Goal: Task Accomplishment & Management: Manage account settings

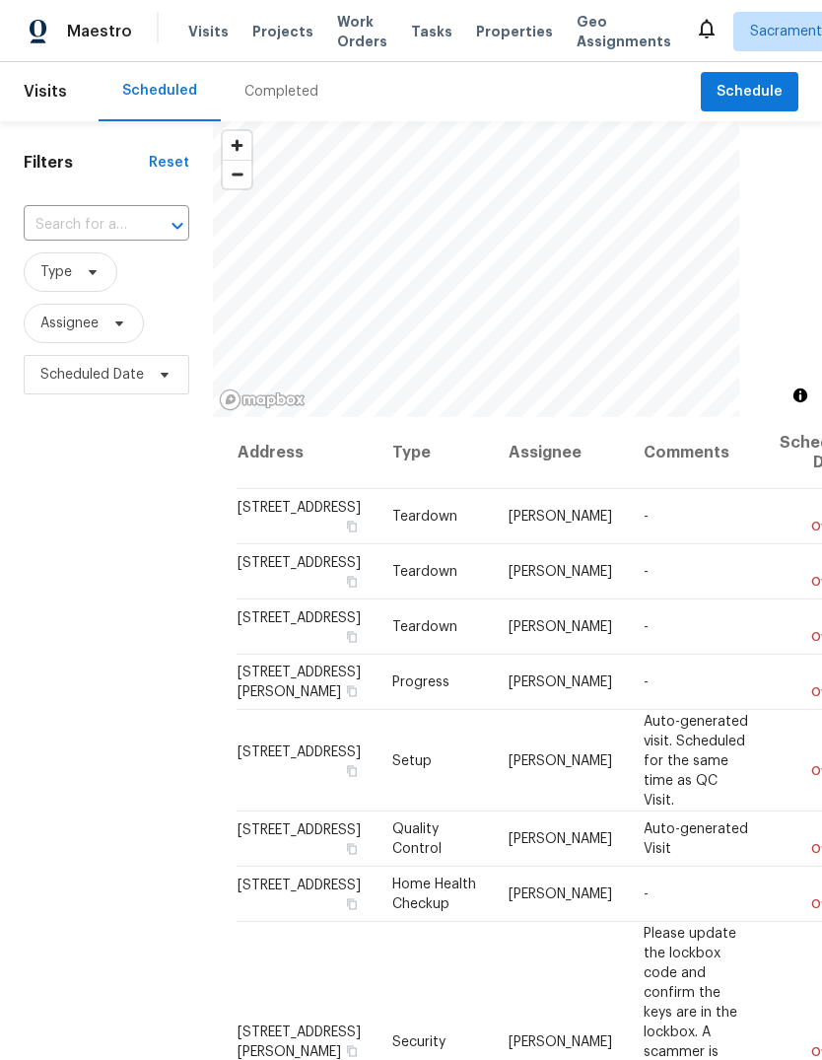
click at [109, 216] on input "text" at bounding box center [79, 225] width 110 height 31
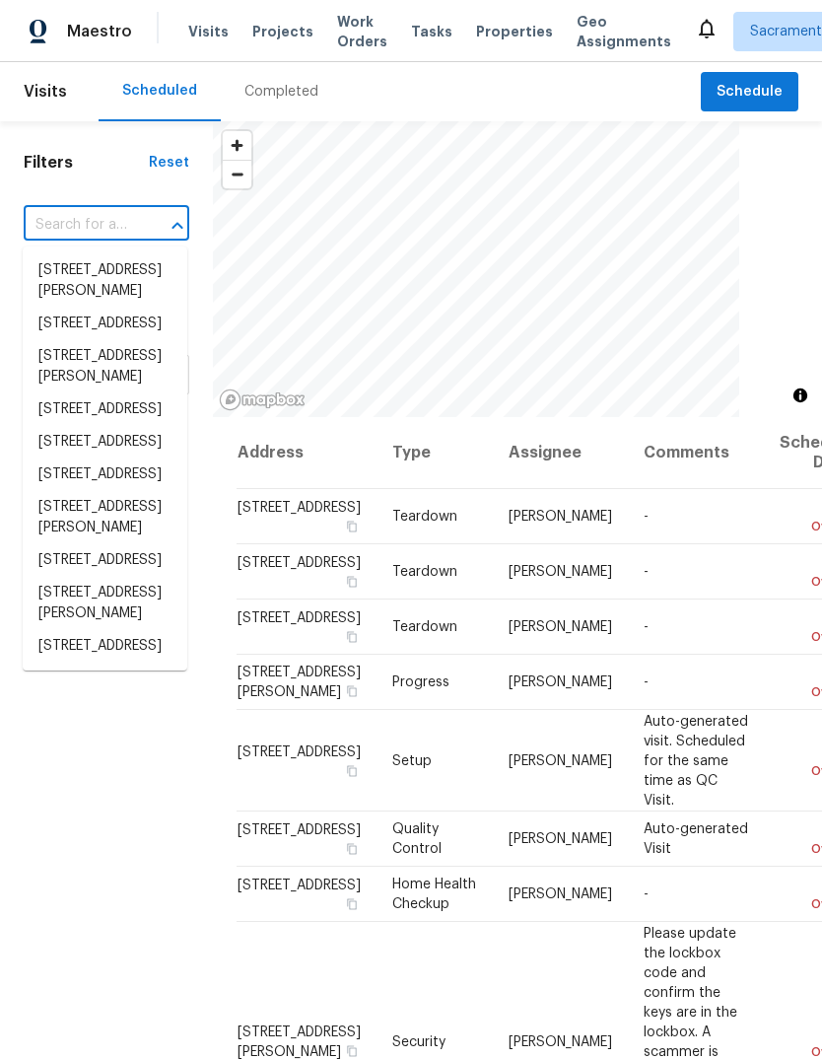
click at [119, 212] on input "text" at bounding box center [79, 225] width 110 height 31
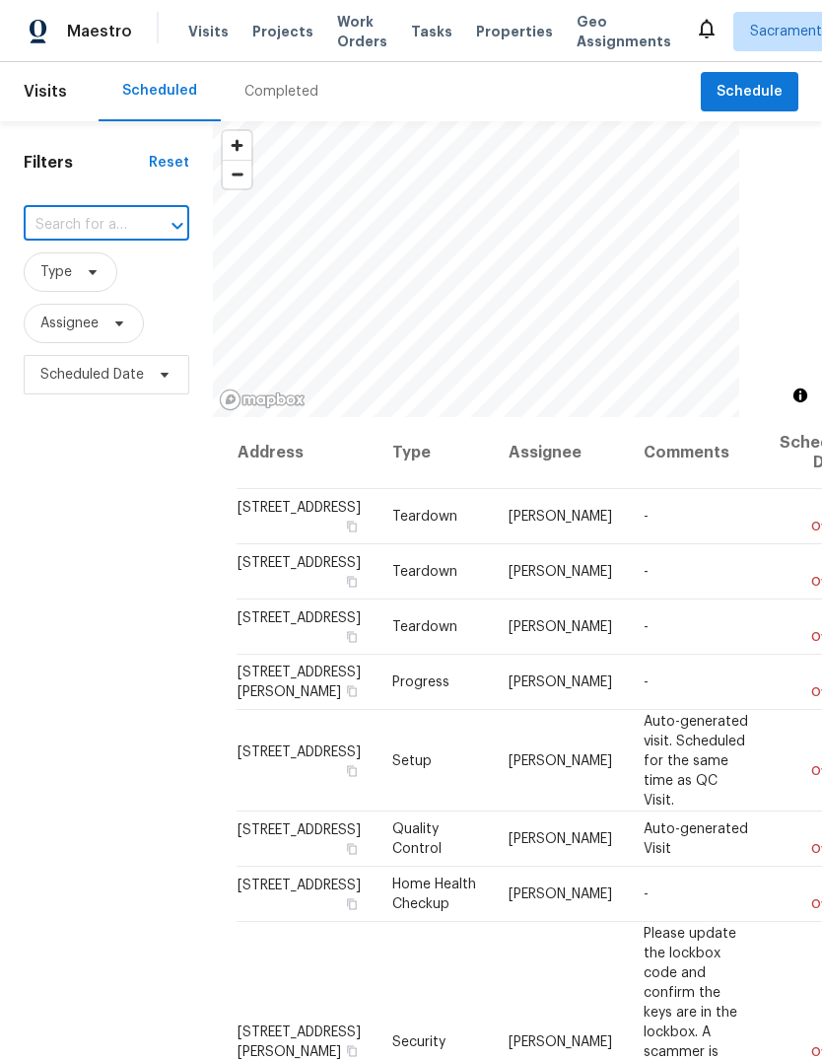
paste input "7952 Summerplace Dr, Citrus Heights, CA 95621"
type input "7952 Summerplace Dr, Citrus Heights, CA 95621"
click at [58, 281] on li "7952 Summerplace Dr, Citrus Heights, CA 95621" at bounding box center [105, 270] width 165 height 33
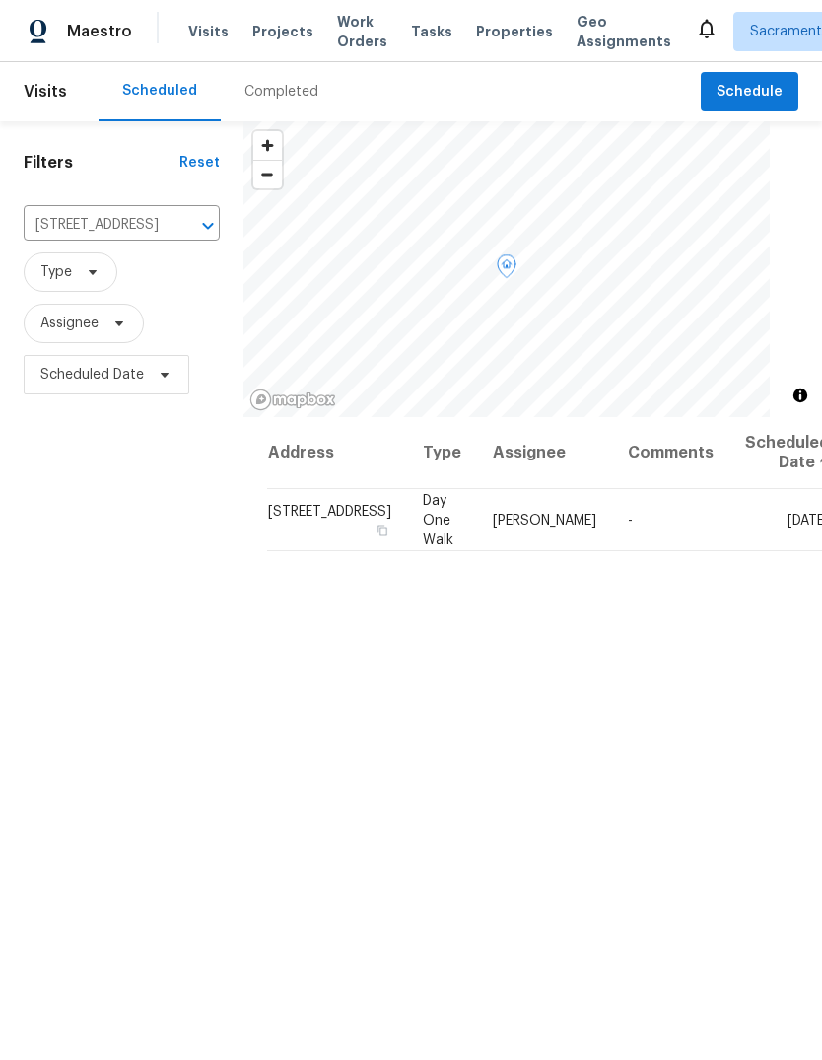
click at [744, 551] on td "Tue, Aug 26" at bounding box center [780, 520] width 101 height 62
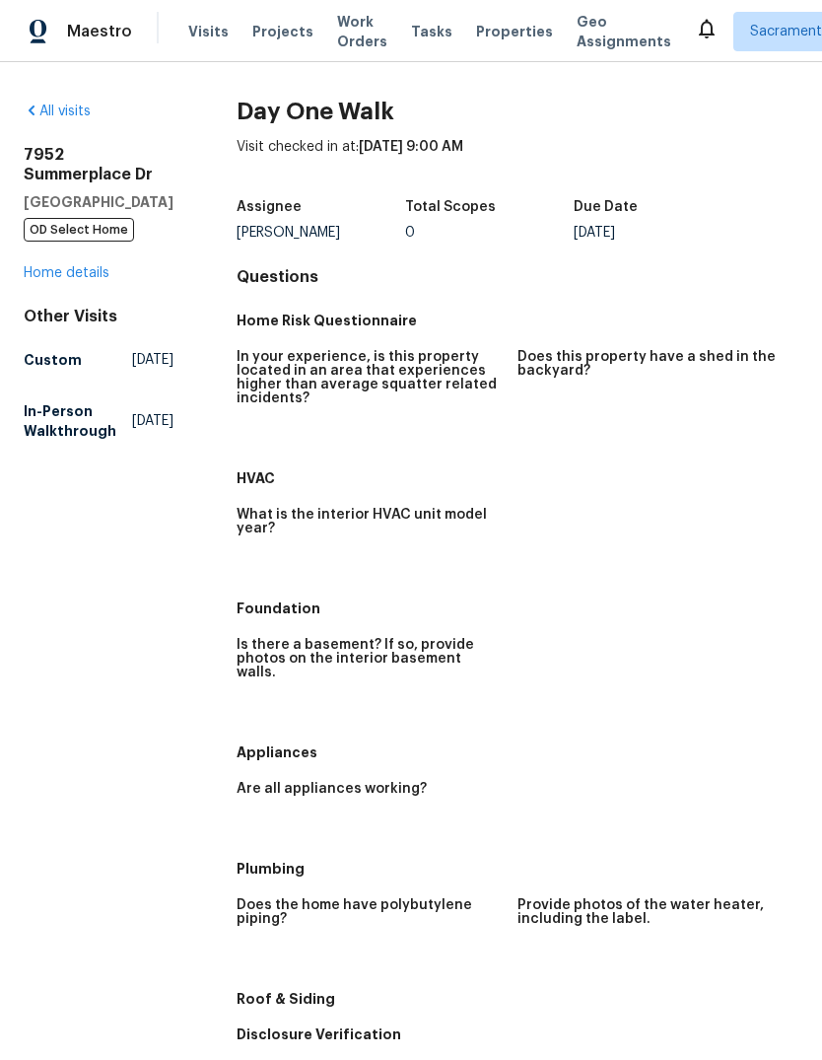
click at [199, 27] on span "Visits" at bounding box center [208, 32] width 40 height 20
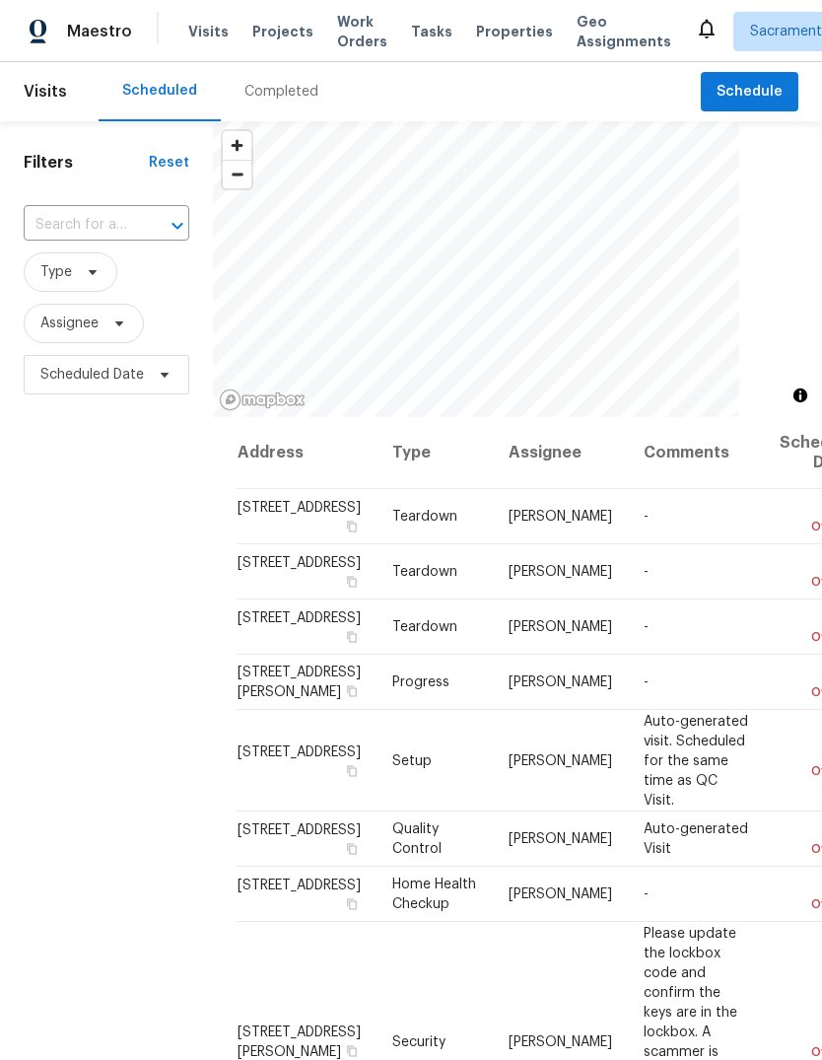
click at [109, 229] on input "text" at bounding box center [79, 225] width 110 height 31
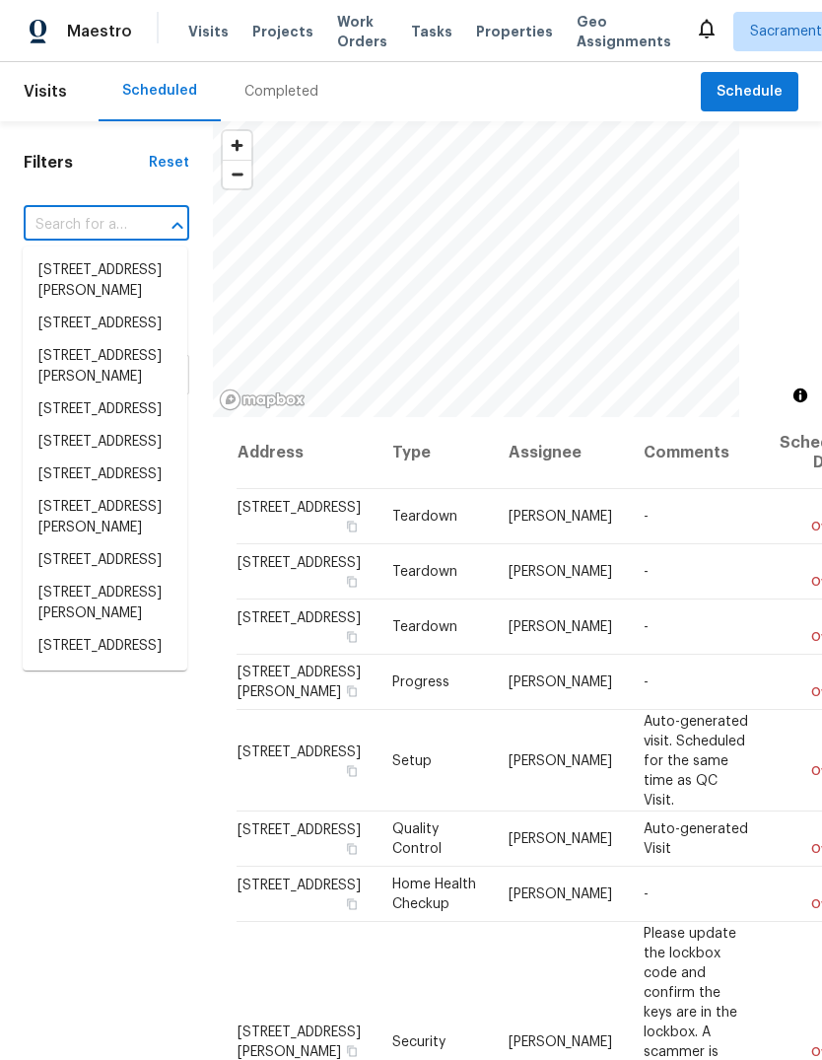
click at [106, 205] on div "​" at bounding box center [107, 225] width 166 height 42
click at [98, 222] on input "text" at bounding box center [79, 225] width 110 height 31
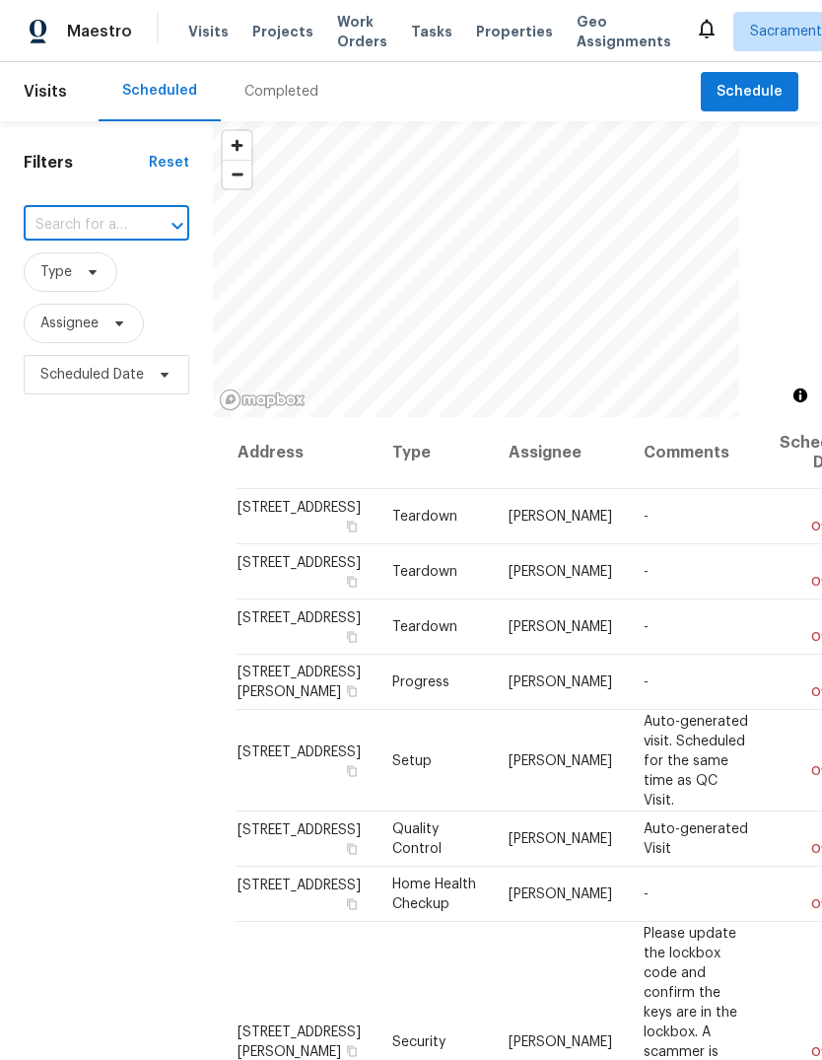
paste input "7952 Summerplace Dr, Citrus Heights, CA 95621"
type input "7952 Summerplace Dr, Citrus Heights, CA 95621"
click at [63, 285] on li "7952 Summerplace Dr, Citrus Heights, CA 95621" at bounding box center [105, 270] width 165 height 33
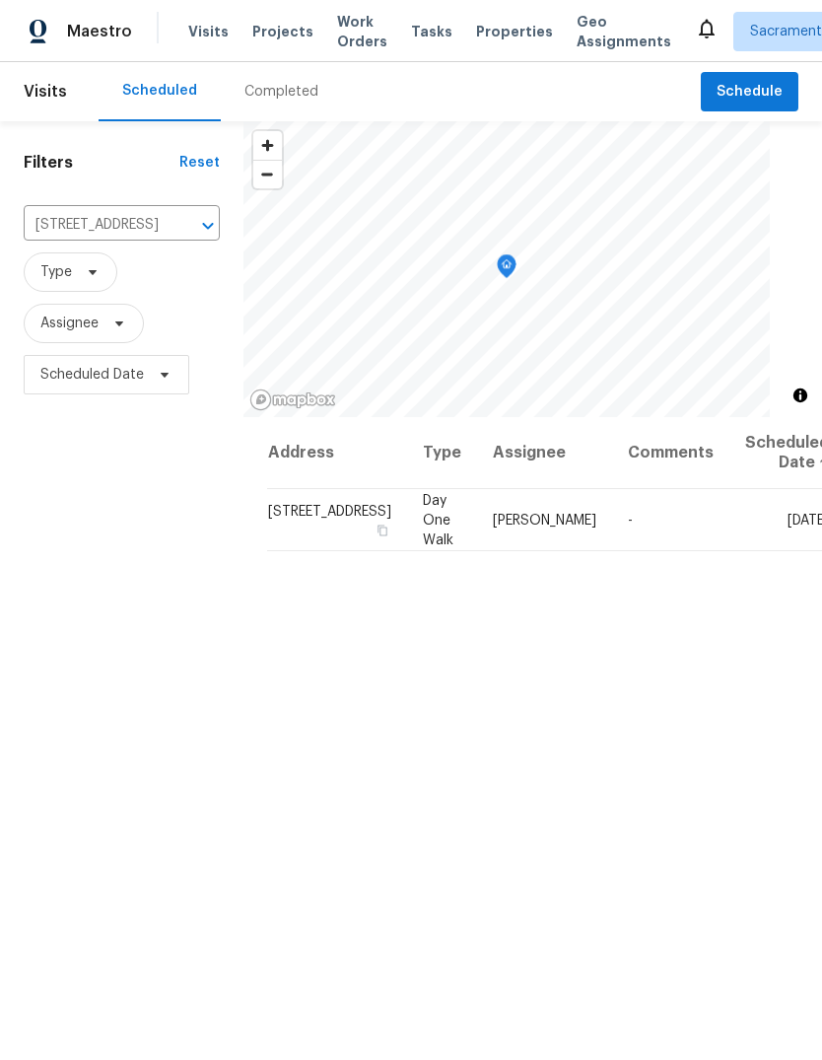
click at [0, 0] on icon at bounding box center [0, 0] width 0 height 0
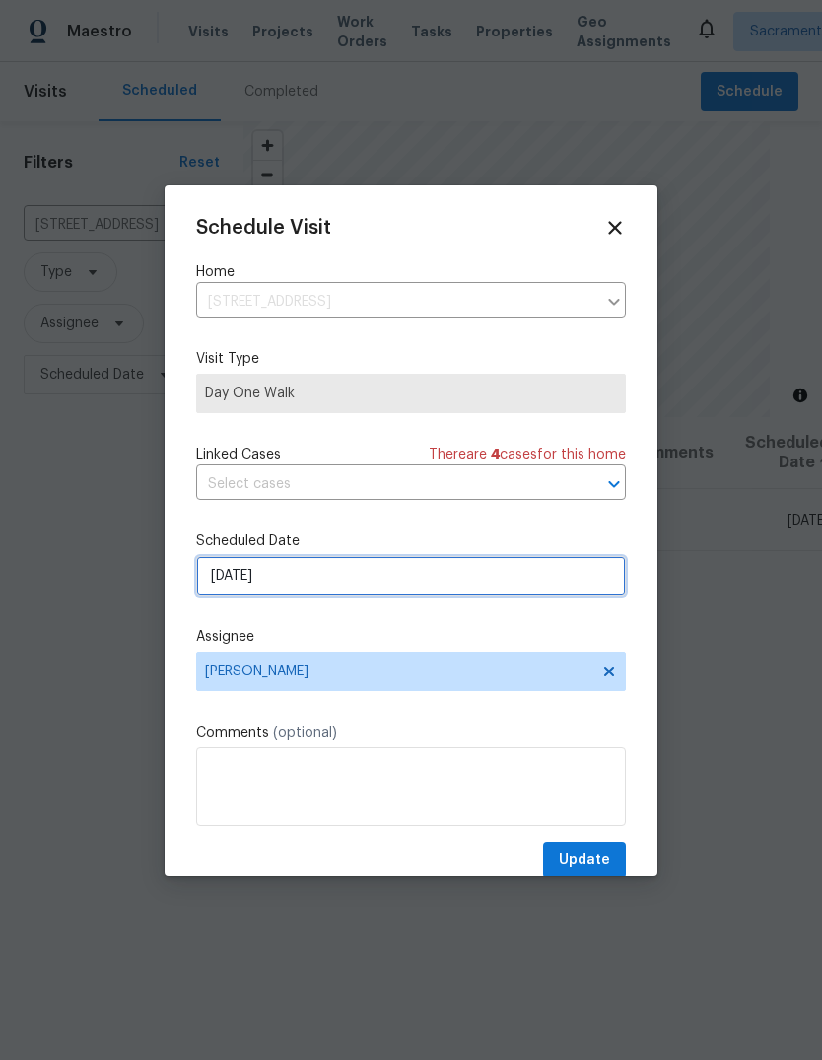
click at [411, 592] on input "8/26/2025" at bounding box center [411, 575] width 430 height 39
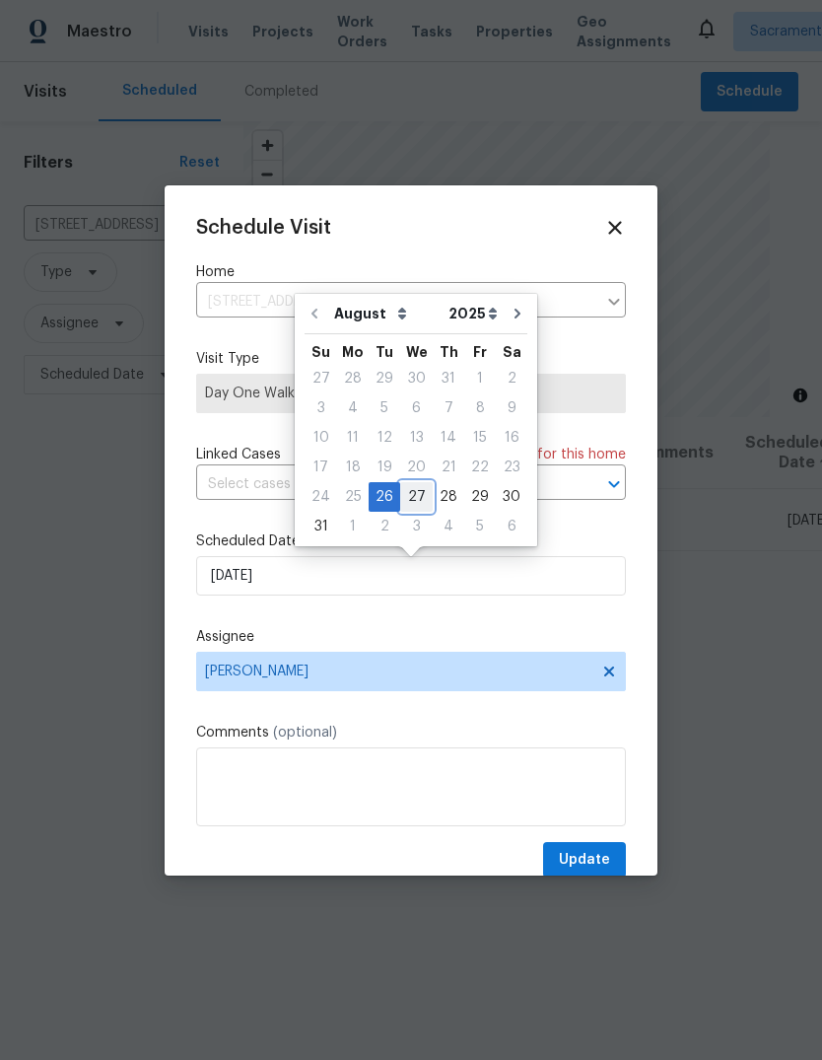
type input "8/27/2025"
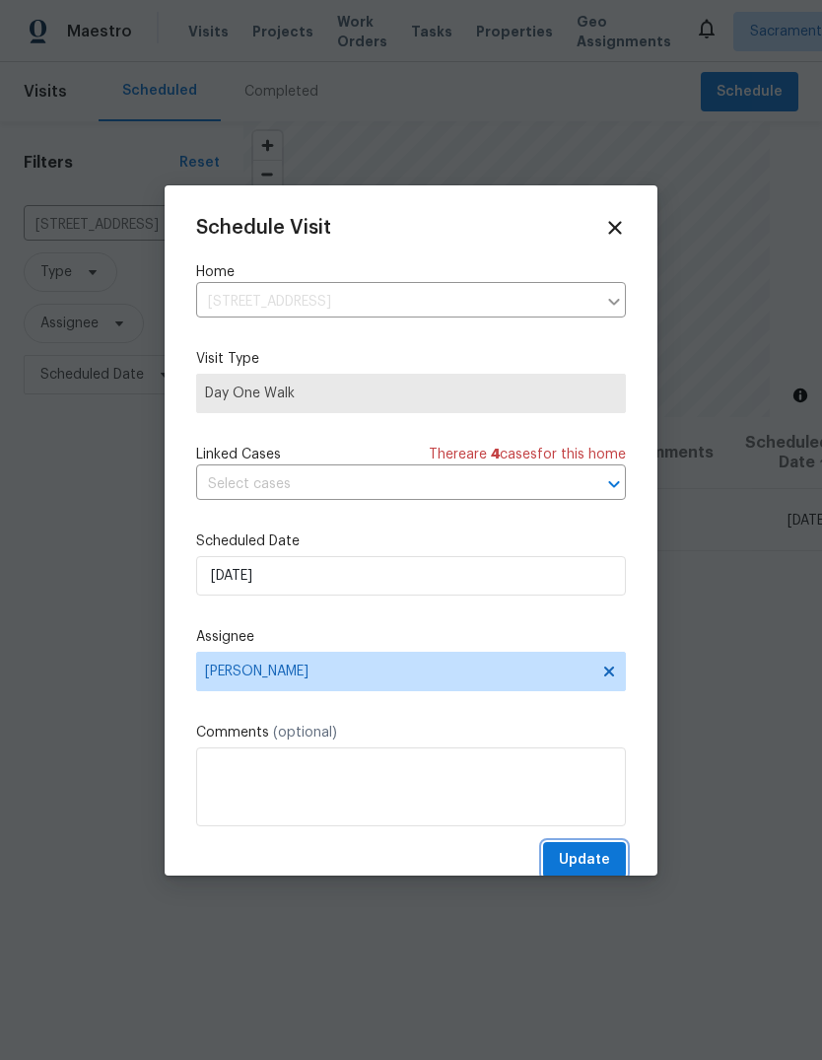
click at [596, 868] on span "Update" at bounding box center [584, 860] width 51 height 25
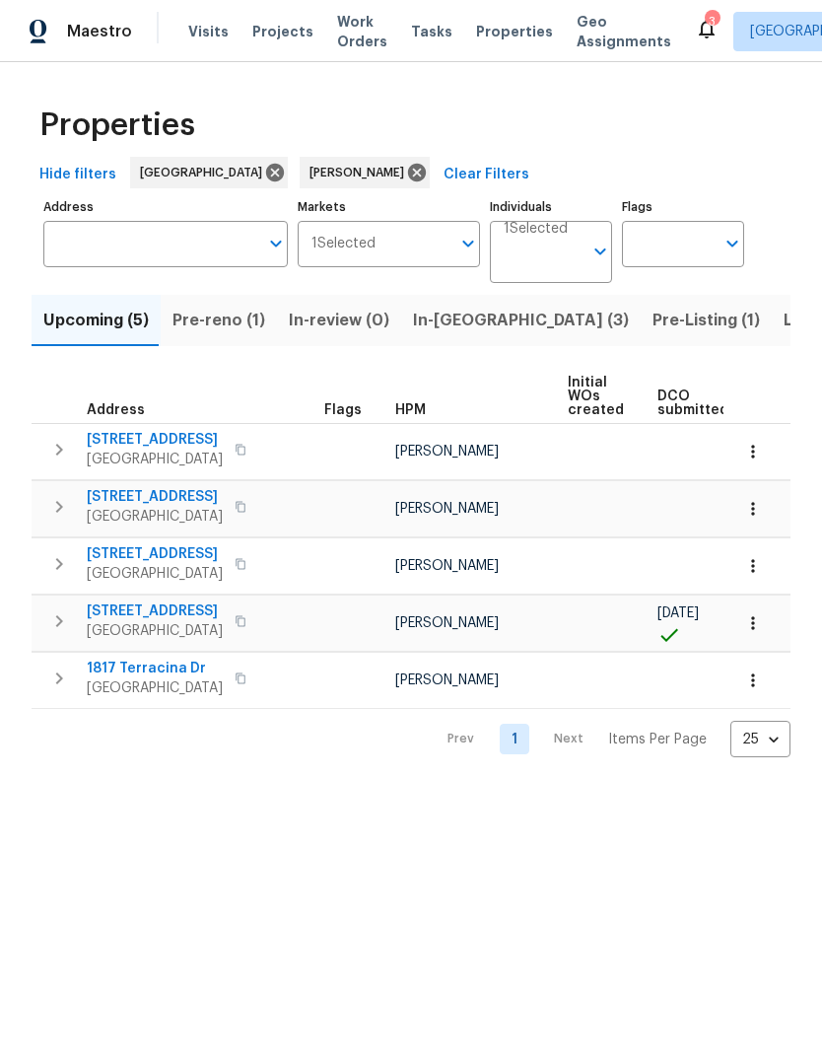
click at [784, 317] on span "Listed (14)" at bounding box center [825, 321] width 83 height 28
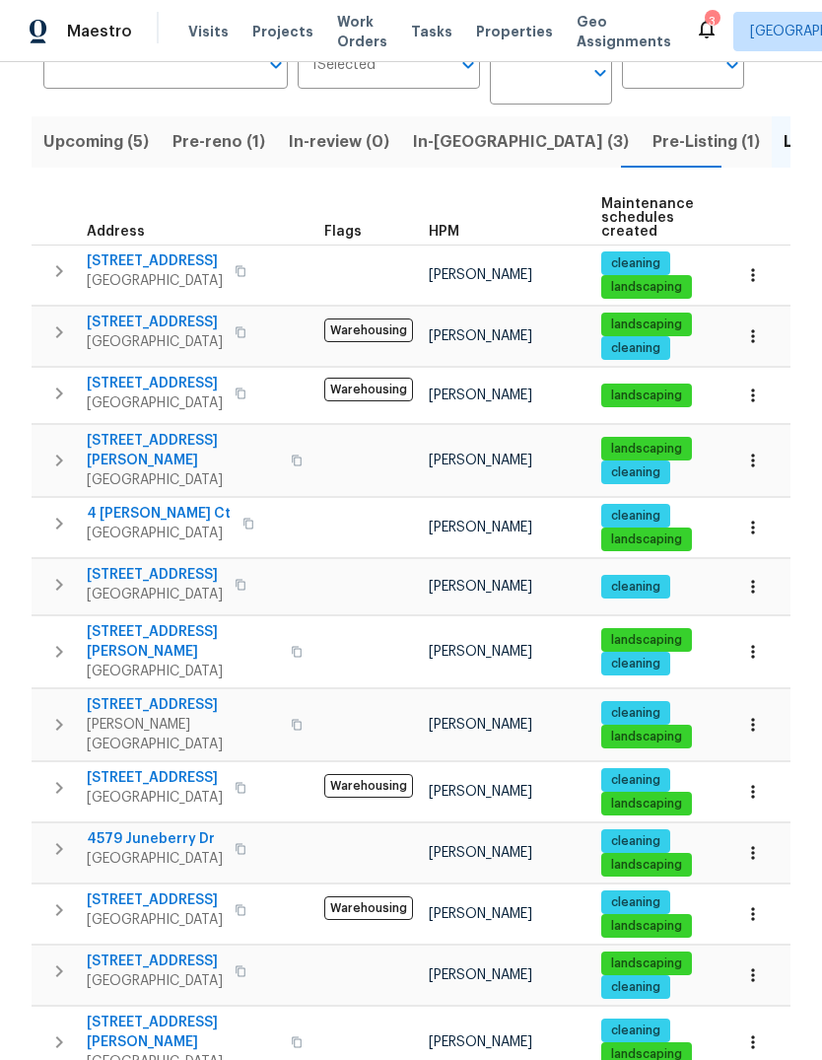
scroll to position [177, 0]
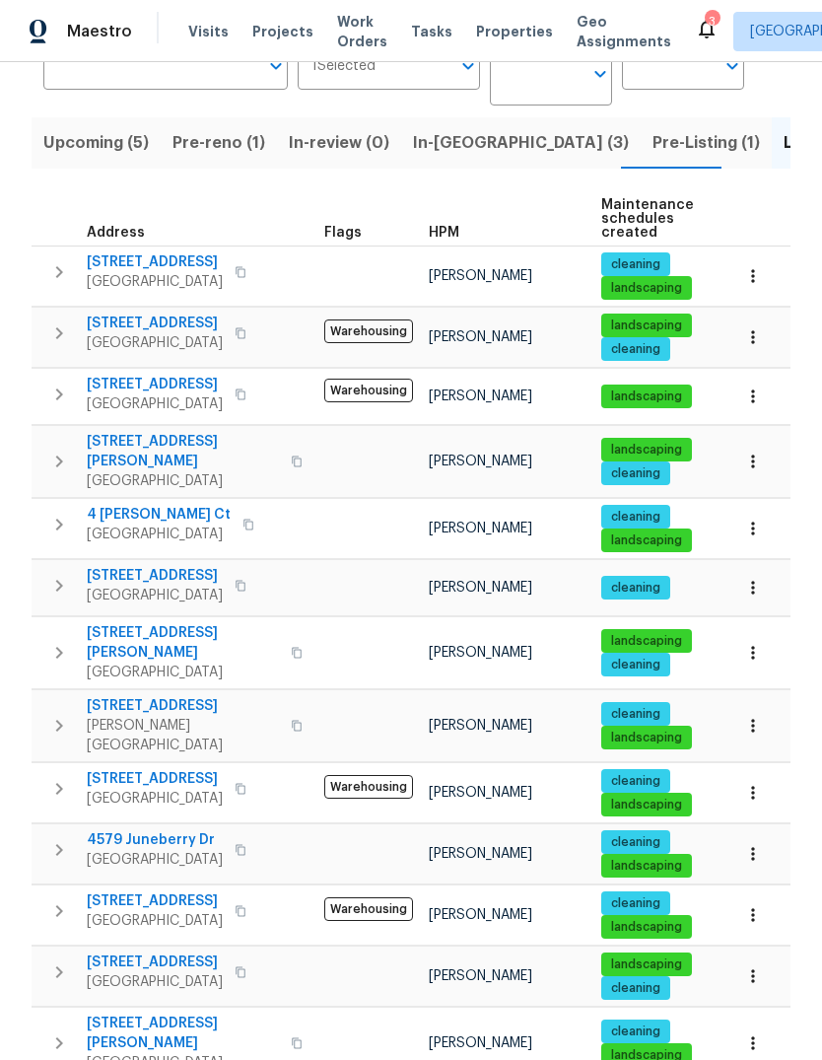
click at [57, 338] on icon "button" at bounding box center [59, 333] width 7 height 12
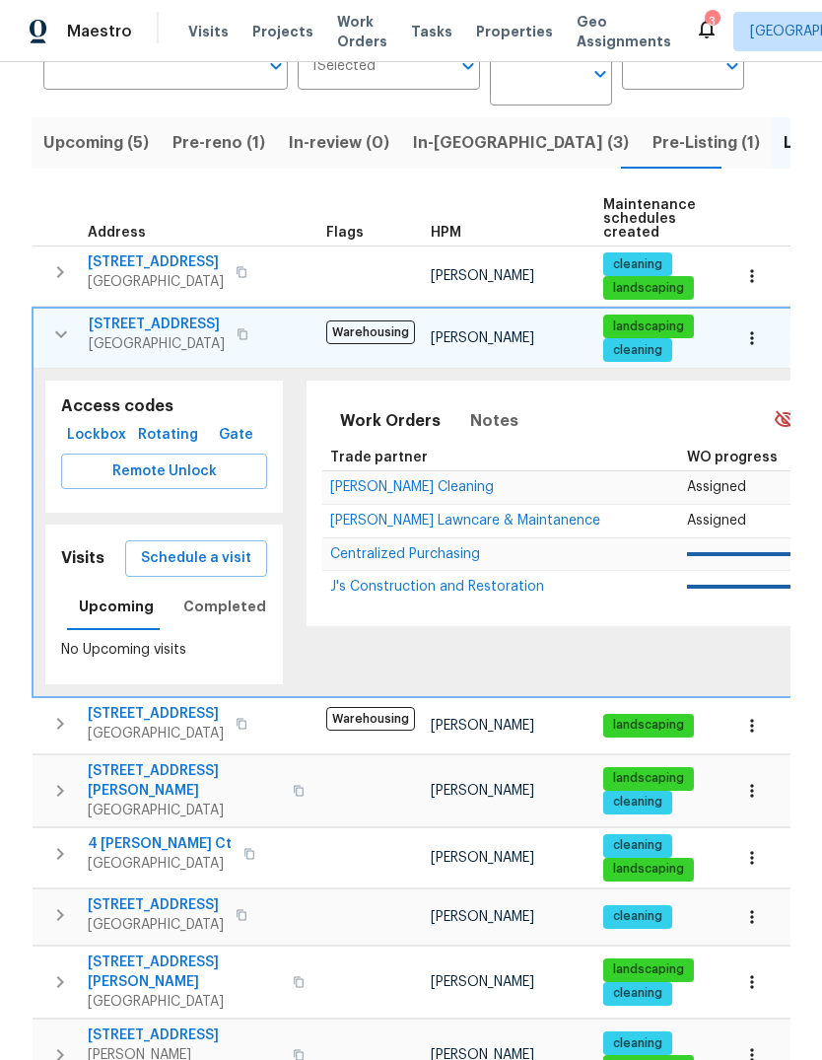
click at [244, 564] on span "Schedule a visit" at bounding box center [196, 558] width 110 height 25
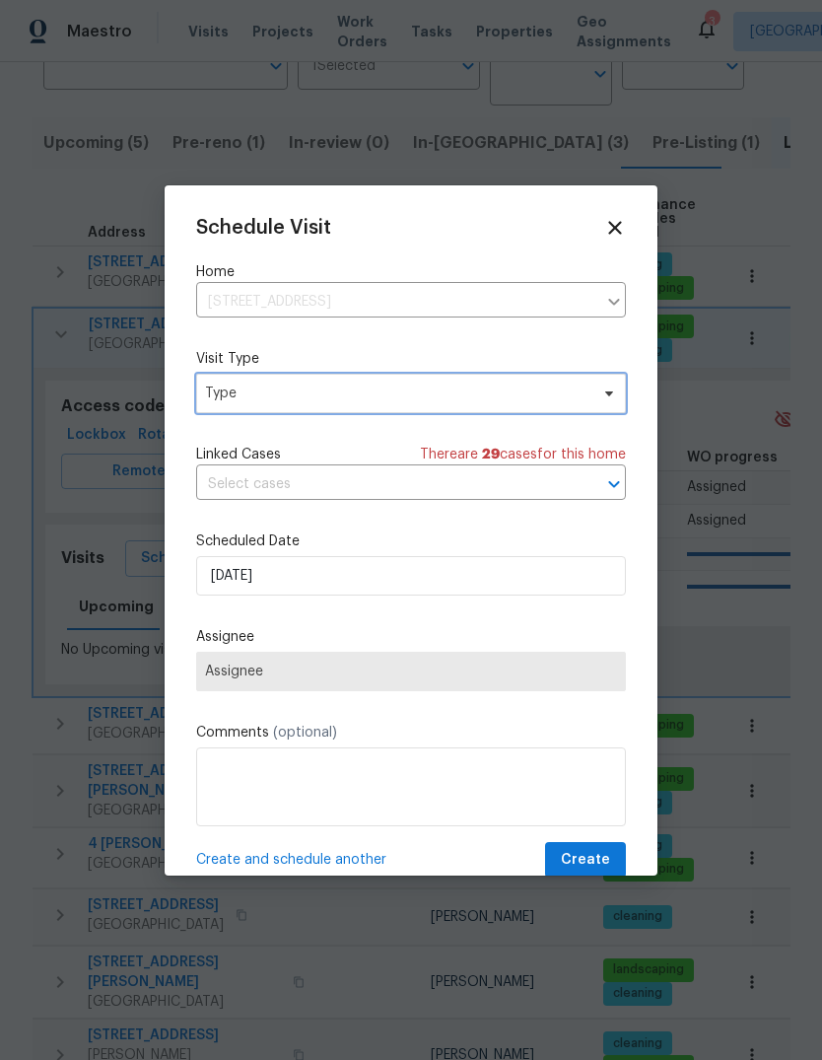
click at [354, 393] on span "Type" at bounding box center [397, 394] width 384 height 20
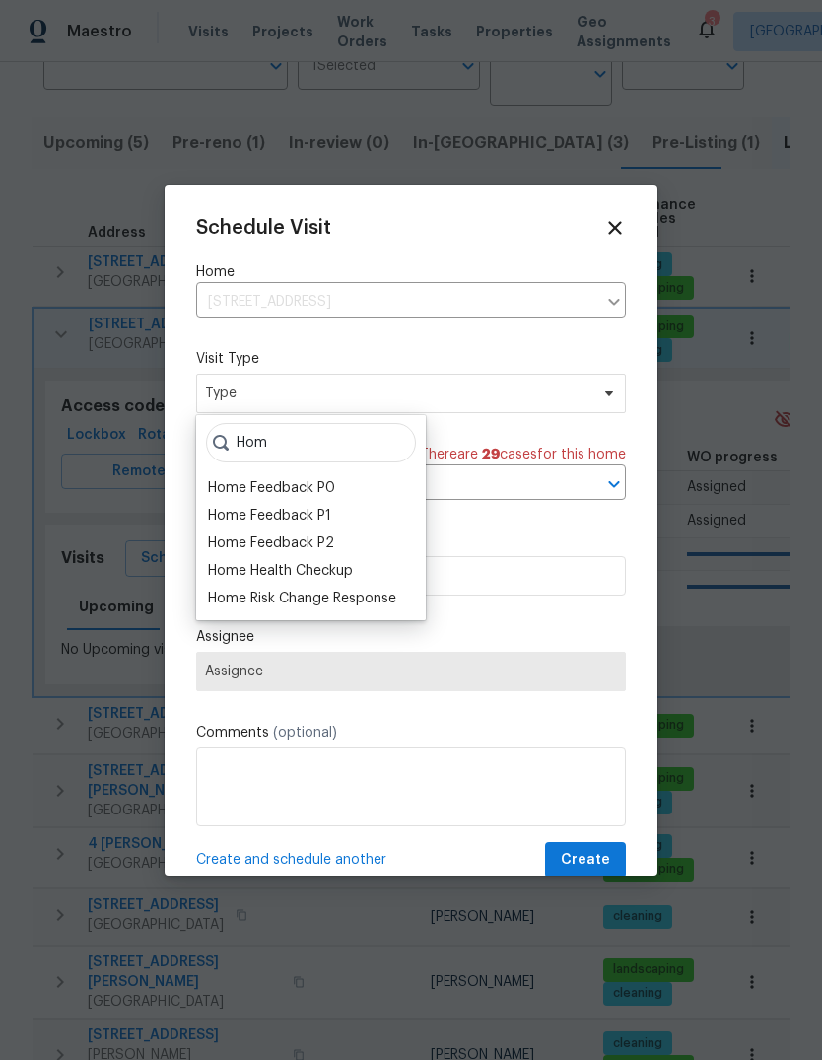
type input "Hom"
click at [353, 564] on div "Home Health Checkup" at bounding box center [280, 571] width 145 height 20
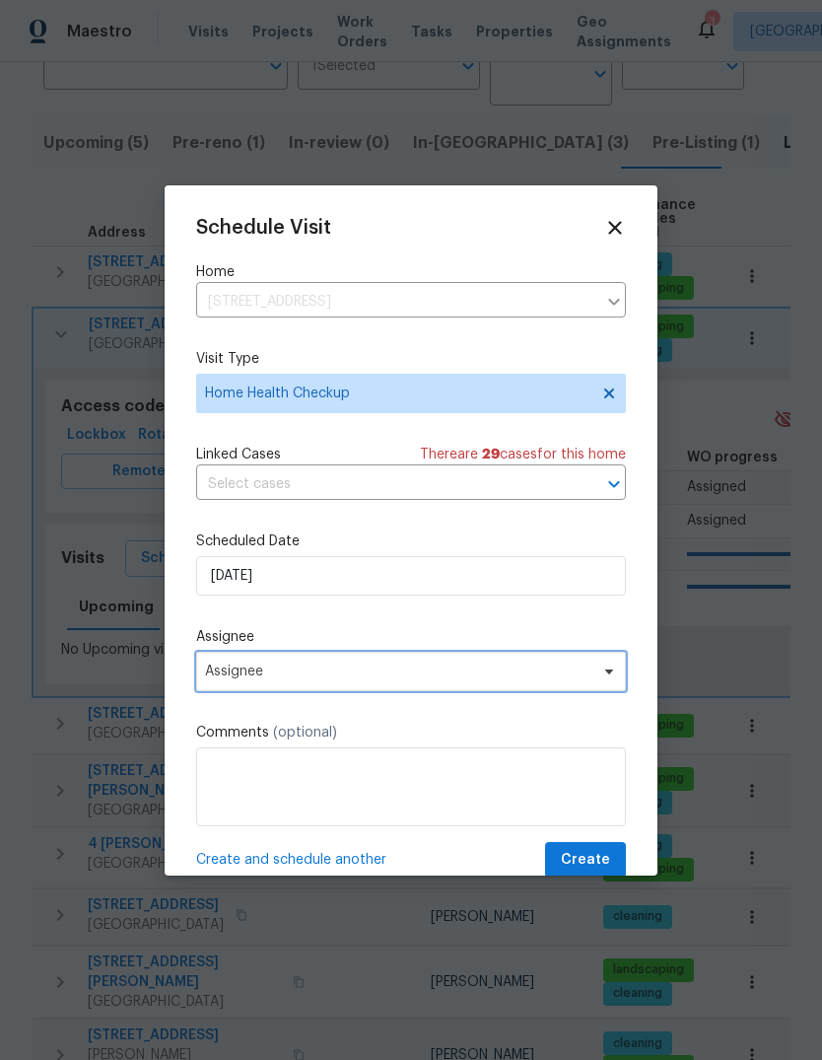
click at [543, 675] on span "Assignee" at bounding box center [398, 672] width 387 height 16
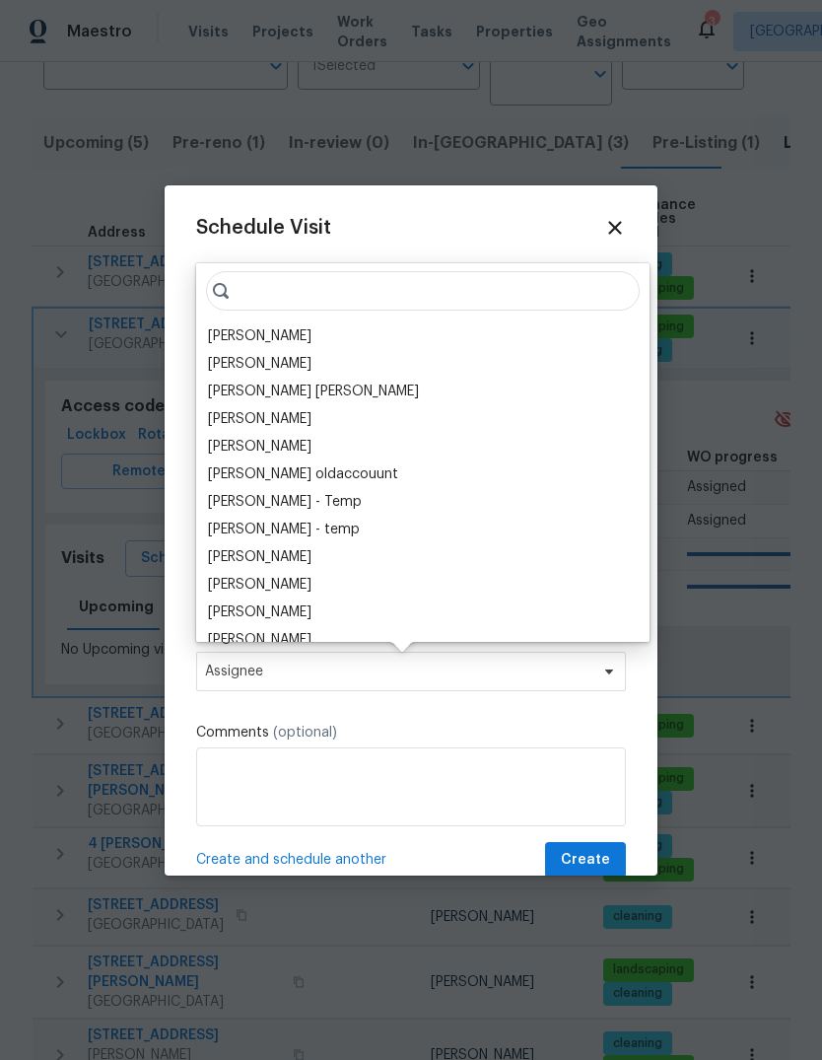
click at [309, 339] on div "[PERSON_NAME]" at bounding box center [260, 336] width 104 height 20
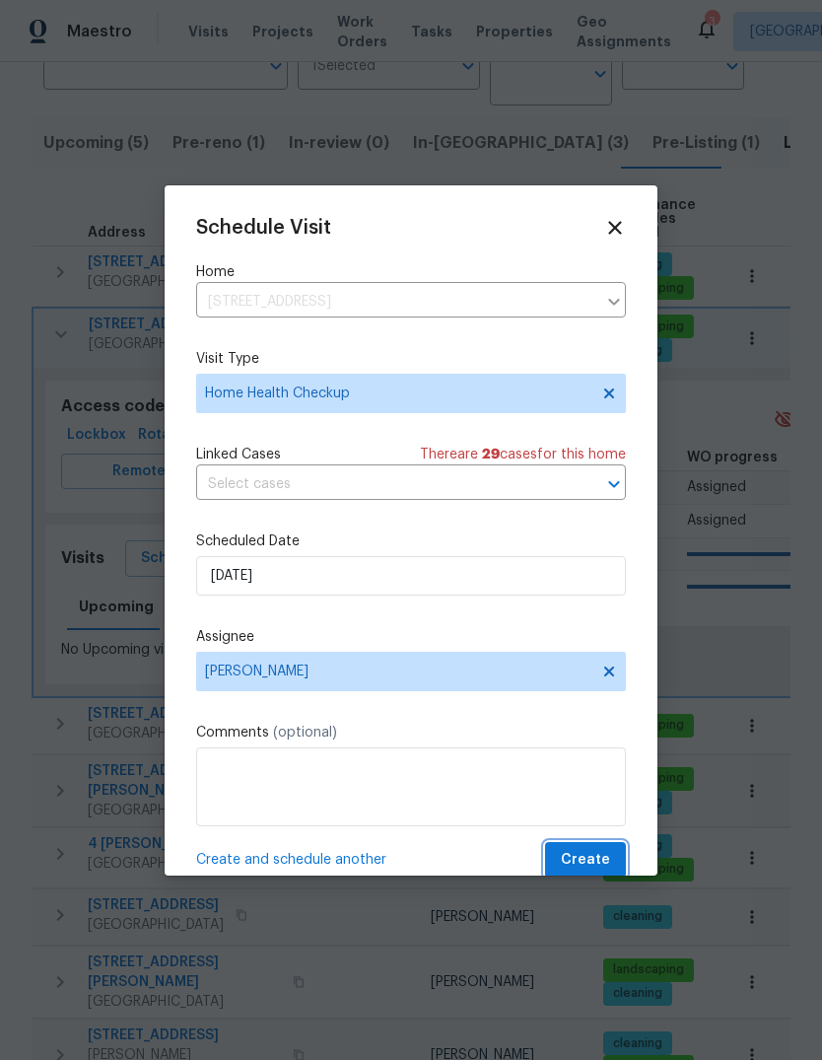
click at [609, 856] on span "Create" at bounding box center [585, 860] width 49 height 25
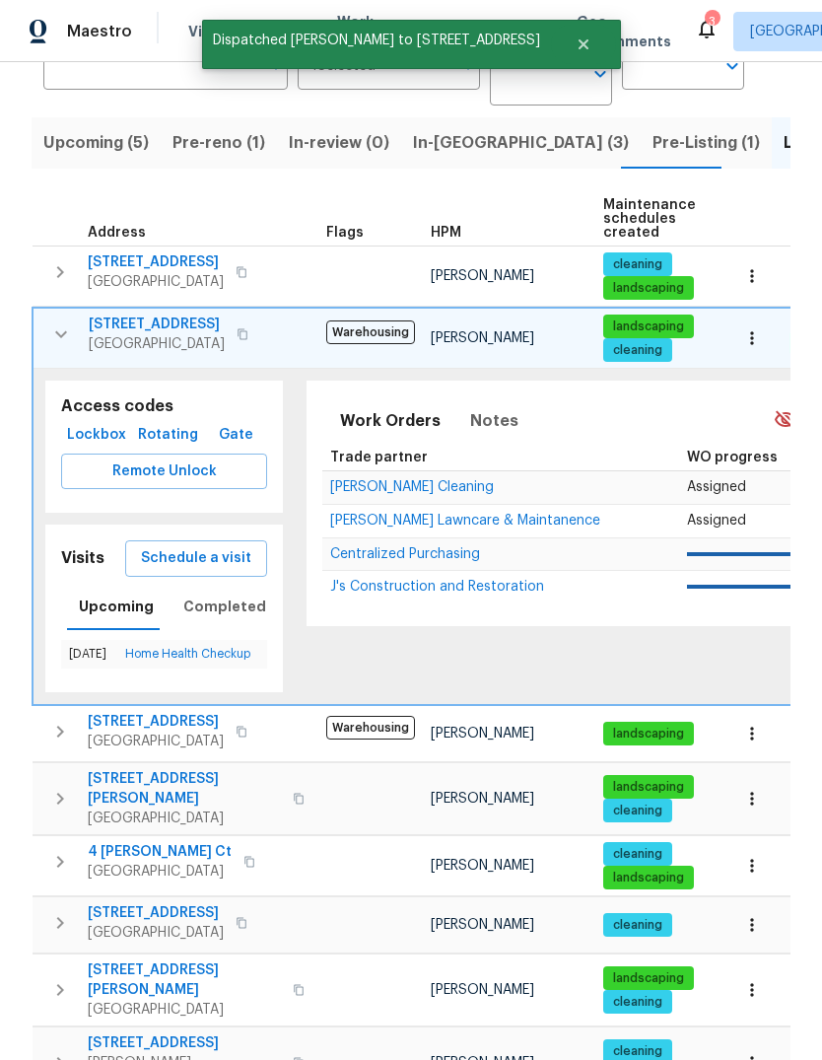
click at [70, 335] on icon "button" at bounding box center [61, 334] width 24 height 24
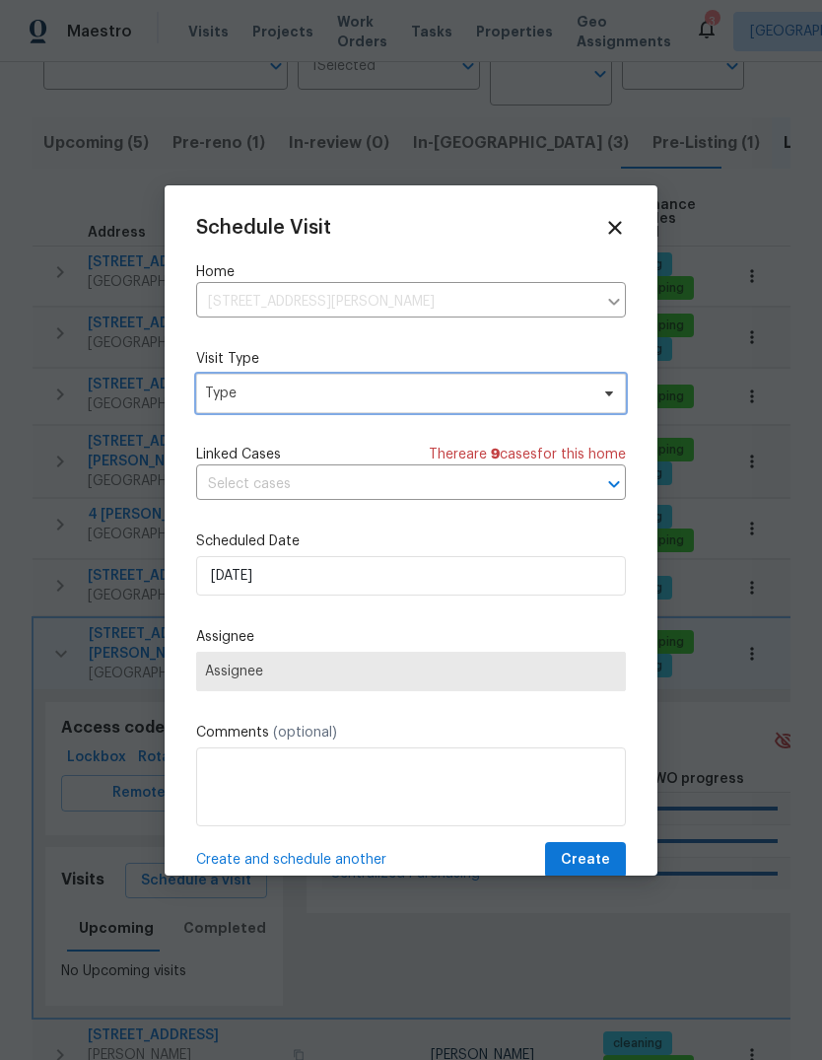
click at [345, 395] on span "Type" at bounding box center [397, 394] width 384 height 20
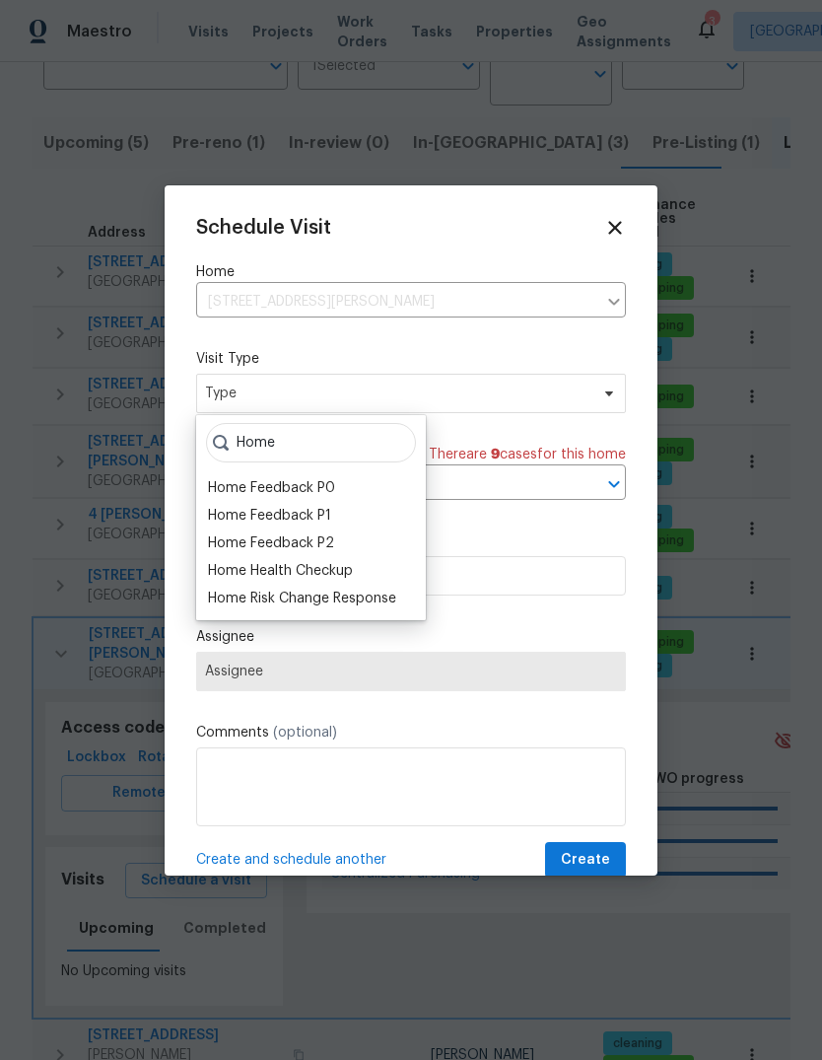
type input "Home"
click at [353, 565] on div "Home Health Checkup" at bounding box center [280, 571] width 145 height 20
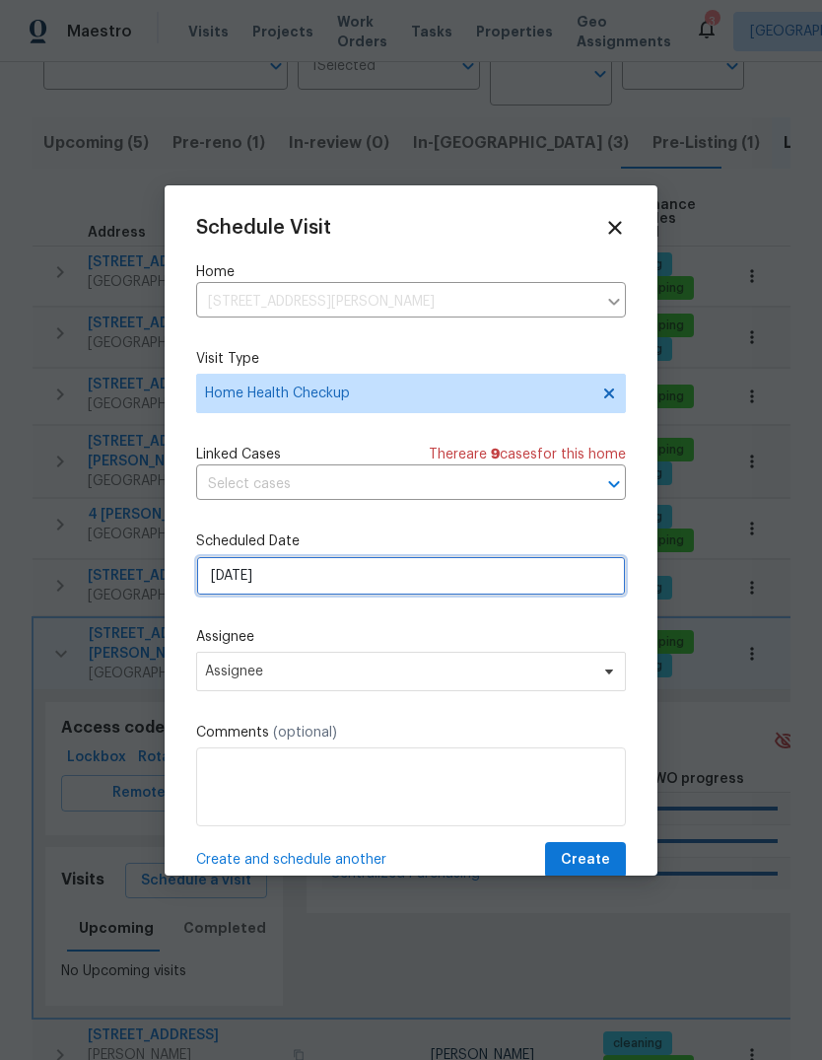
click at [466, 592] on input "[DATE]" at bounding box center [411, 575] width 430 height 39
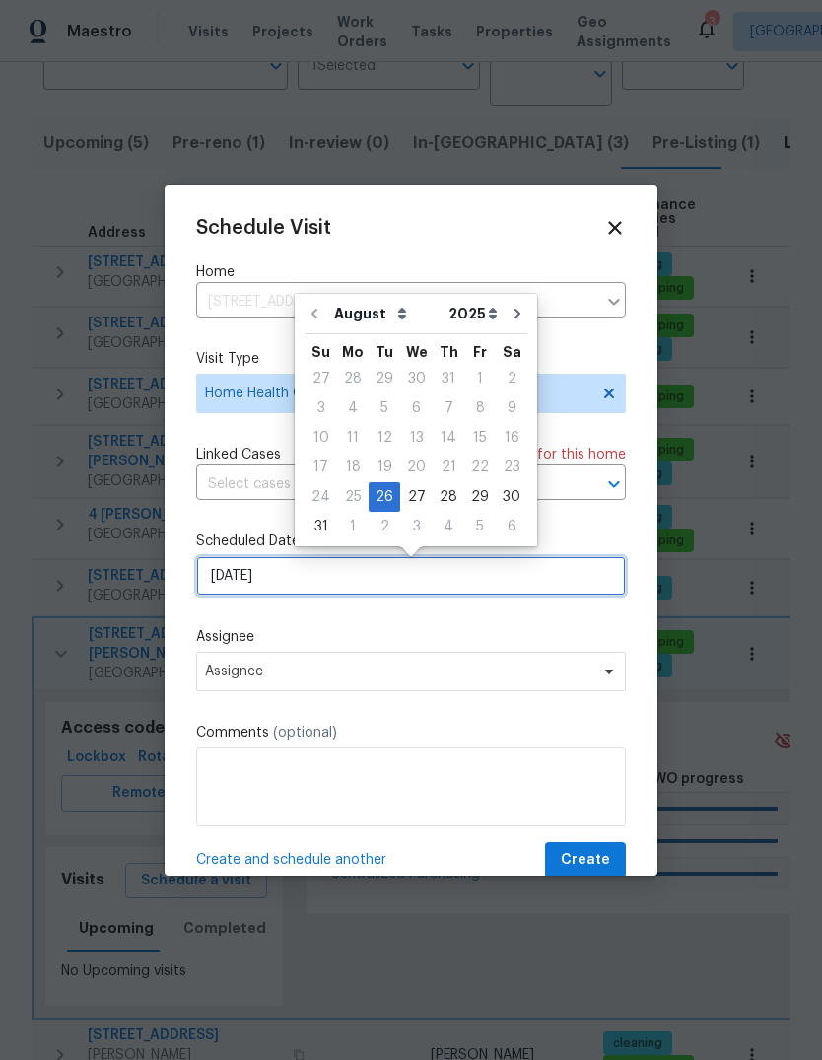
click at [540, 596] on input "[DATE]" at bounding box center [411, 575] width 430 height 39
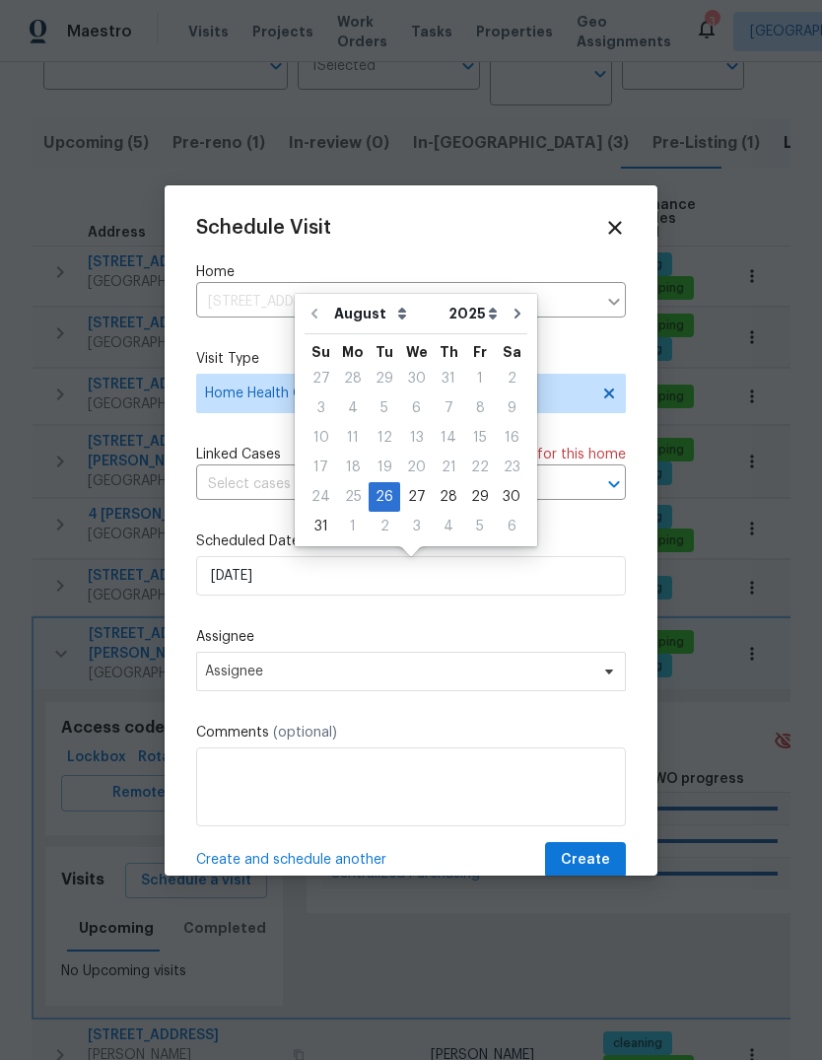
click at [588, 626] on div "Schedule Visit Home 858 Wristen Way, Galt, CA 95632 ​ Visit Type Home Health Ch…" at bounding box center [411, 548] width 430 height 662
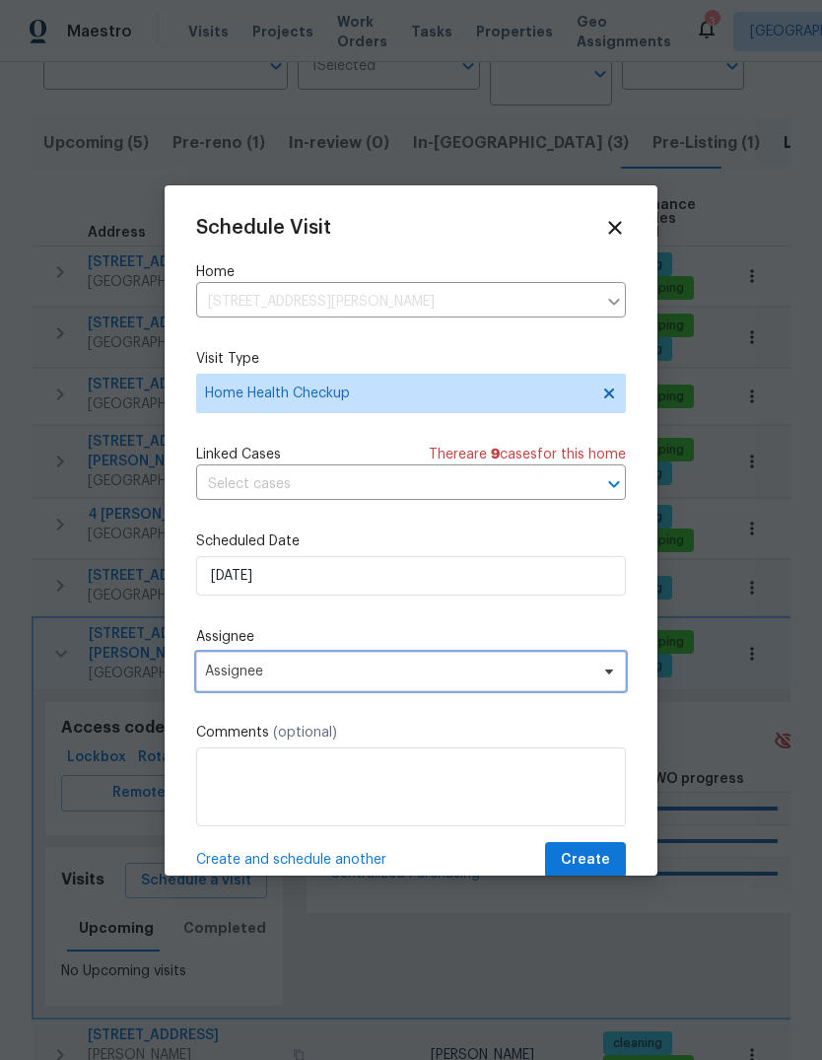
click at [614, 679] on icon at bounding box center [609, 672] width 16 height 16
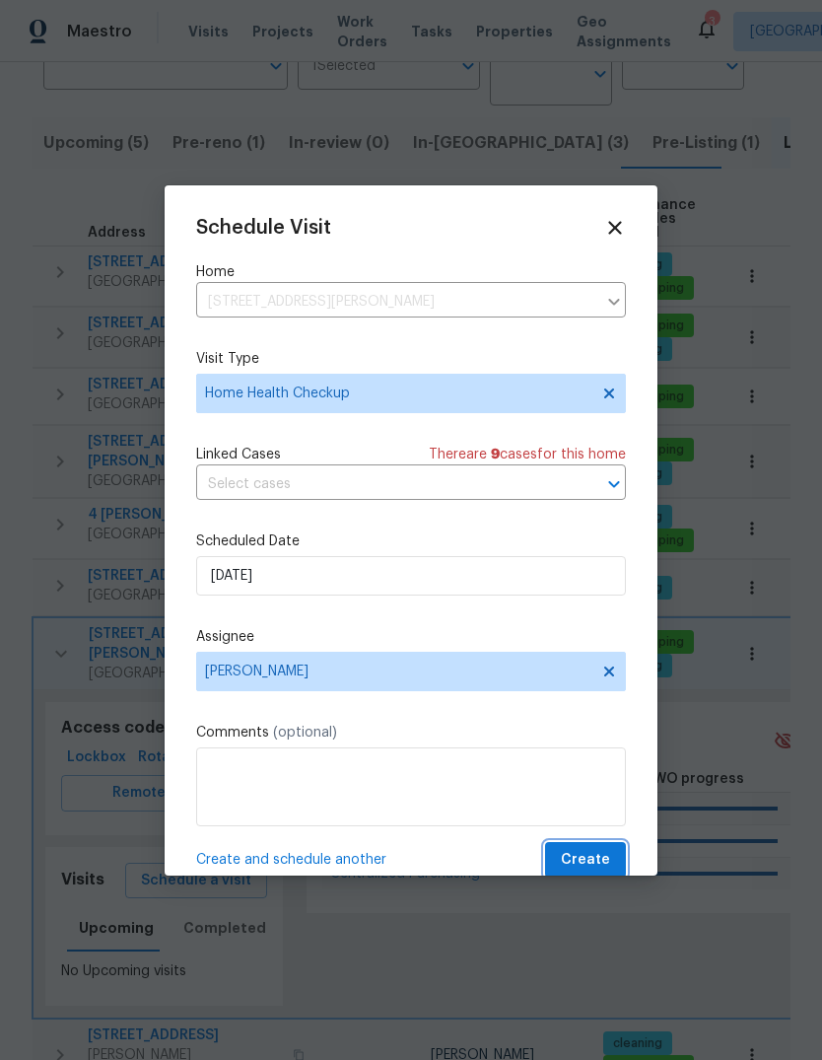
click at [584, 861] on span "Create" at bounding box center [585, 860] width 49 height 25
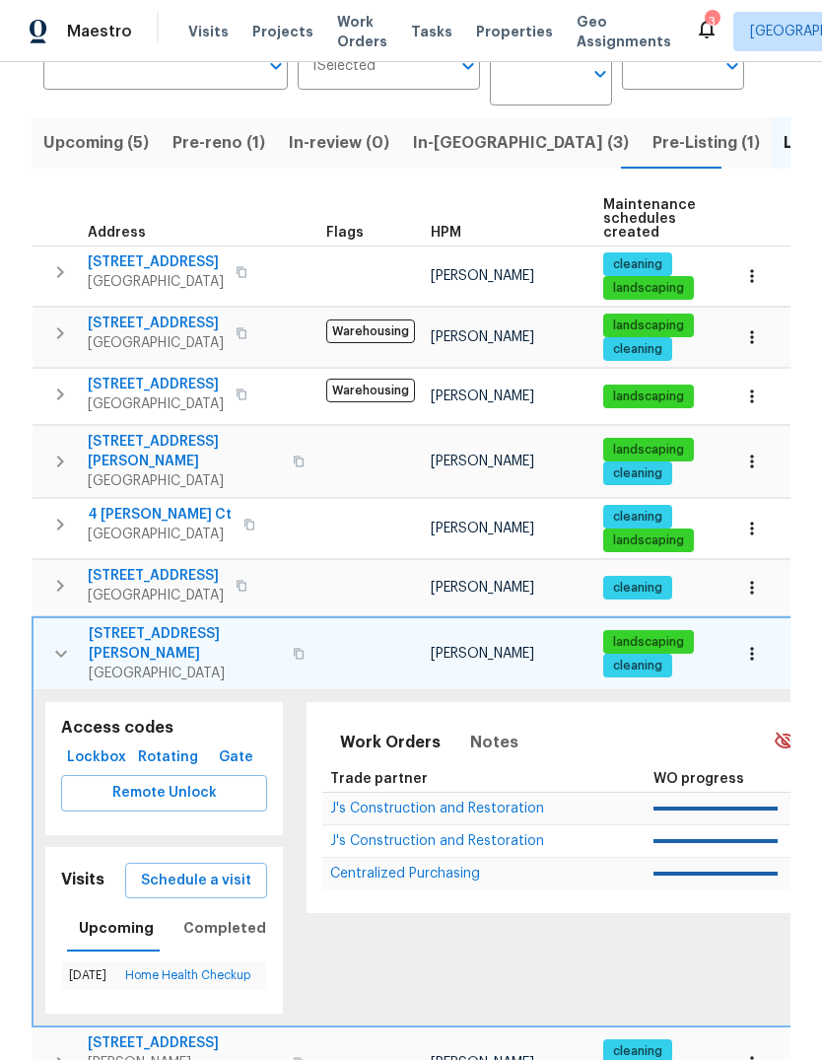
click at [64, 642] on icon "button" at bounding box center [61, 654] width 24 height 24
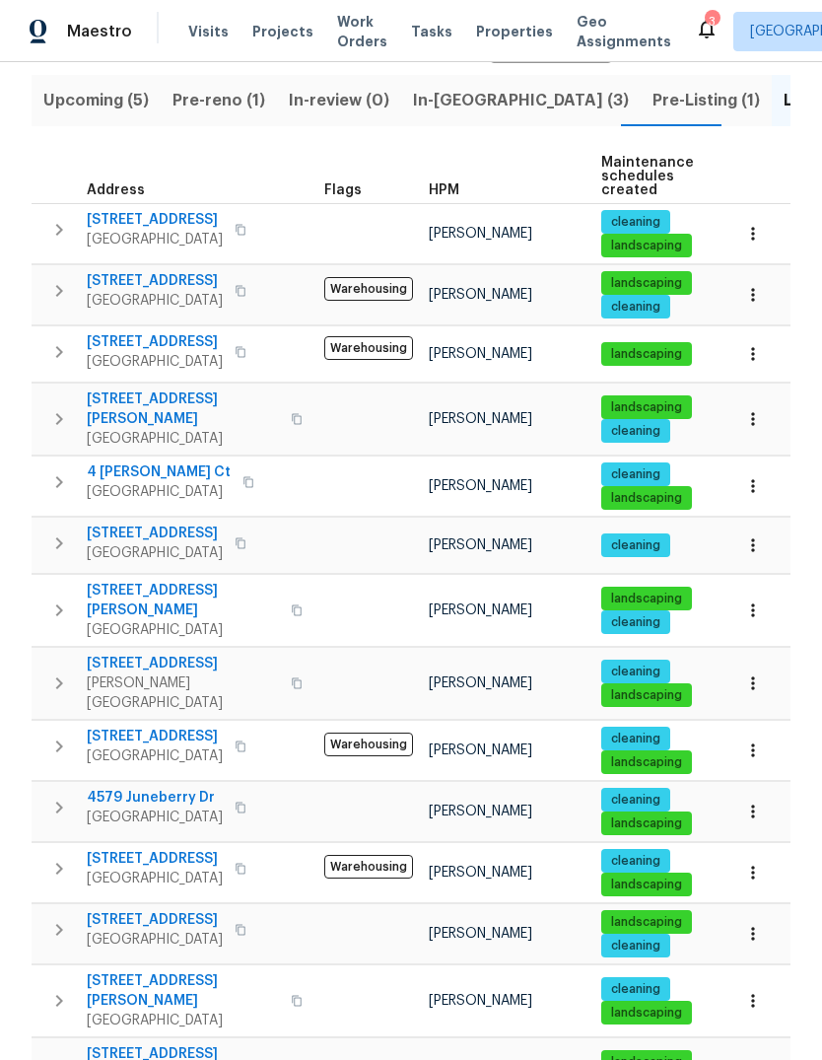
scroll to position [218, 0]
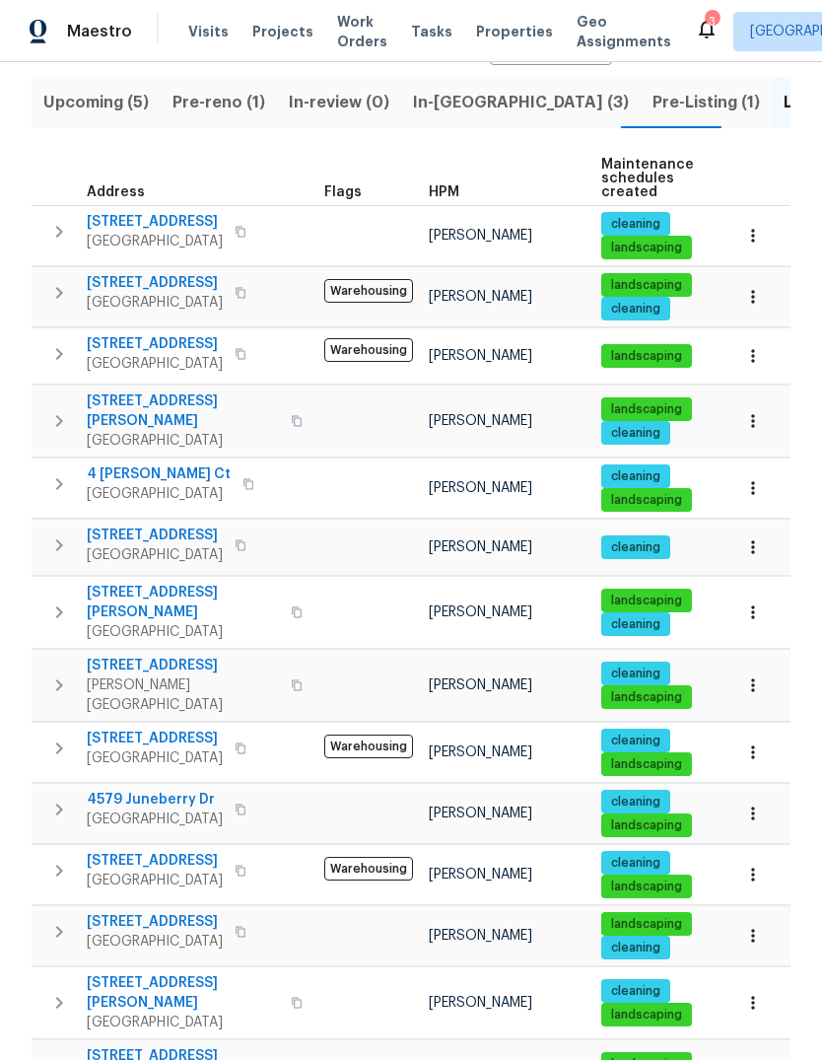
click at [695, 18] on icon at bounding box center [707, 29] width 24 height 24
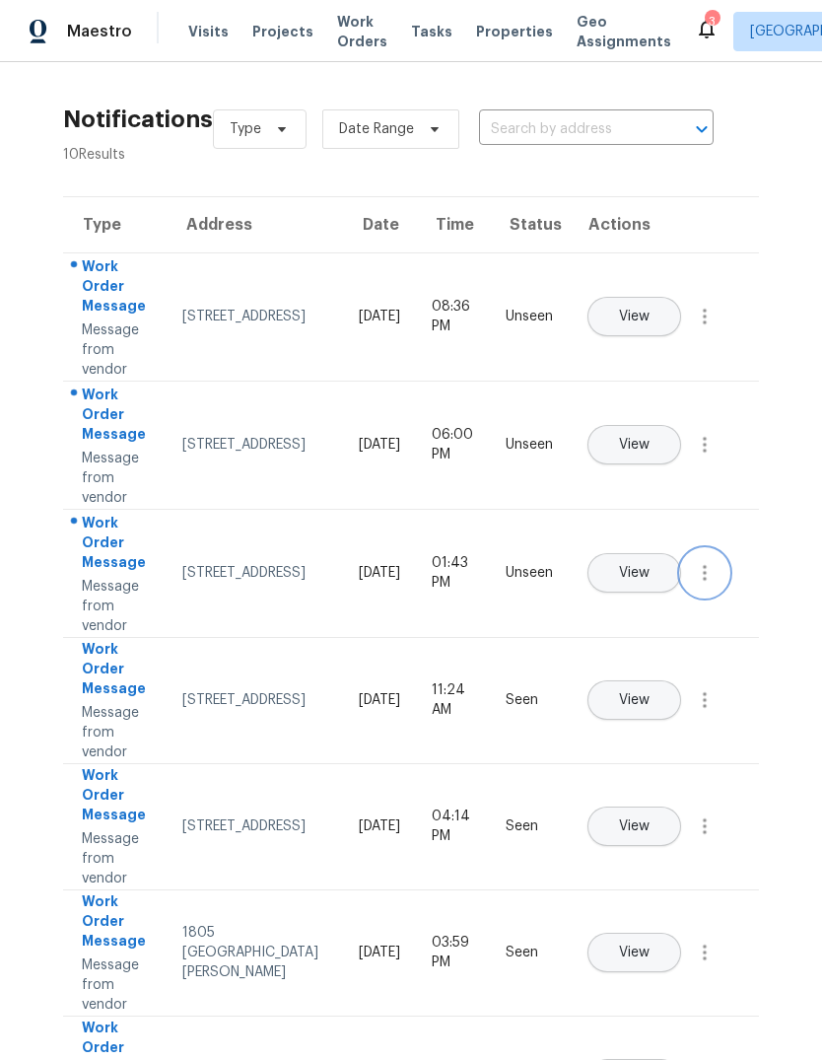
click at [705, 597] on button "button" at bounding box center [704, 572] width 47 height 47
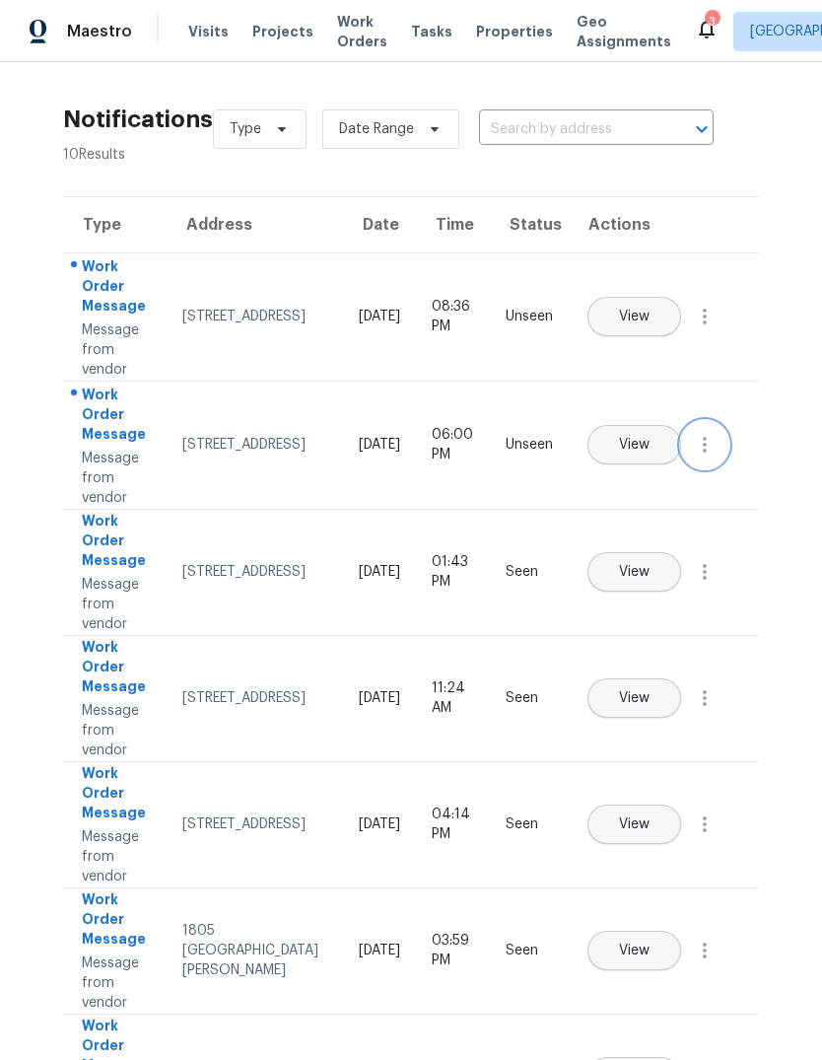
click at [706, 457] on icon "button" at bounding box center [705, 445] width 24 height 24
click at [675, 466] on link "Mark Seen" at bounding box center [593, 469] width 168 height 30
click at [698, 340] on button "button" at bounding box center [704, 316] width 47 height 47
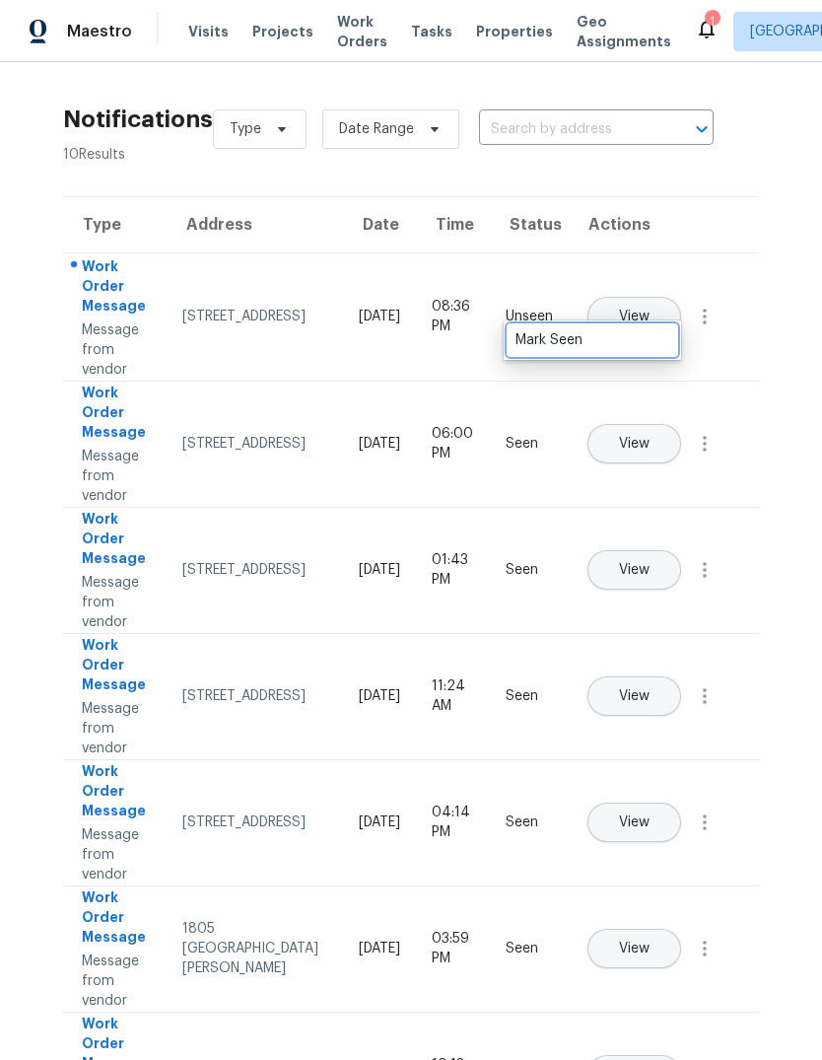
click at [665, 335] on div "Mark Seen" at bounding box center [593, 340] width 154 height 20
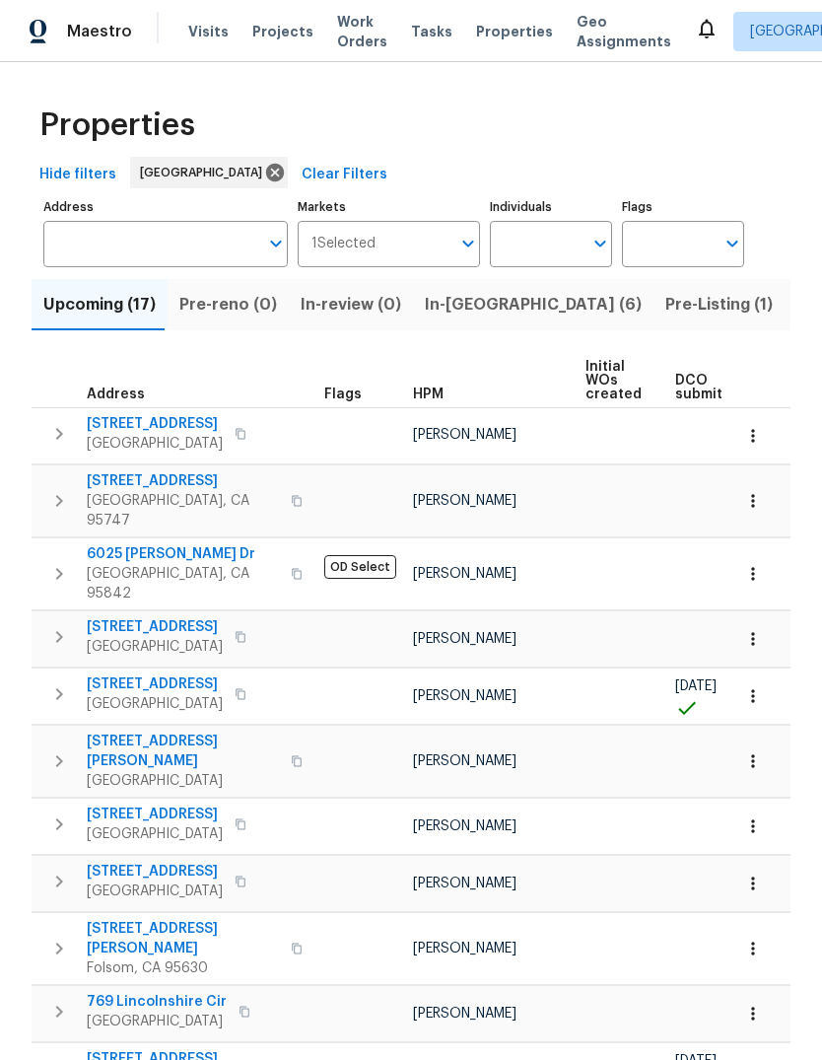
click at [472, 308] on span "In-[GEOGRAPHIC_DATA] (6)" at bounding box center [533, 305] width 217 height 28
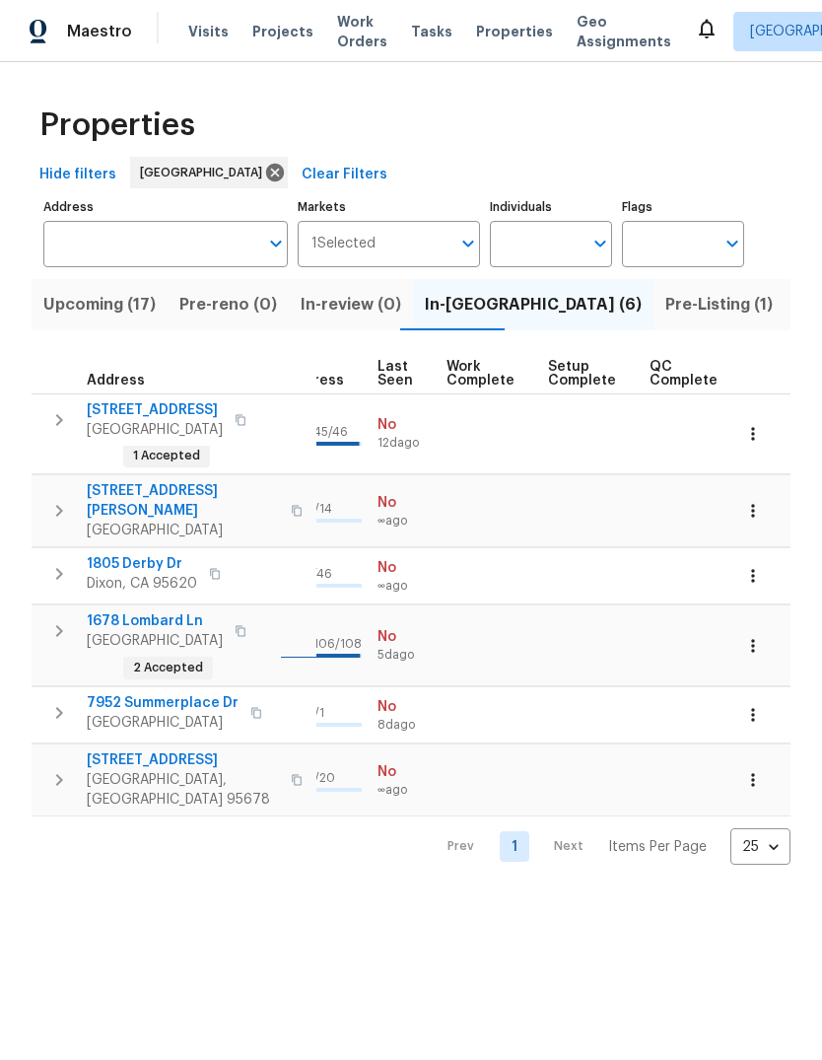
scroll to position [0, 940]
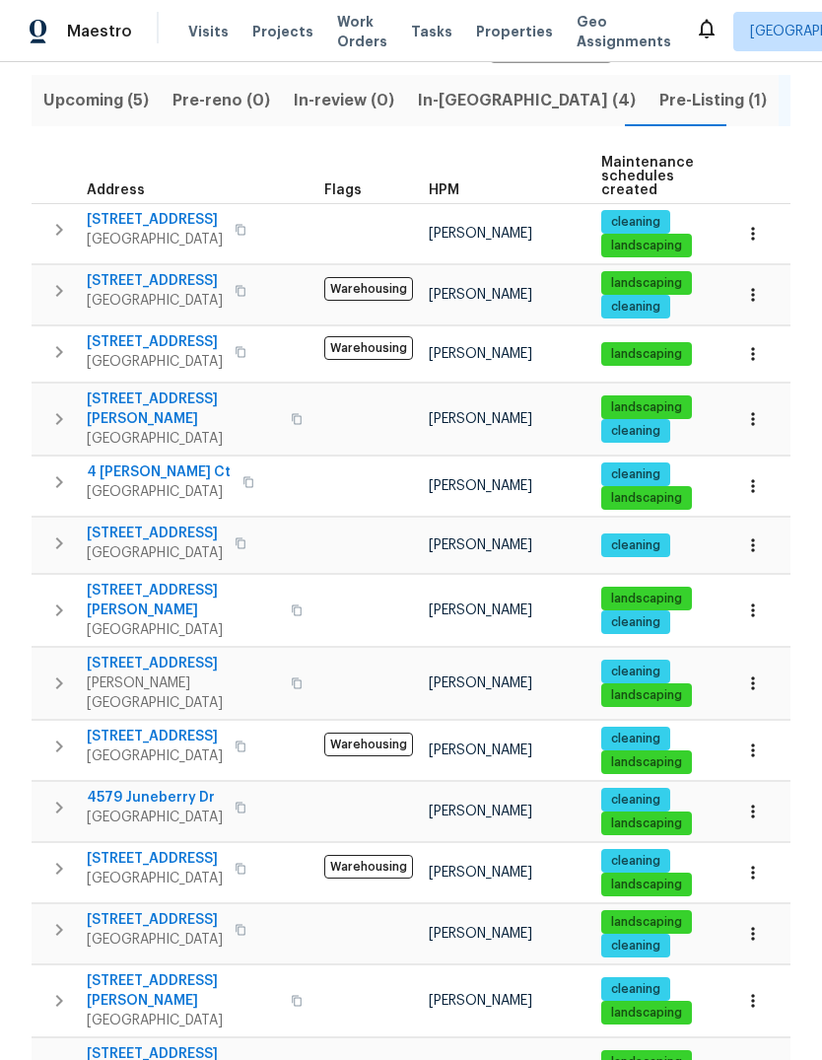
scroll to position [218, 0]
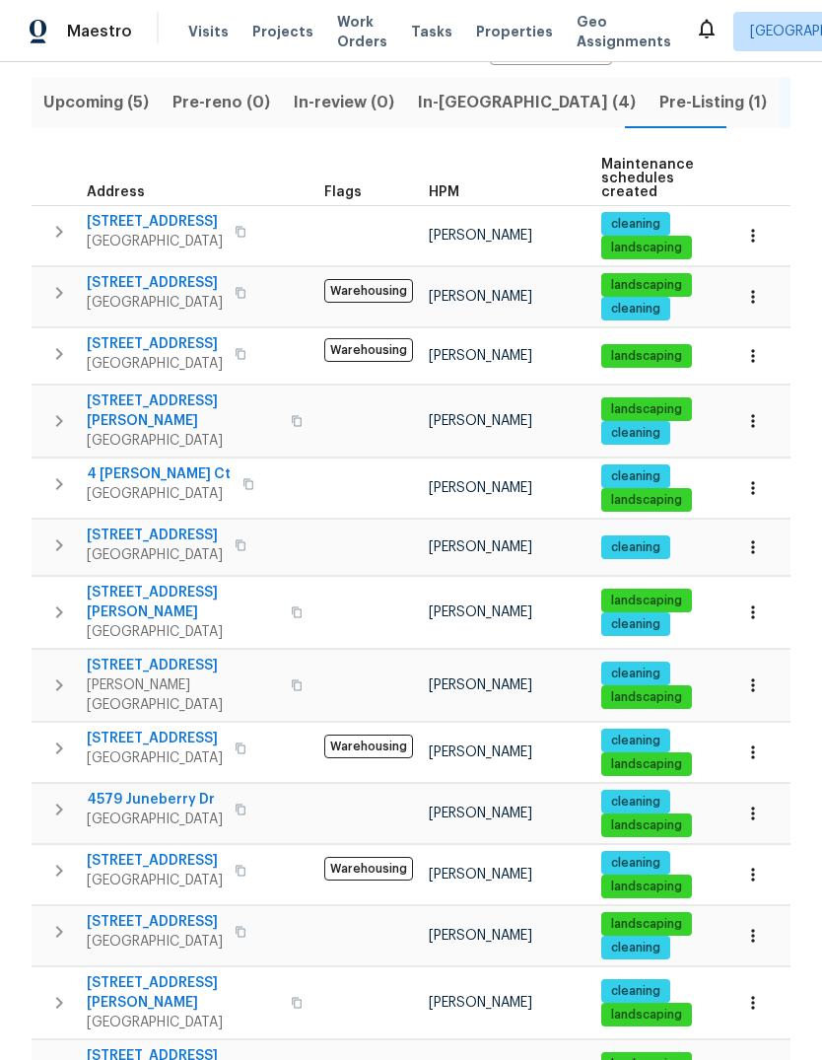
click at [56, 991] on icon "button" at bounding box center [59, 1003] width 24 height 24
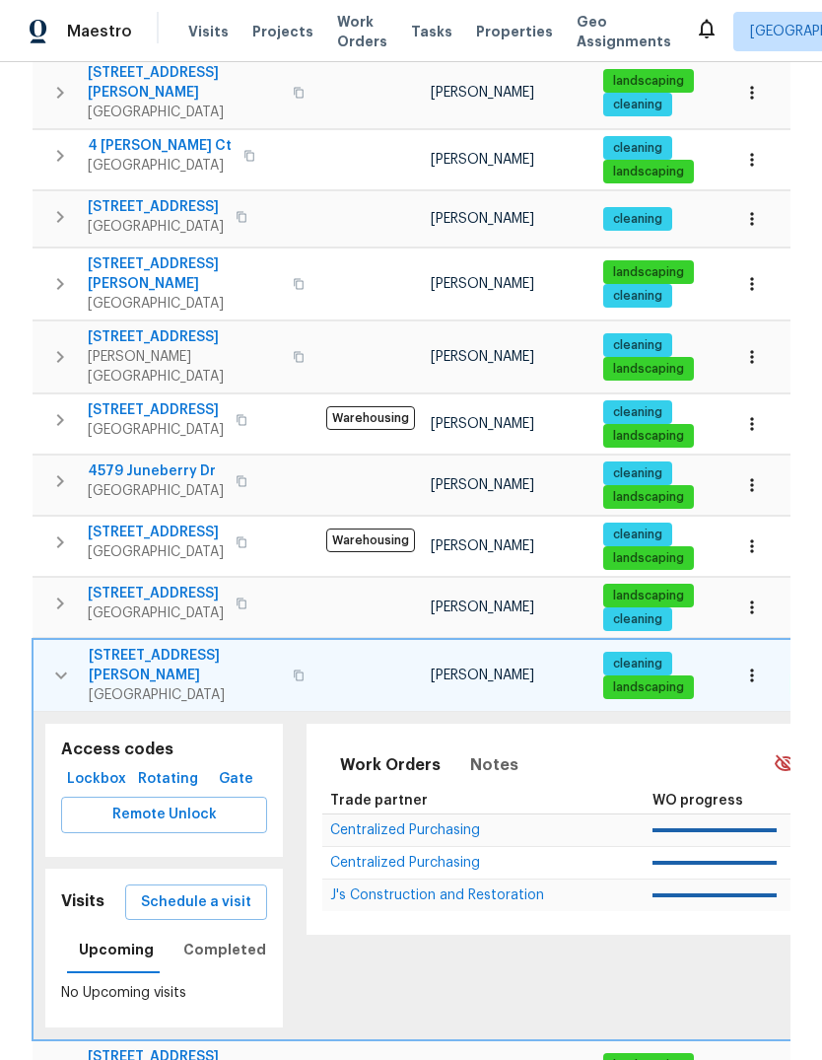
scroll to position [545, 0]
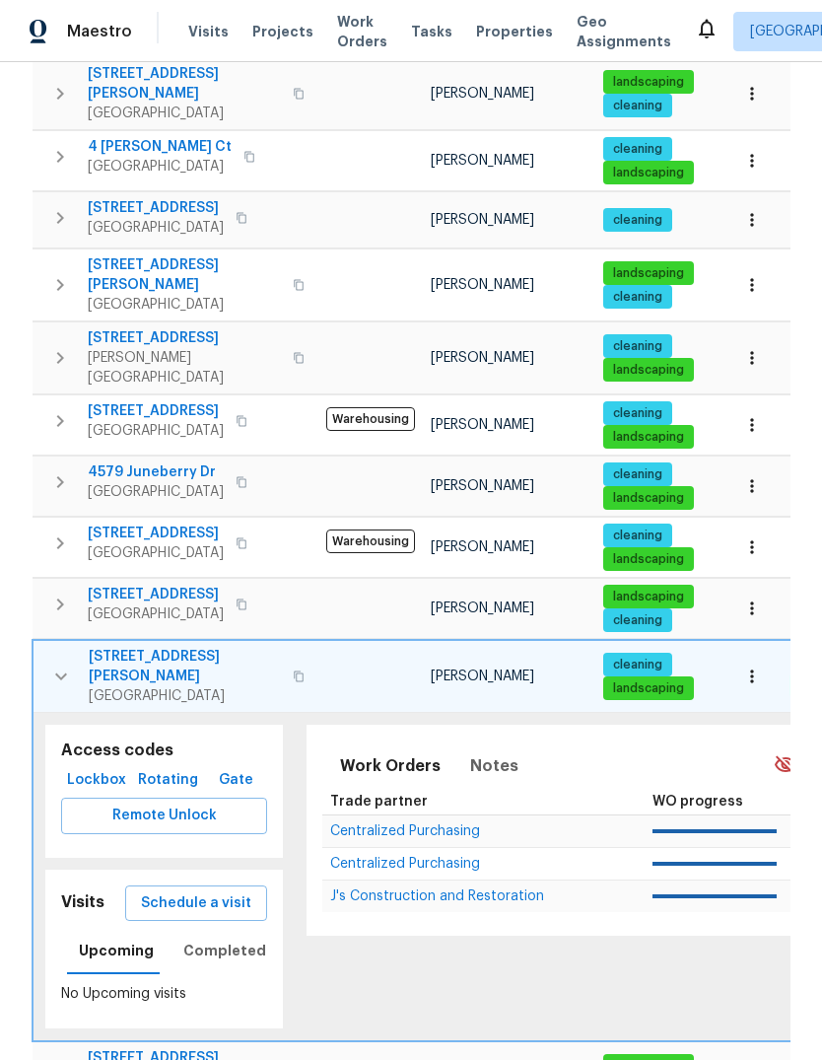
click at [162, 891] on span "Schedule a visit" at bounding box center [196, 903] width 110 height 25
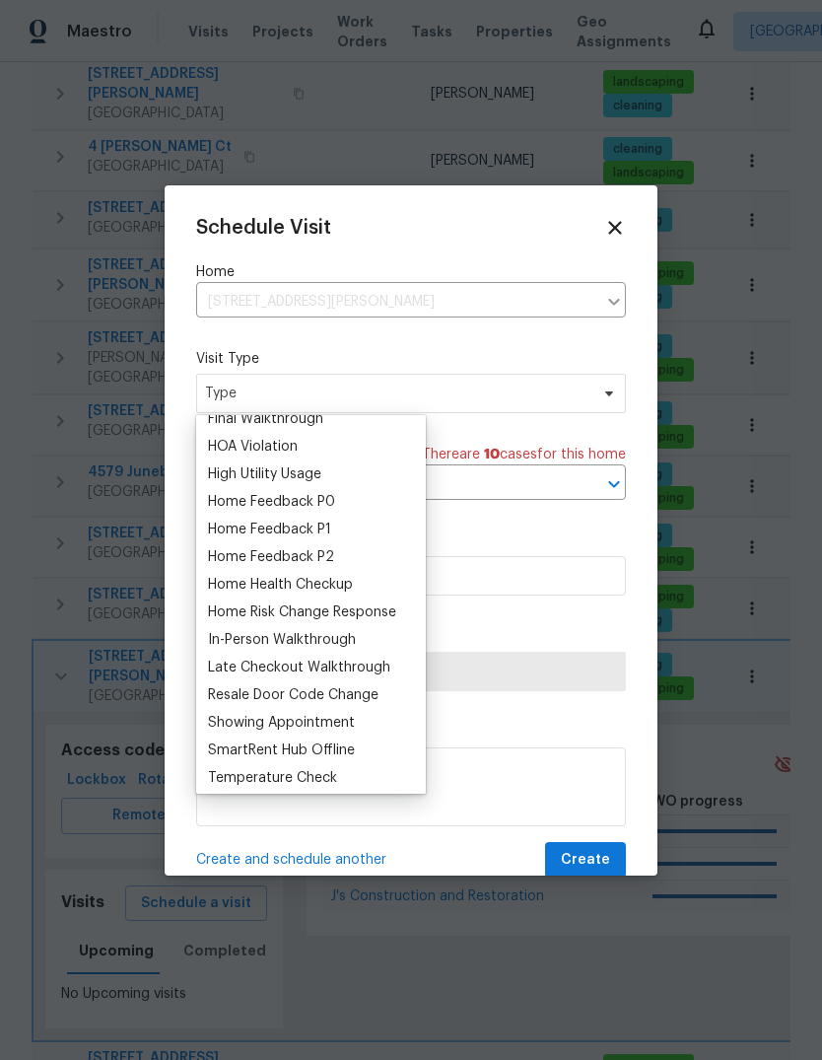
scroll to position [128, 0]
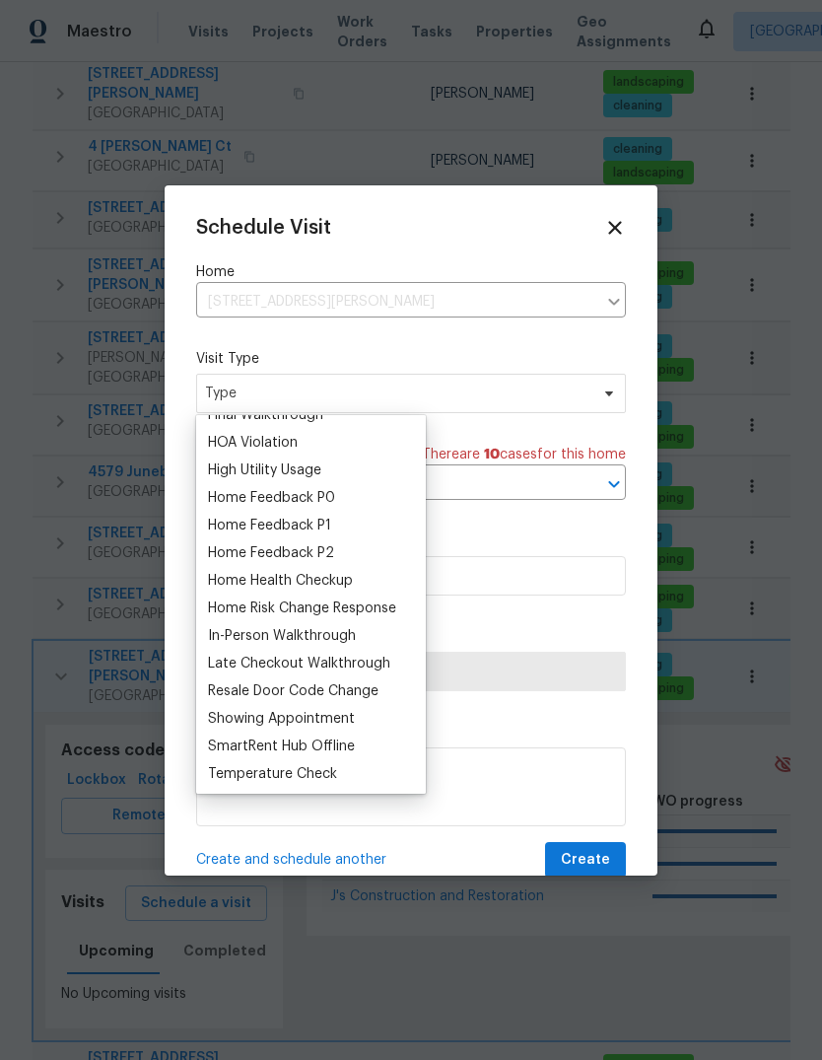
type input "H"
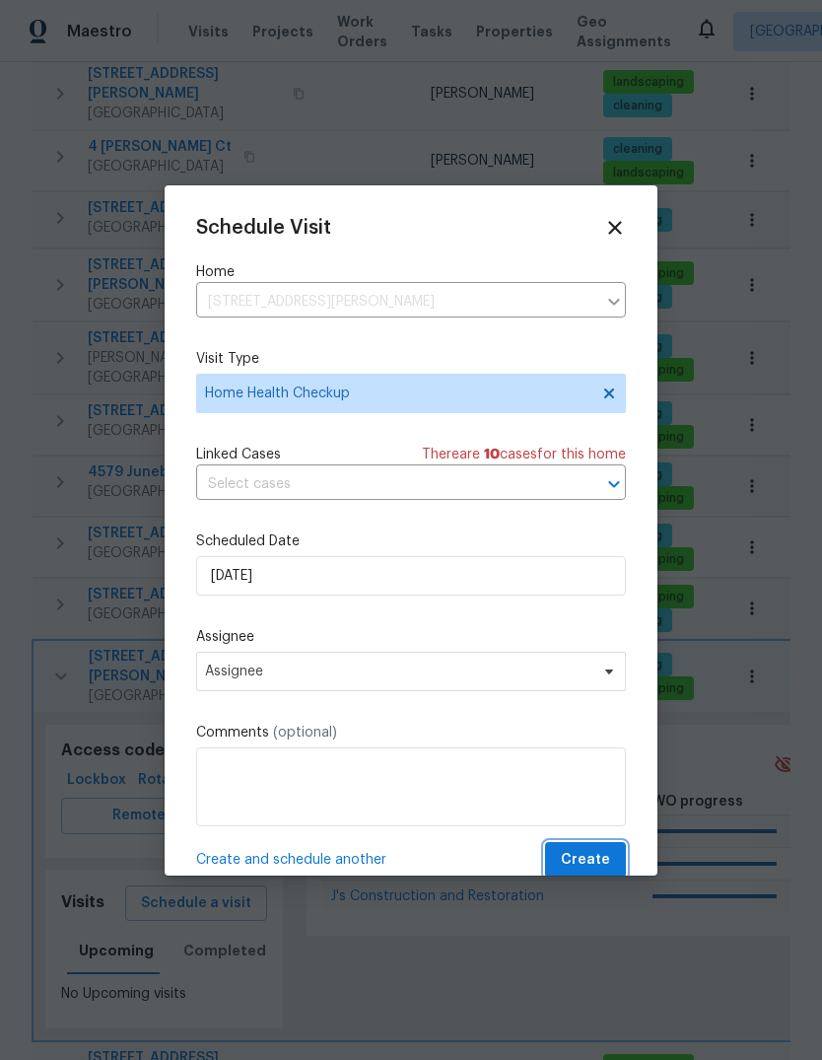
click at [596, 861] on span "Create" at bounding box center [585, 860] width 49 height 25
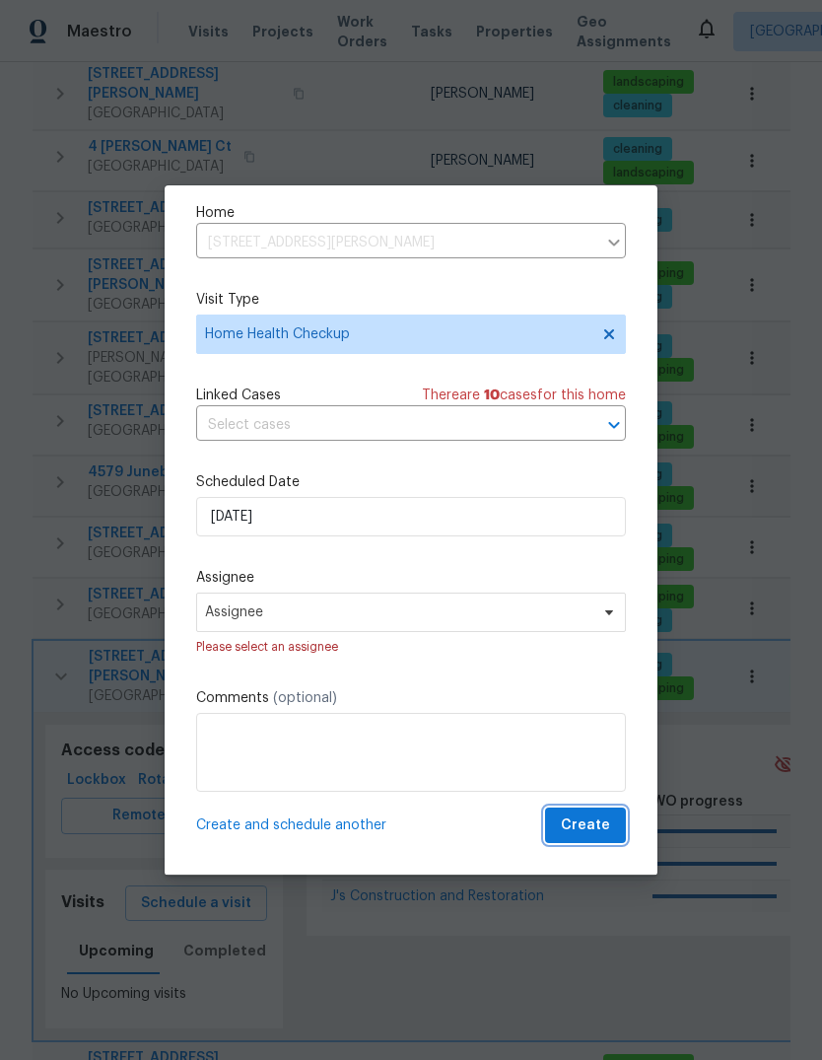
click at [595, 835] on span "Create" at bounding box center [585, 825] width 49 height 25
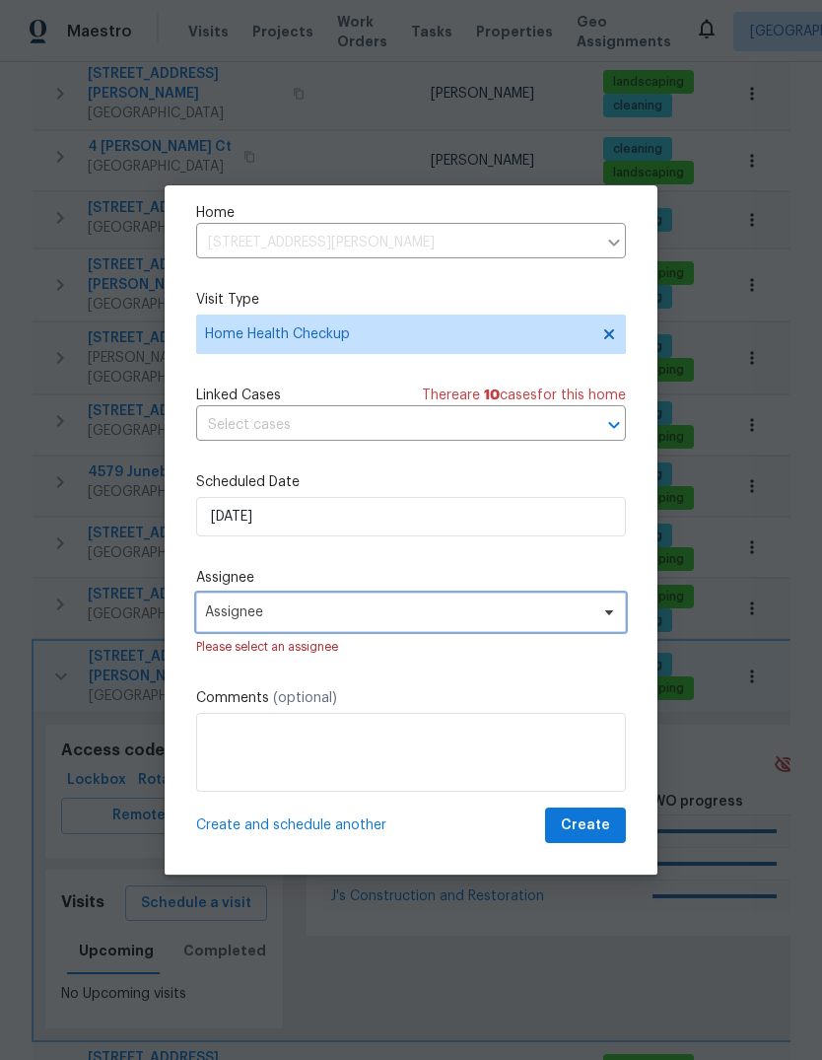
click at [582, 616] on span "Assignee" at bounding box center [398, 612] width 387 height 16
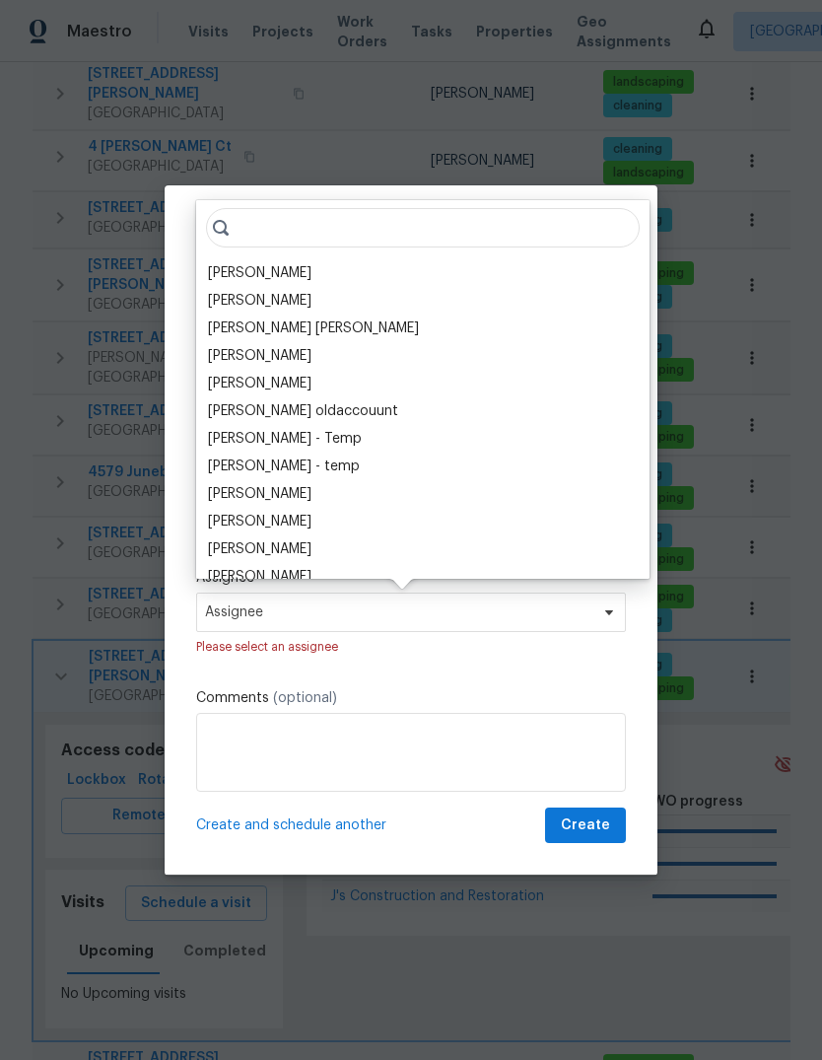
click at [311, 259] on div "[PERSON_NAME]" at bounding box center [423, 273] width 442 height 28
click at [312, 274] on div "[PERSON_NAME]" at bounding box center [260, 273] width 104 height 20
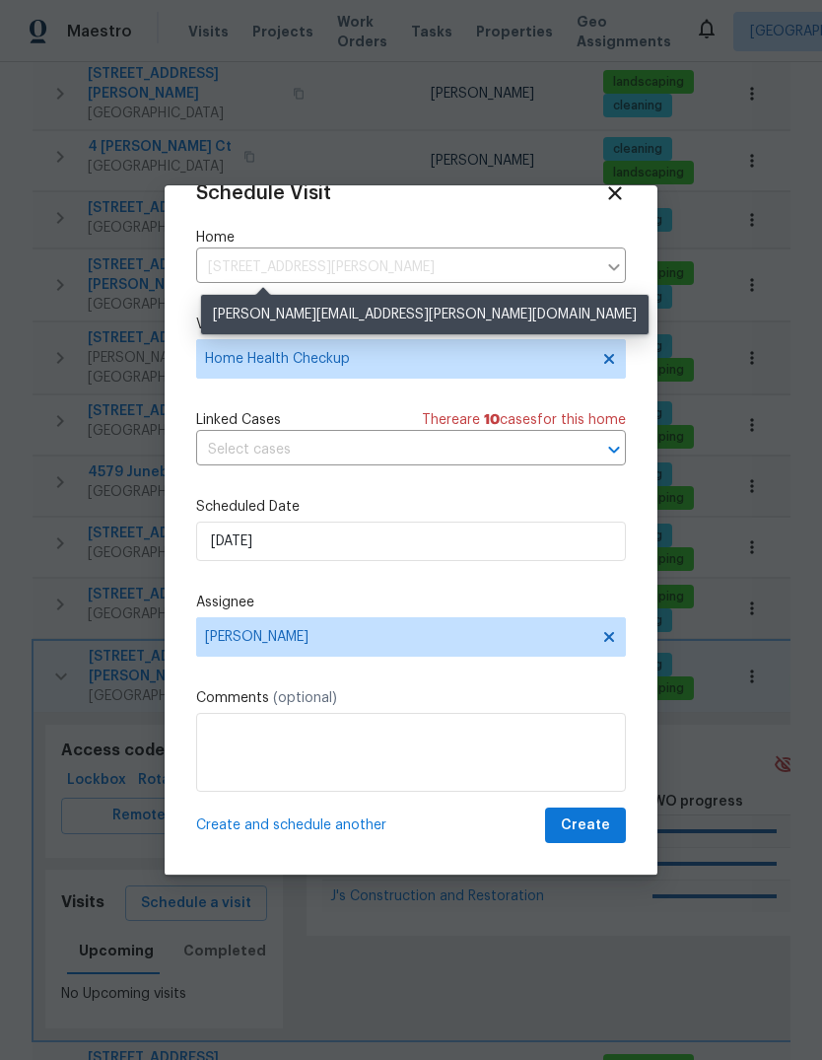
scroll to position [38, 0]
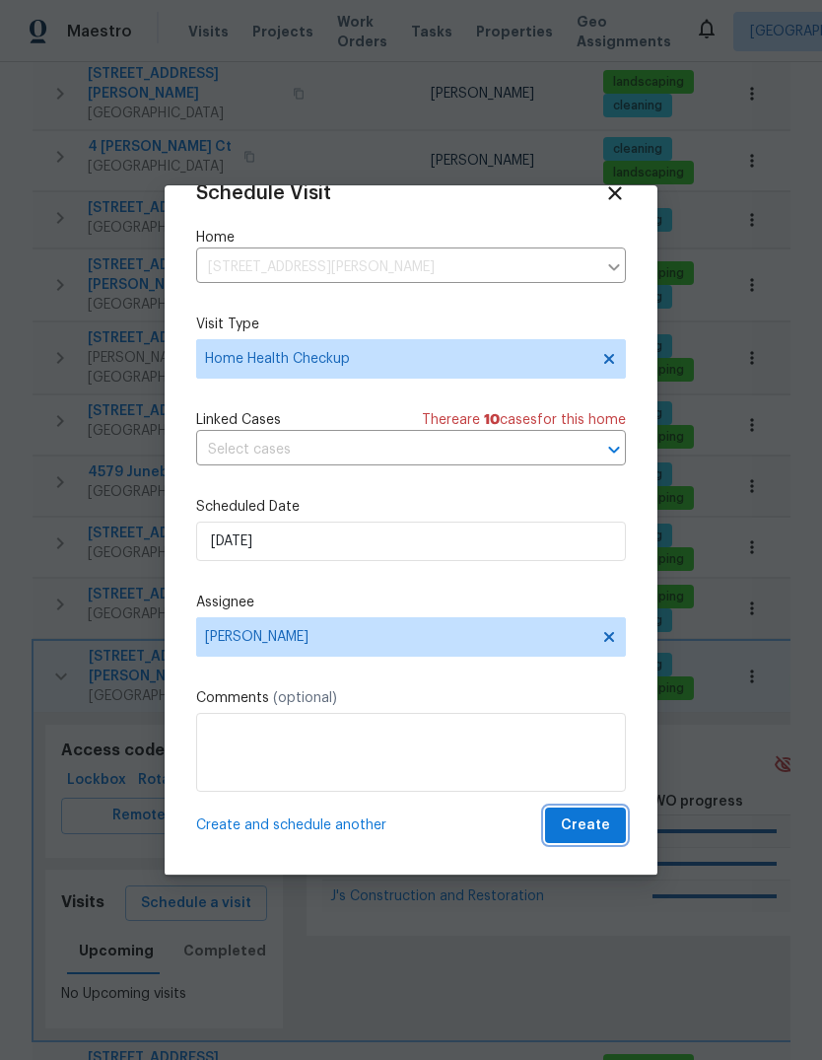
click at [594, 826] on span "Create" at bounding box center [585, 825] width 49 height 25
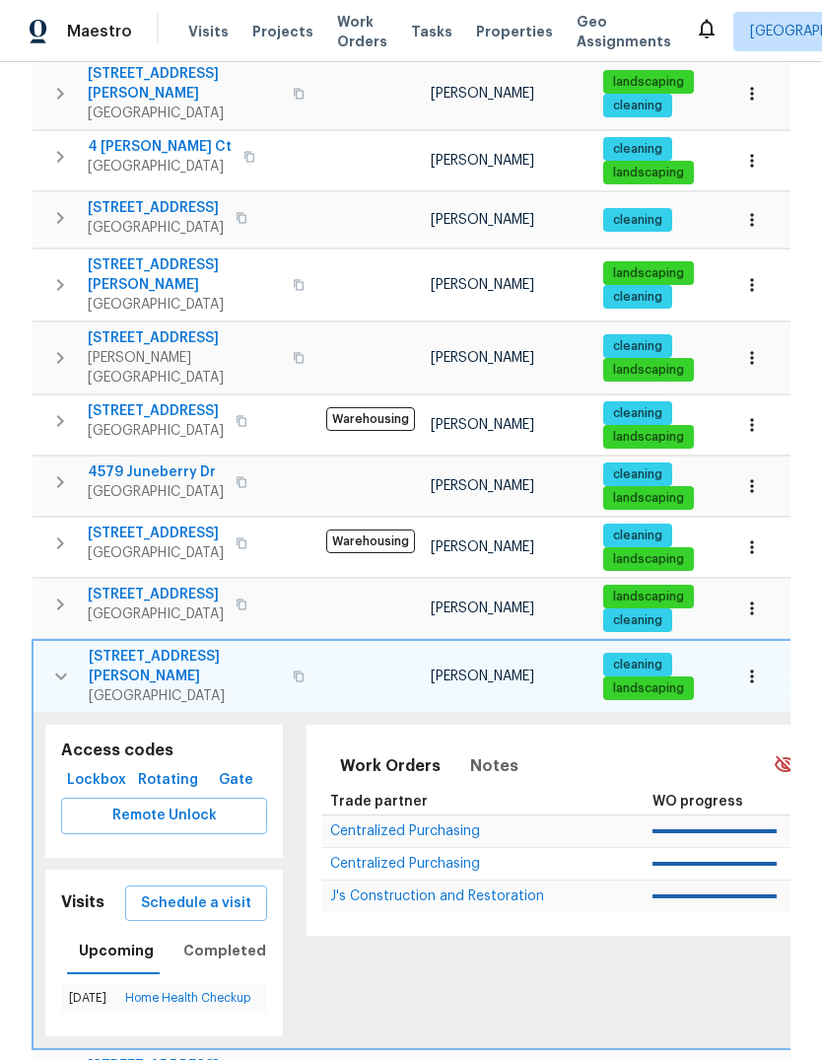
click at [55, 665] on icon "button" at bounding box center [61, 677] width 24 height 24
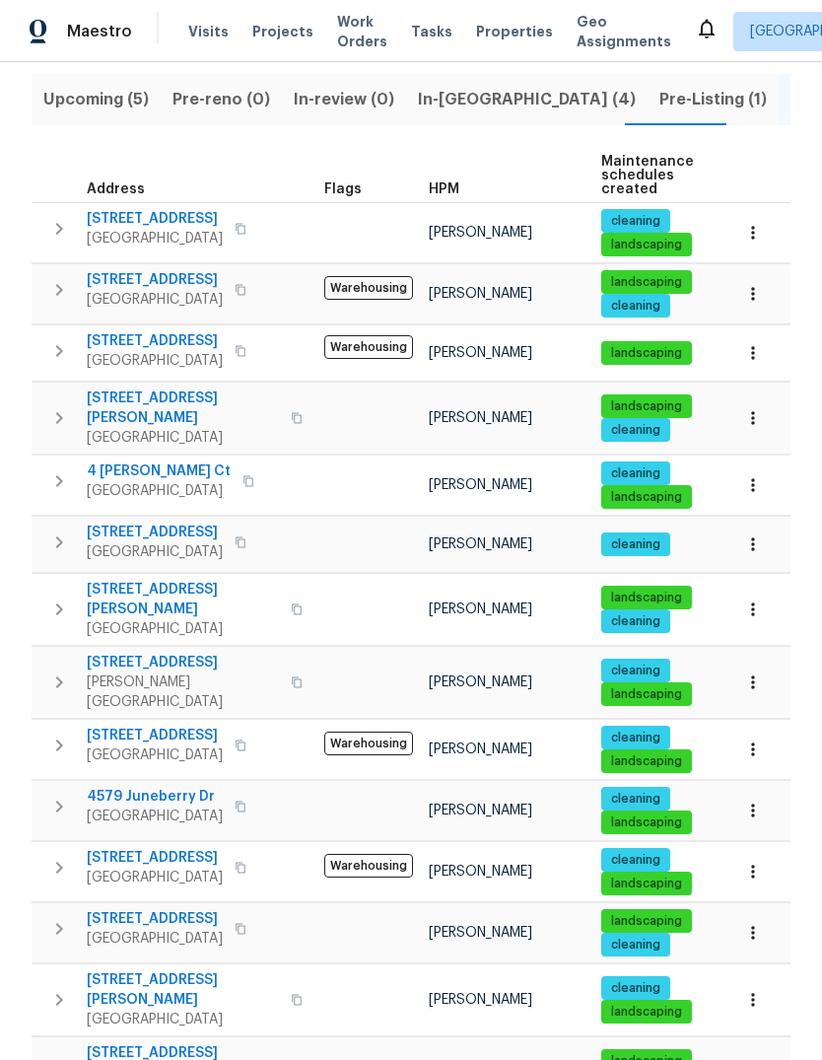
scroll to position [218, 0]
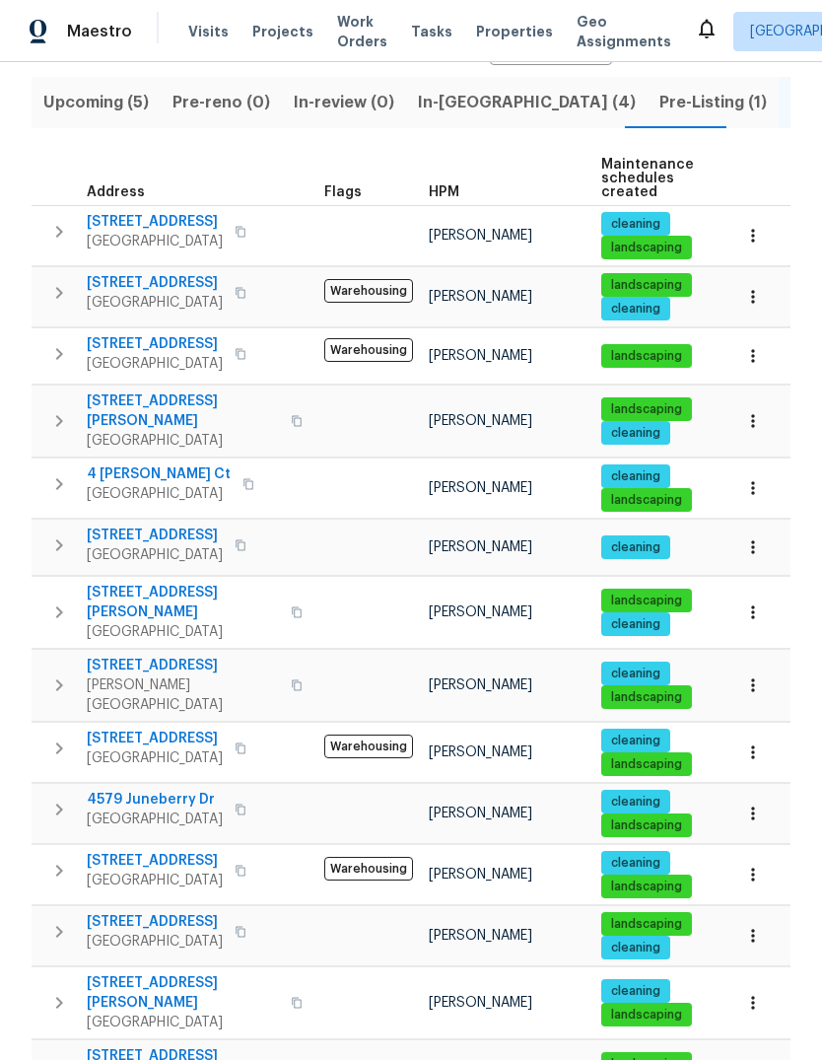
click at [51, 540] on icon "button" at bounding box center [59, 545] width 24 height 24
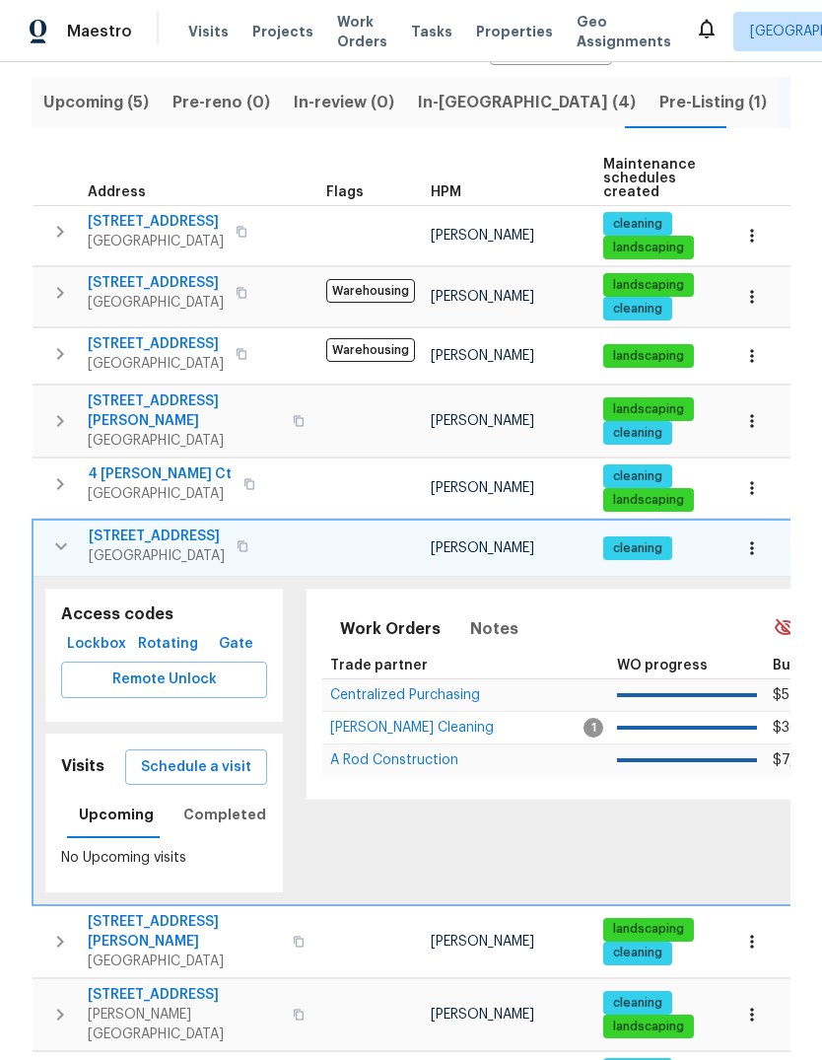
click at [201, 761] on span "Schedule a visit" at bounding box center [196, 767] width 110 height 25
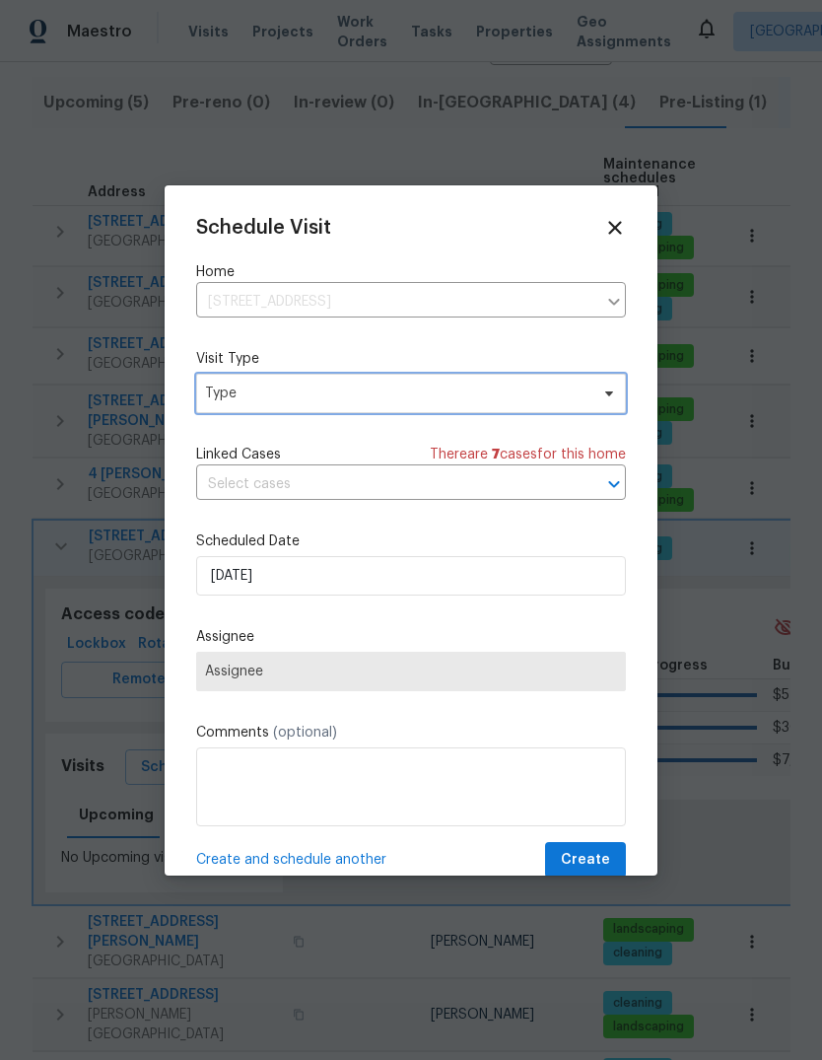
click at [344, 403] on span "Type" at bounding box center [397, 394] width 384 height 20
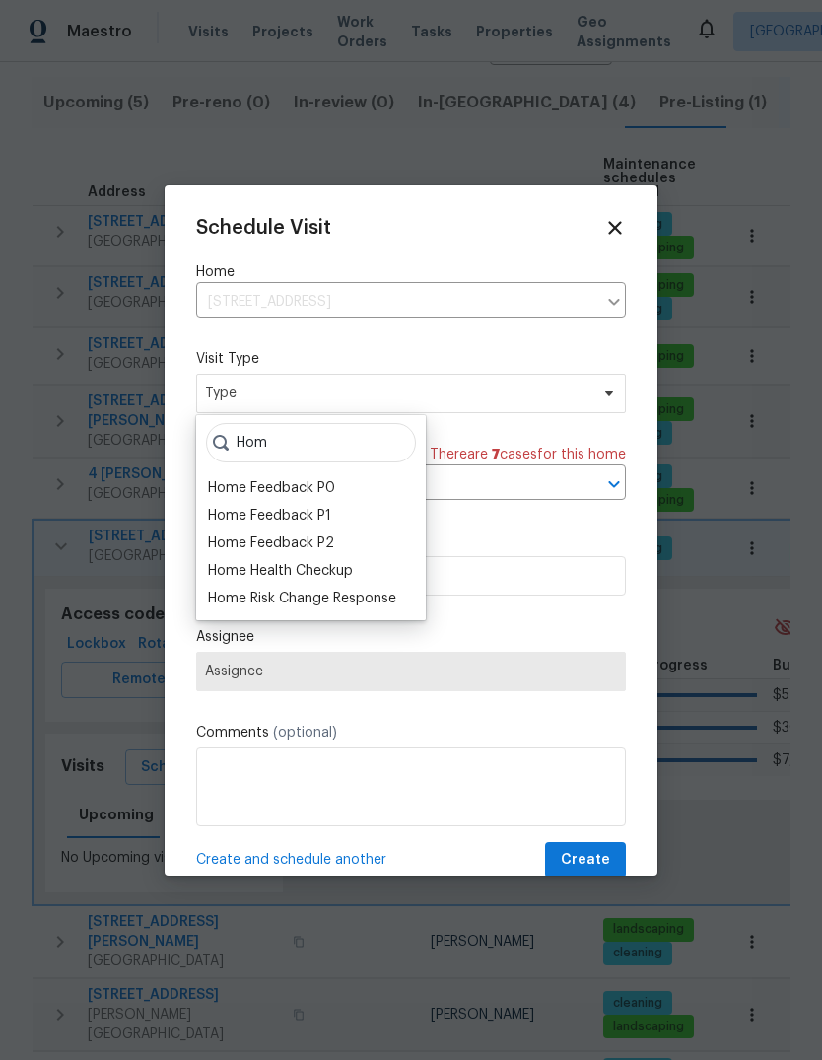
click at [351, 567] on div "Home Health Checkup" at bounding box center [280, 571] width 145 height 20
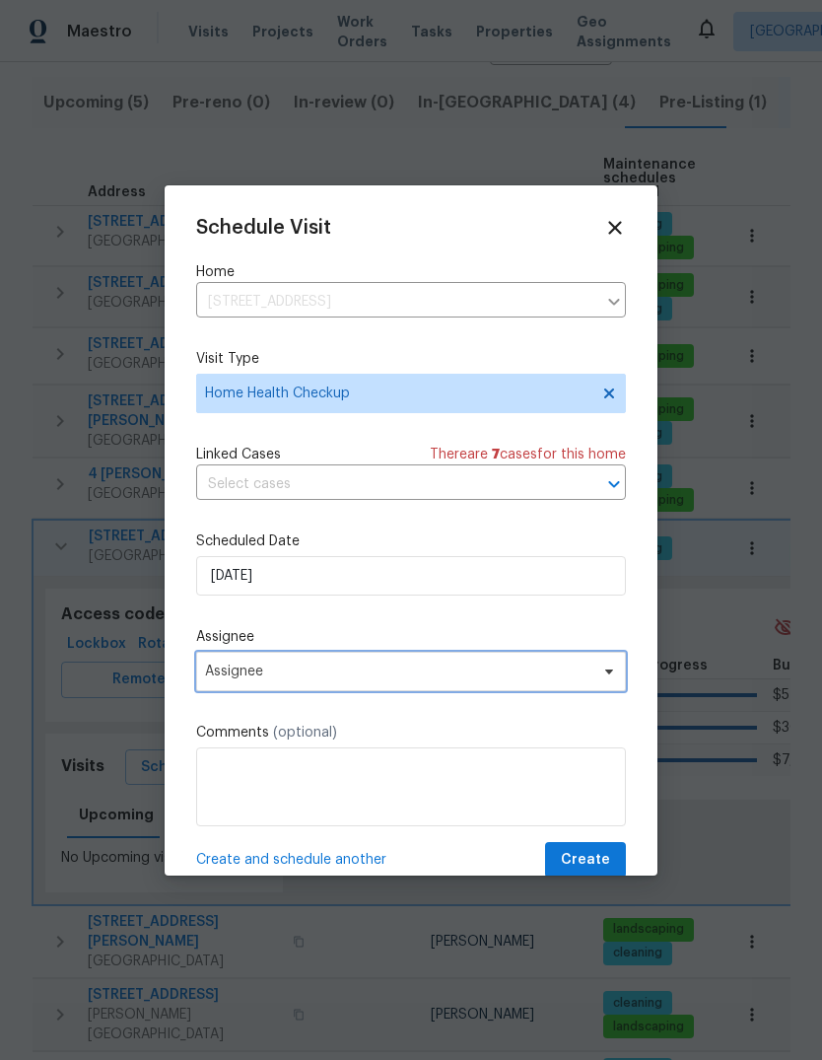
click at [604, 676] on icon at bounding box center [609, 672] width 16 height 16
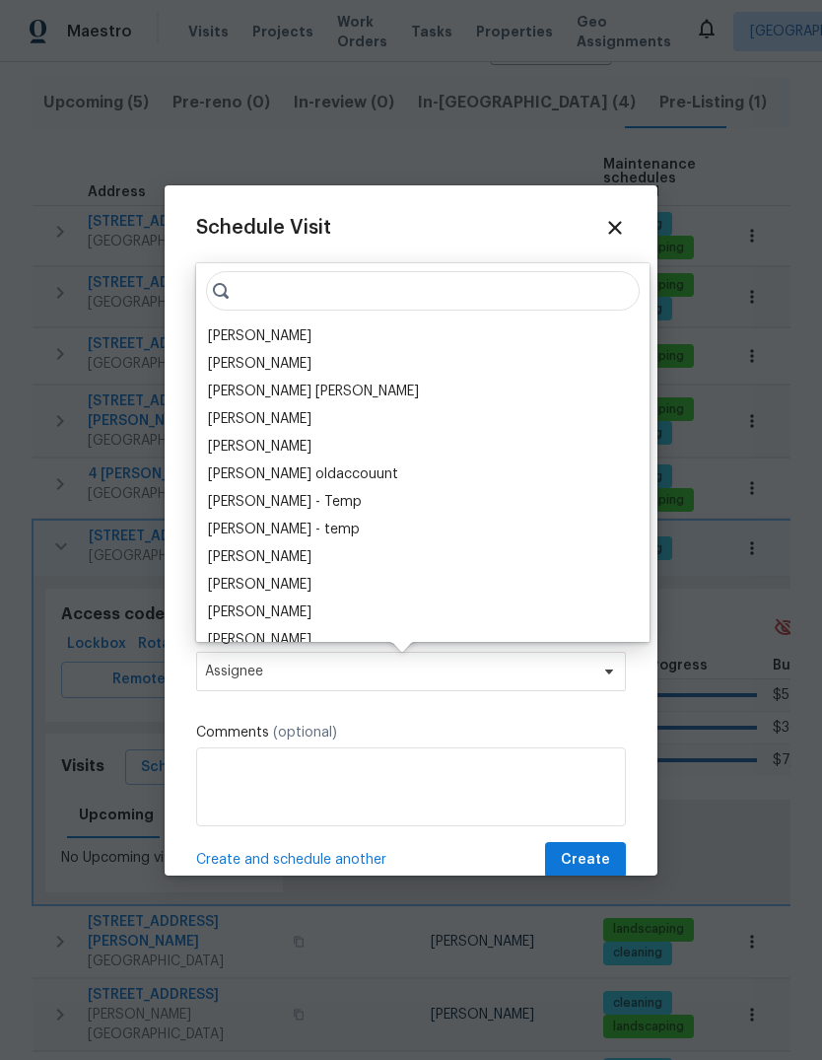
click at [330, 332] on div "[PERSON_NAME]" at bounding box center [423, 336] width 442 height 28
click at [327, 334] on div "[PERSON_NAME]" at bounding box center [423, 336] width 442 height 28
click at [234, 335] on div "[PERSON_NAME]" at bounding box center [260, 336] width 104 height 20
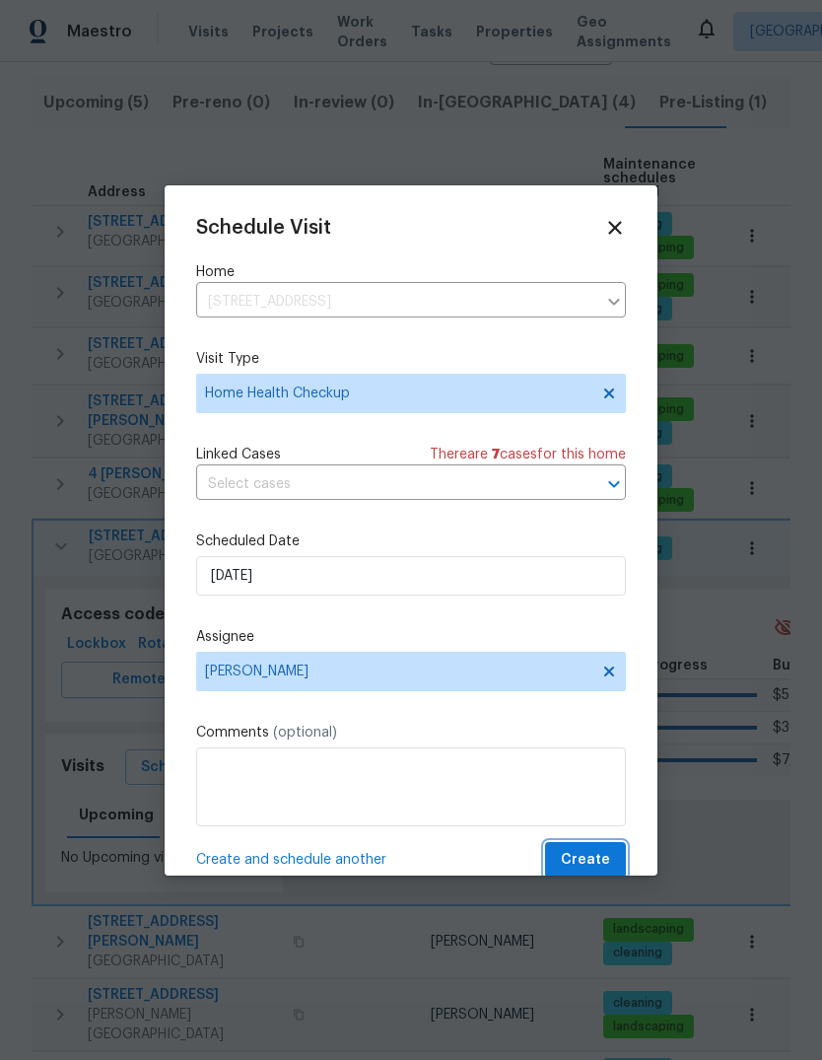
click at [586, 859] on span "Create" at bounding box center [585, 860] width 49 height 25
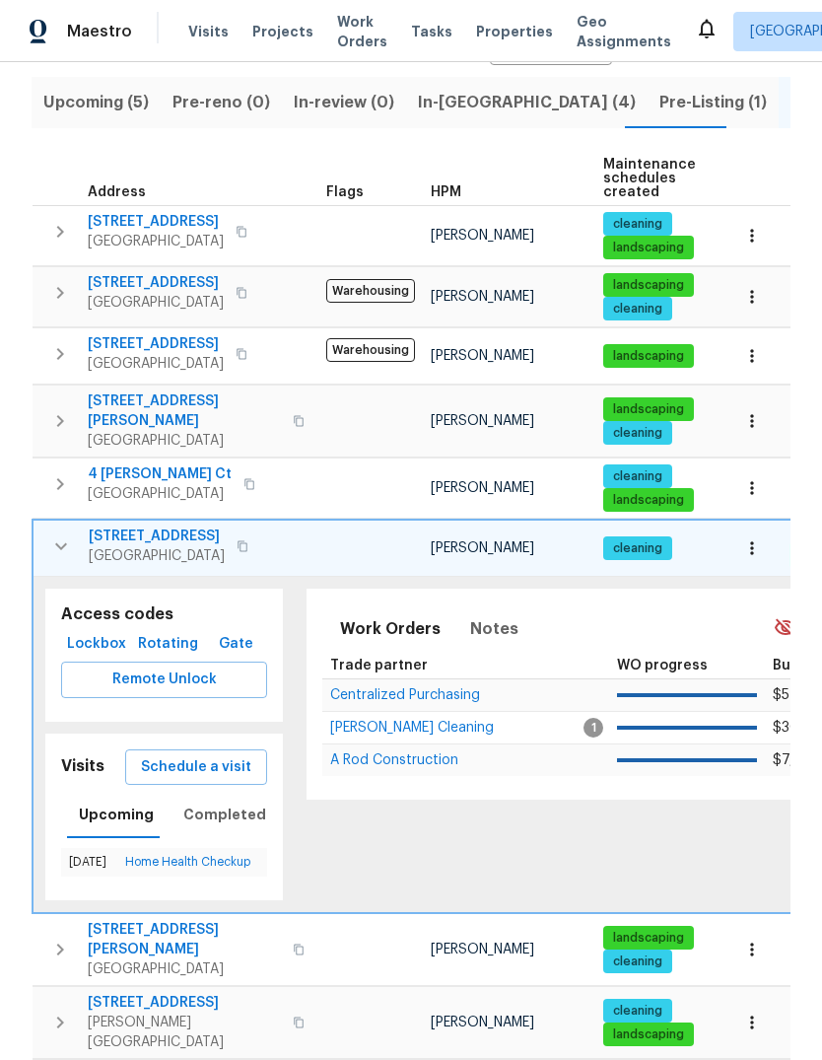
click at [205, 33] on span "Visits" at bounding box center [208, 32] width 40 height 20
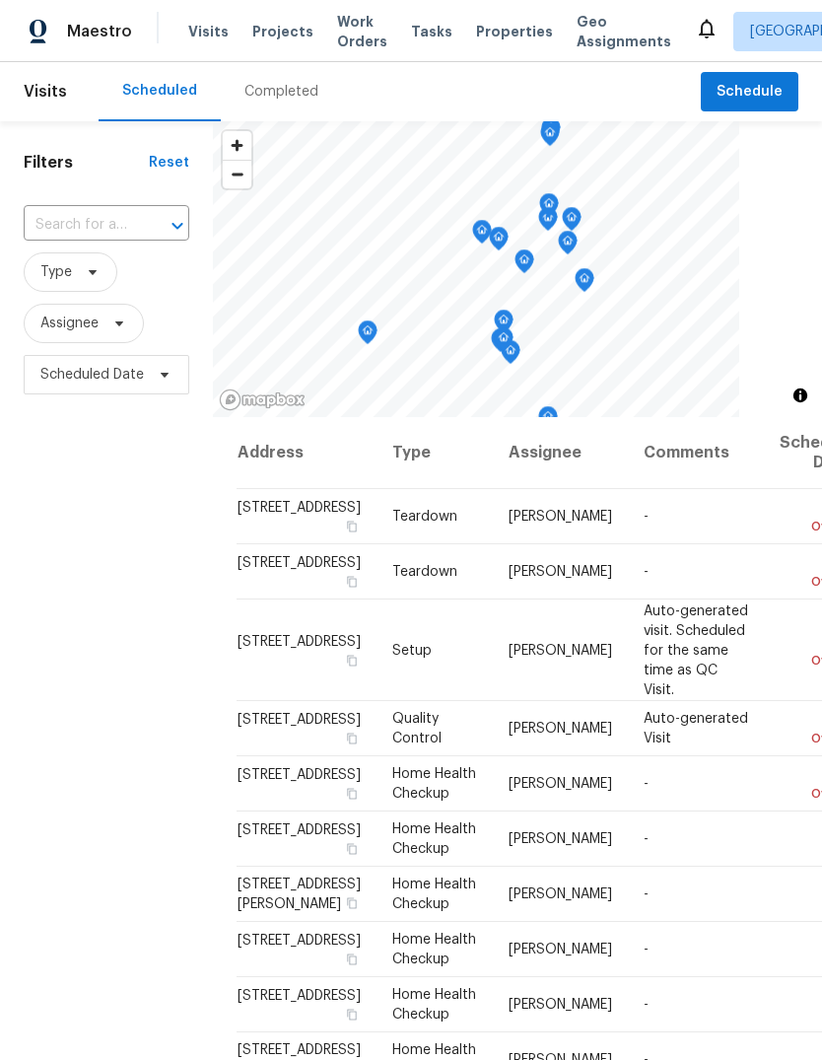
click at [129, 222] on input "text" at bounding box center [79, 225] width 110 height 31
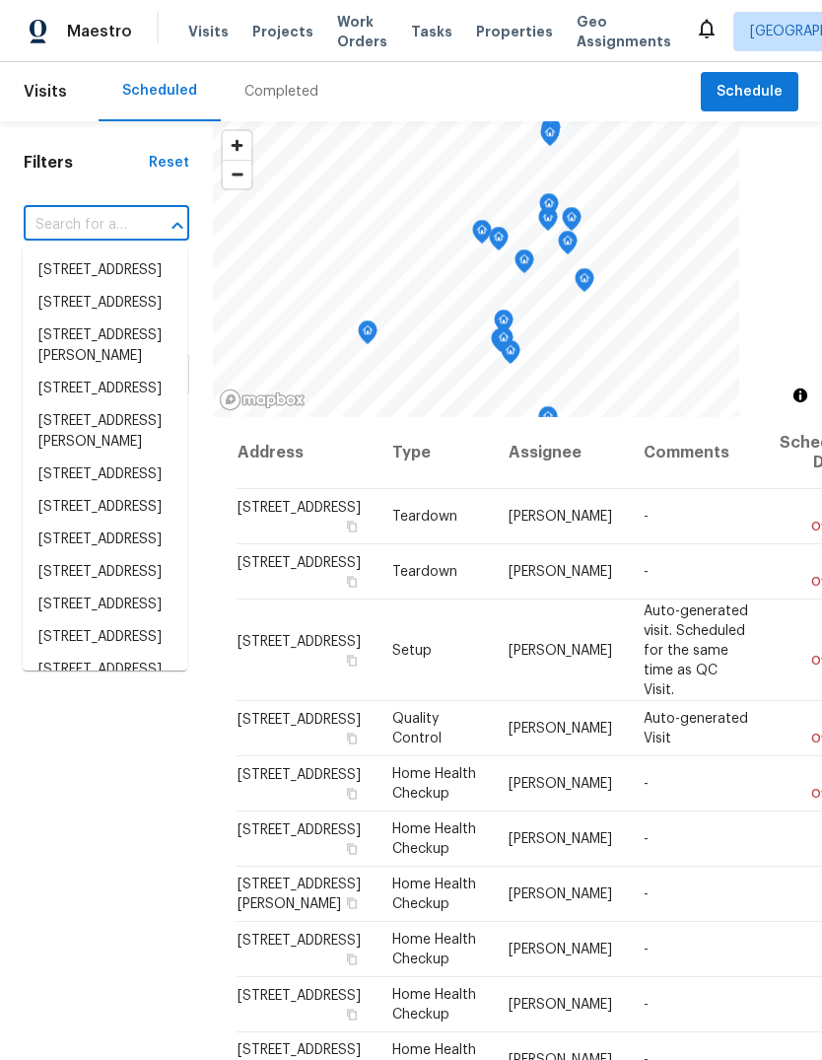
click at [121, 219] on input "text" at bounding box center [79, 225] width 110 height 31
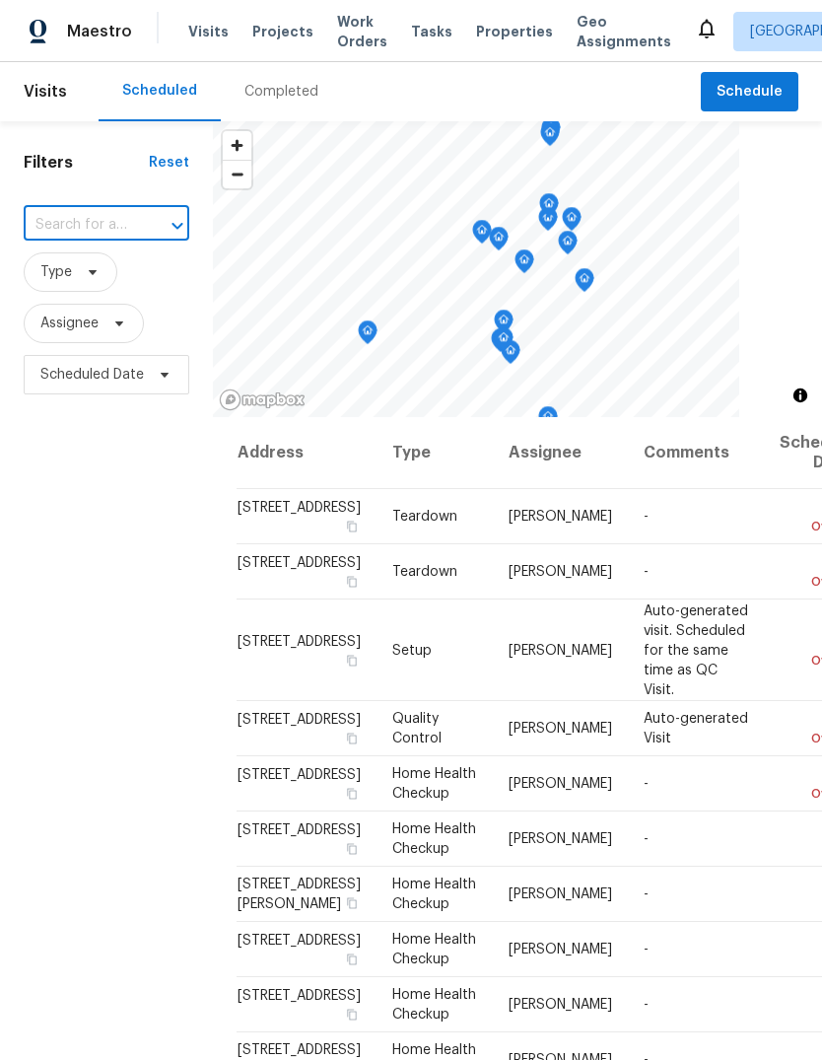
paste input "7952 Summerplace Dr, Citrus Heights, CA 95621"
type input "7952 Summerplace Dr, Citrus Heights, CA 95621"
click at [121, 279] on li "7952 Summerplace Dr, Citrus Heights, CA 95621" at bounding box center [105, 270] width 165 height 33
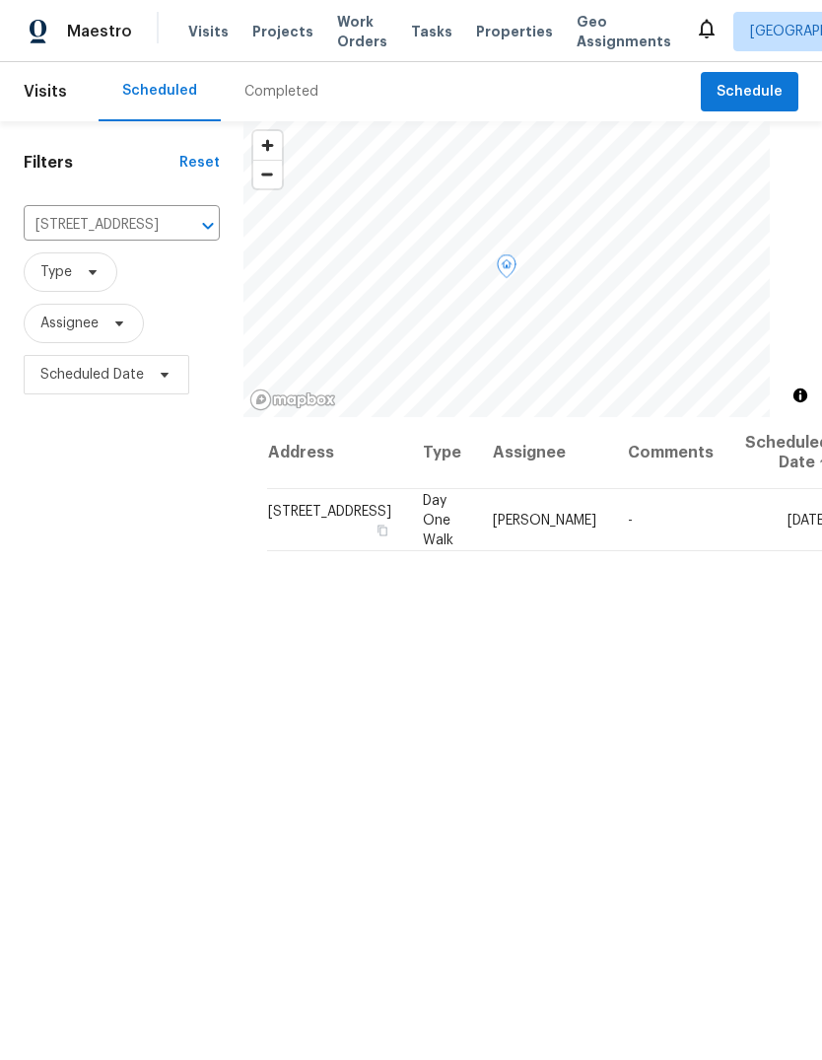
click at [0, 0] on icon at bounding box center [0, 0] width 0 height 0
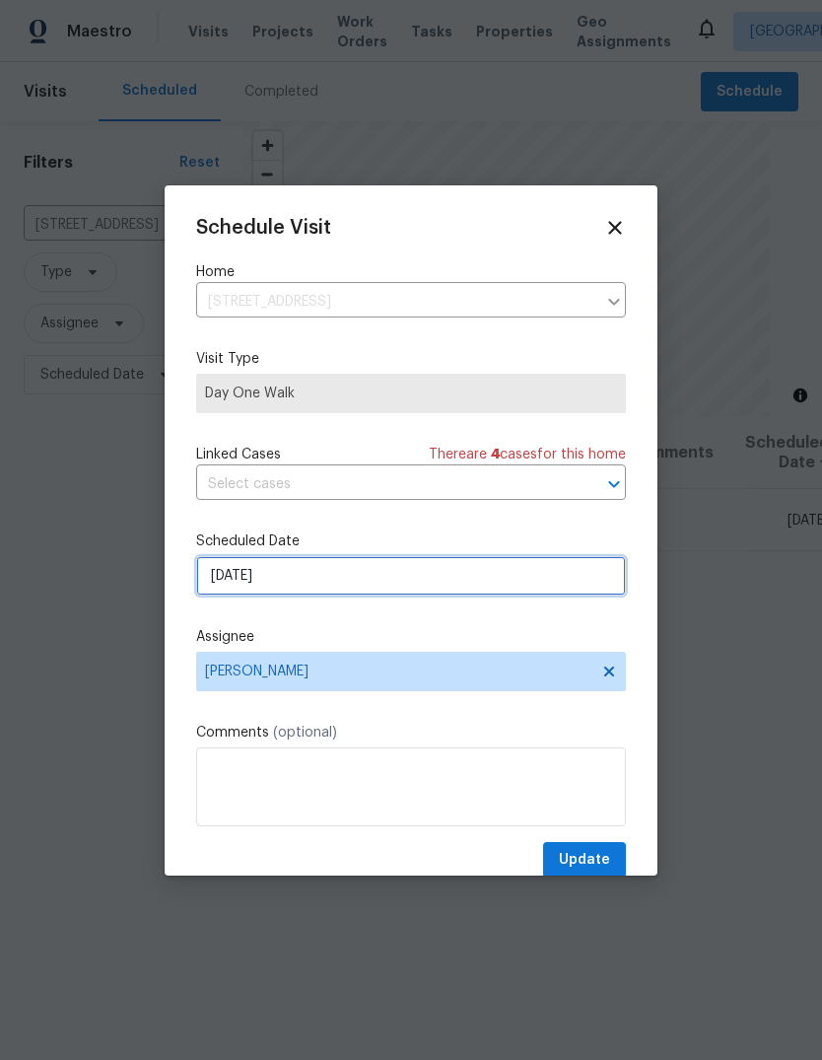
click at [397, 586] on input "8/27/2025" at bounding box center [411, 575] width 430 height 39
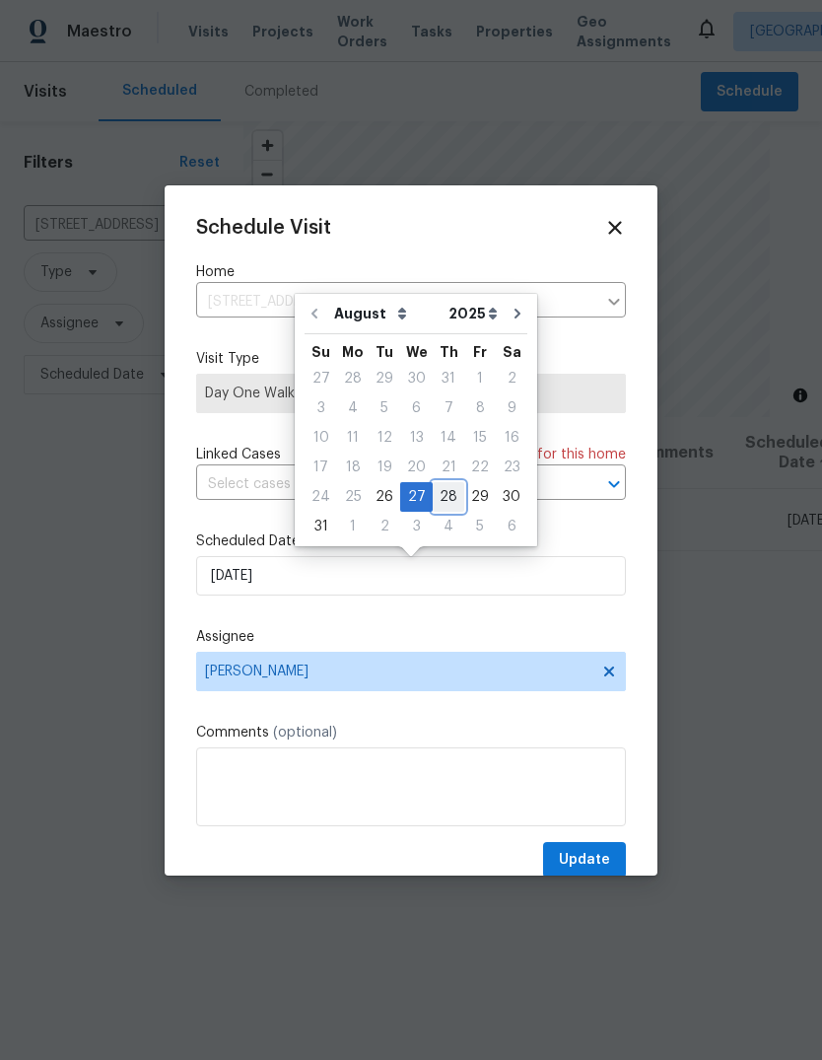
click at [444, 499] on div "28" at bounding box center [449, 497] width 32 height 28
type input "8/28/2025"
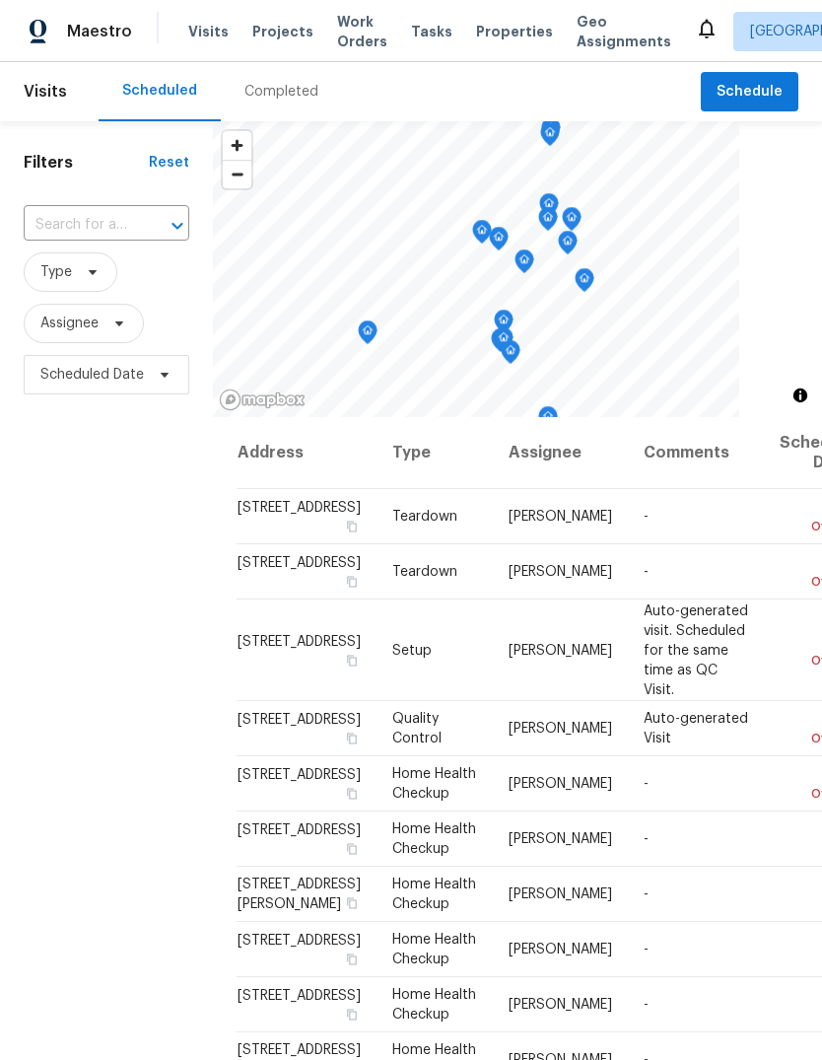
click at [132, 222] on input "text" at bounding box center [79, 225] width 110 height 31
type input "1678 Lombard Ln, Lincoln, CA 95648"
click at [54, 283] on li "1678 Lombard Ln, Lincoln, CA 95648" at bounding box center [105, 270] width 165 height 33
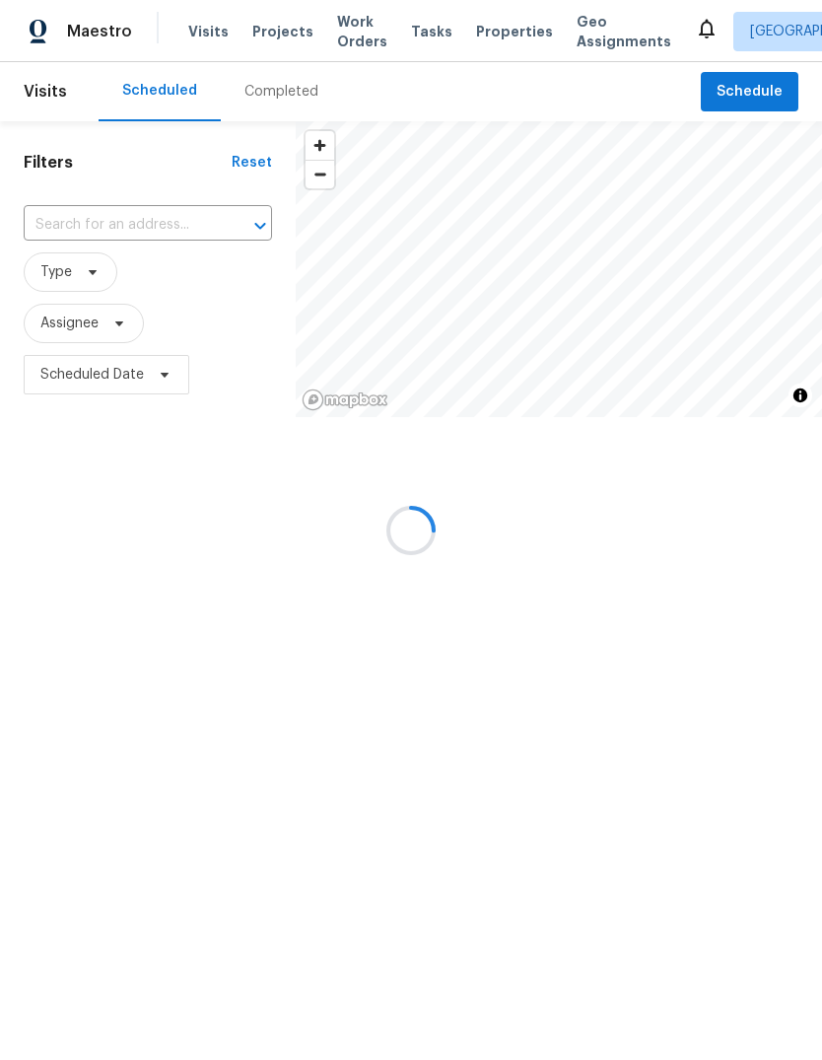
type input "1678 Lombard Ln, Lincoln, CA 95648"
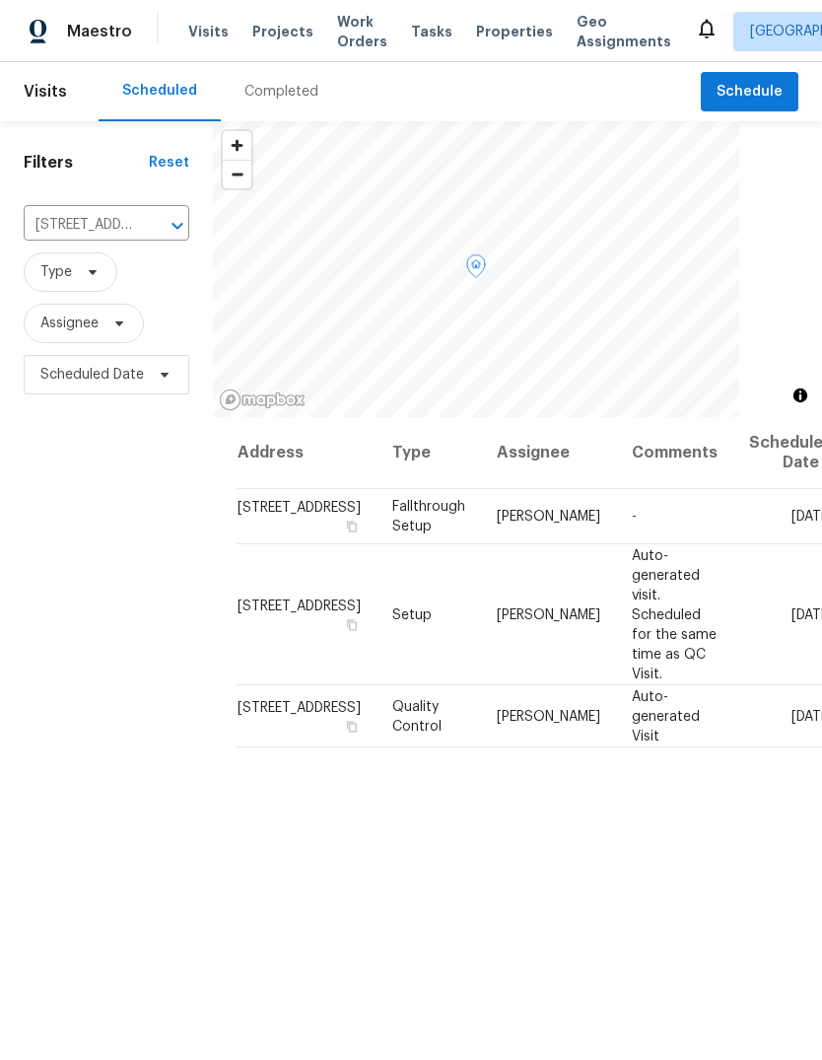
click at [0, 0] on icon at bounding box center [0, 0] width 0 height 0
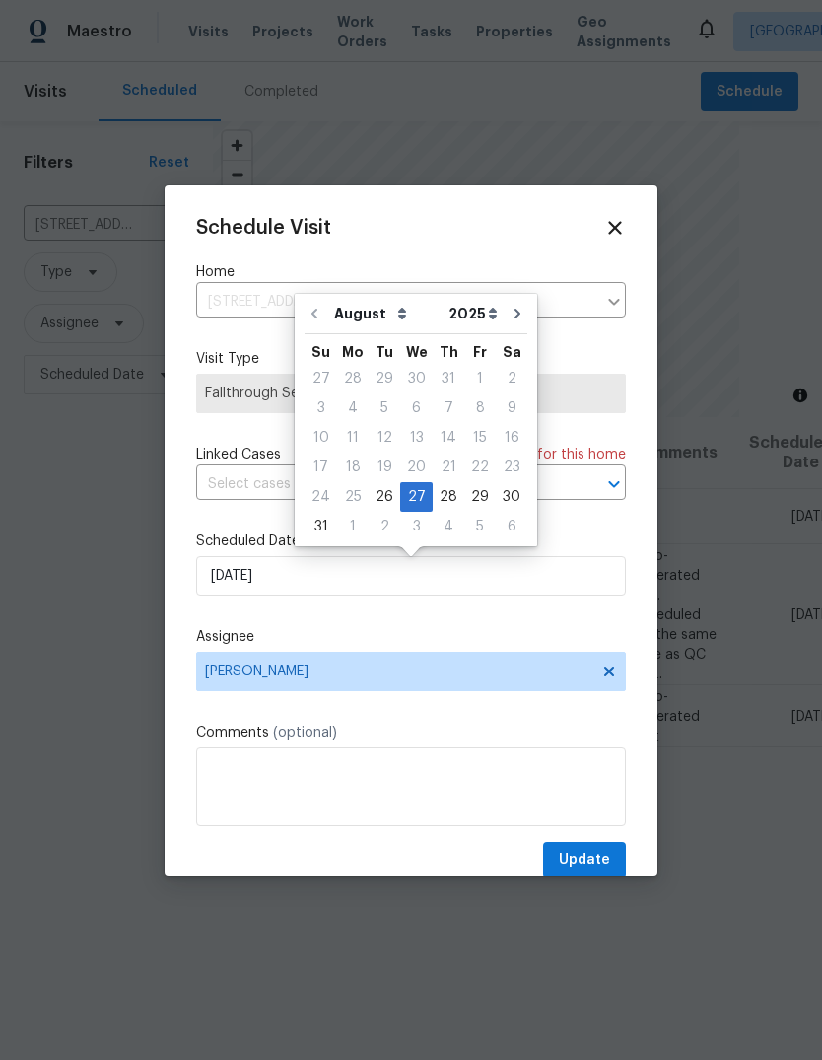
click at [589, 630] on div "Schedule Visit Home 1678 Lombard Ln, Lincoln, CA 95648 ​ Visit Type Fallthrough…" at bounding box center [411, 548] width 430 height 662
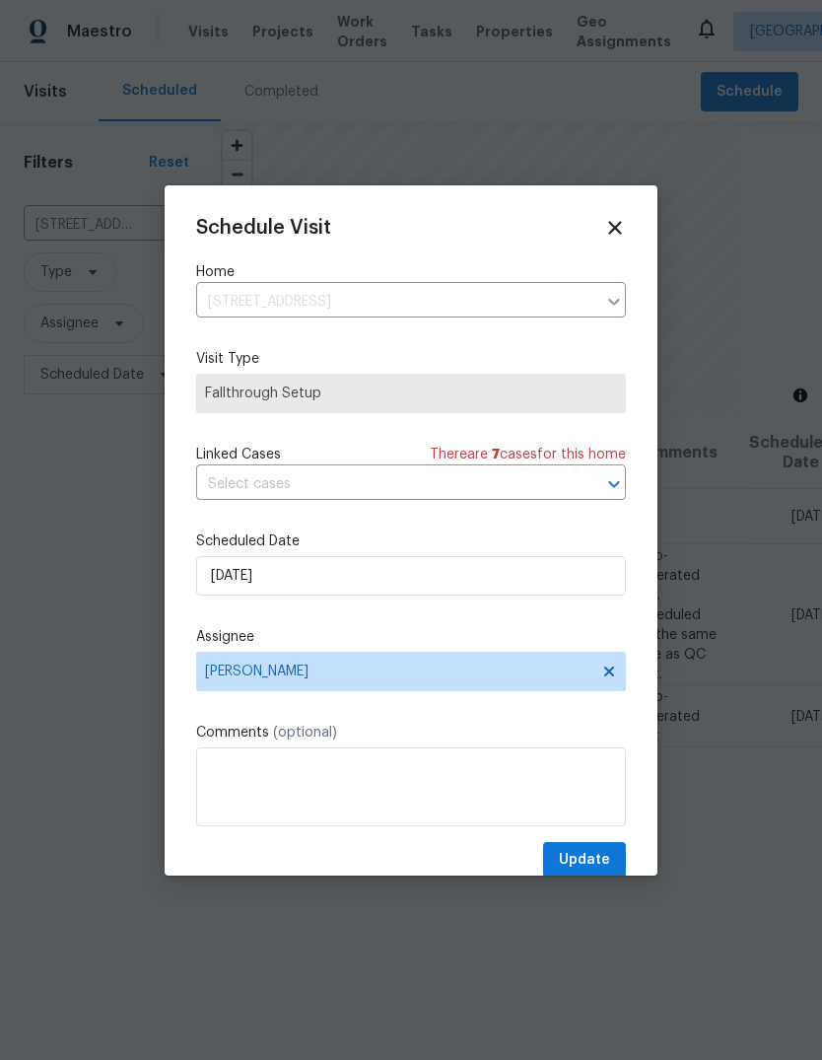
click at [615, 227] on icon at bounding box center [614, 227] width 13 height 13
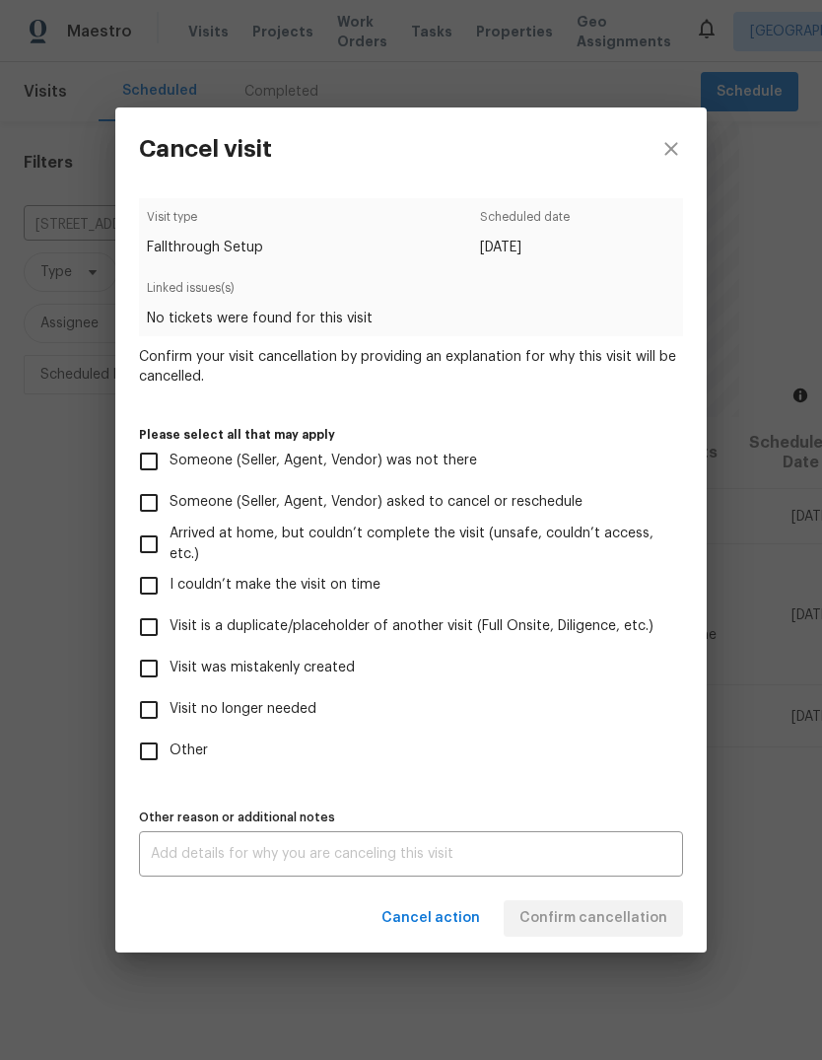
click at [143, 710] on input "Visit no longer needed" at bounding box center [148, 709] width 41 height 41
checkbox input "true"
click at [145, 673] on input "Visit was mistakenly created" at bounding box center [148, 668] width 41 height 41
checkbox input "true"
checkbox input "false"
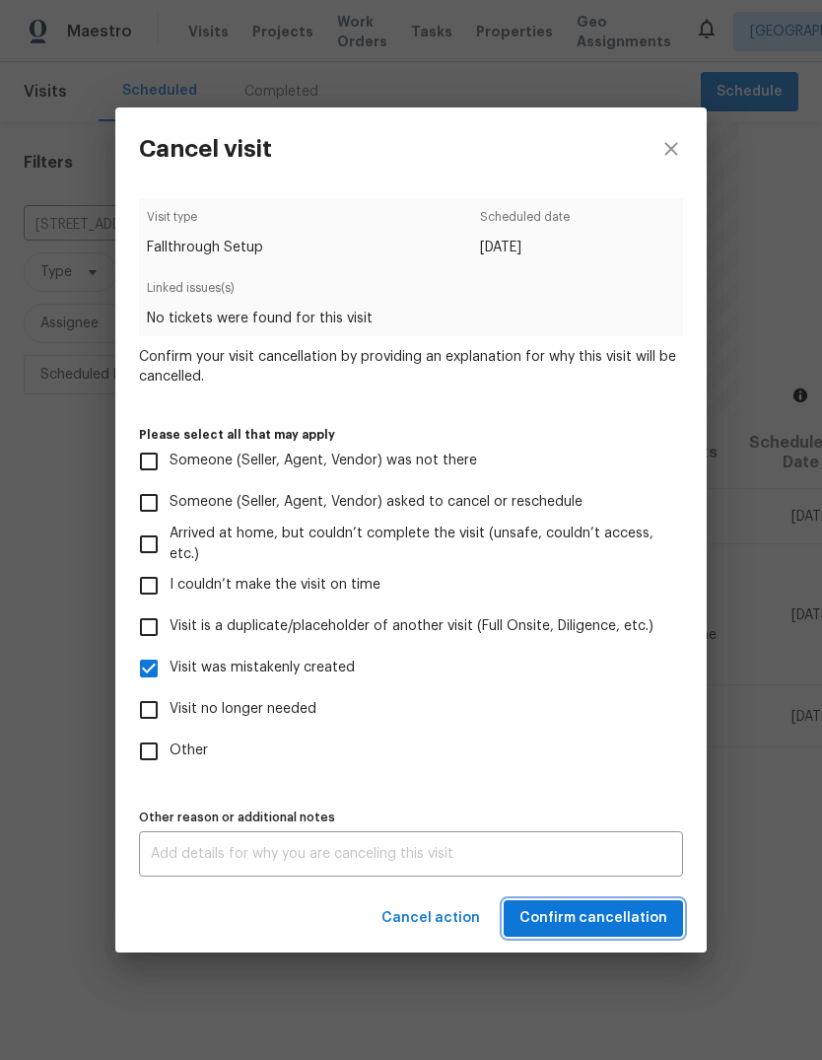
click at [611, 925] on span "Confirm cancellation" at bounding box center [594, 918] width 148 height 25
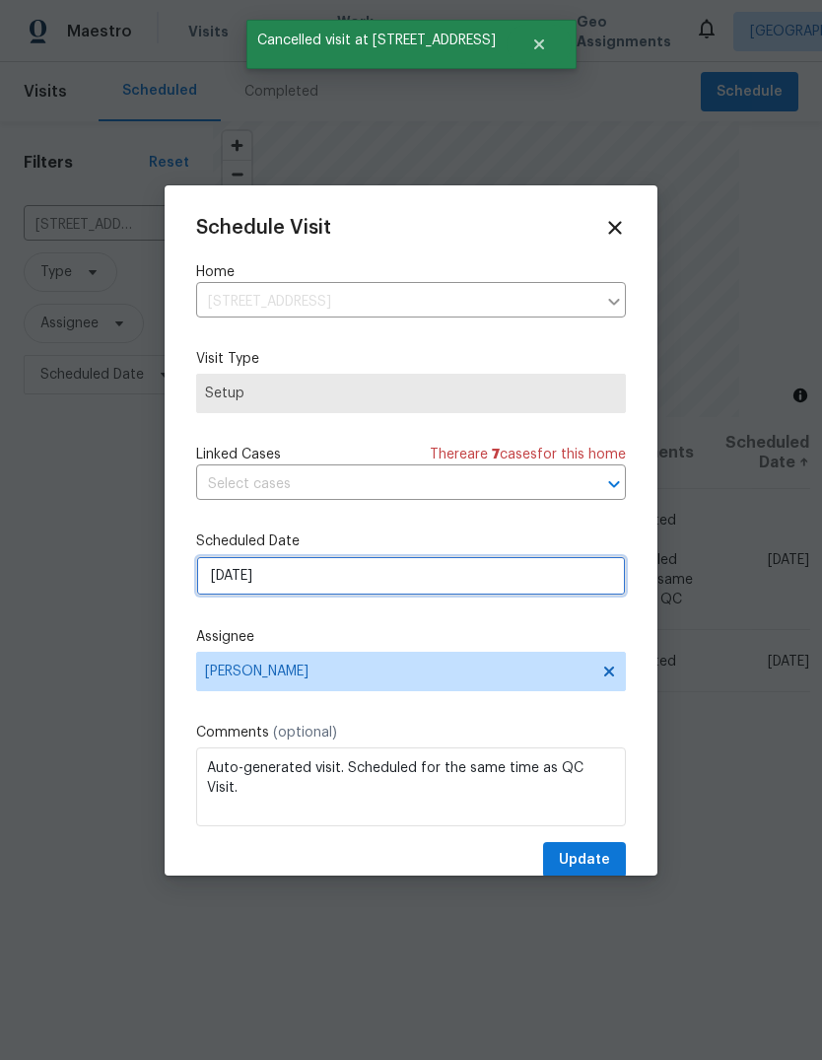
click at [430, 580] on input "9/5/2025" at bounding box center [411, 575] width 430 height 39
select select "8"
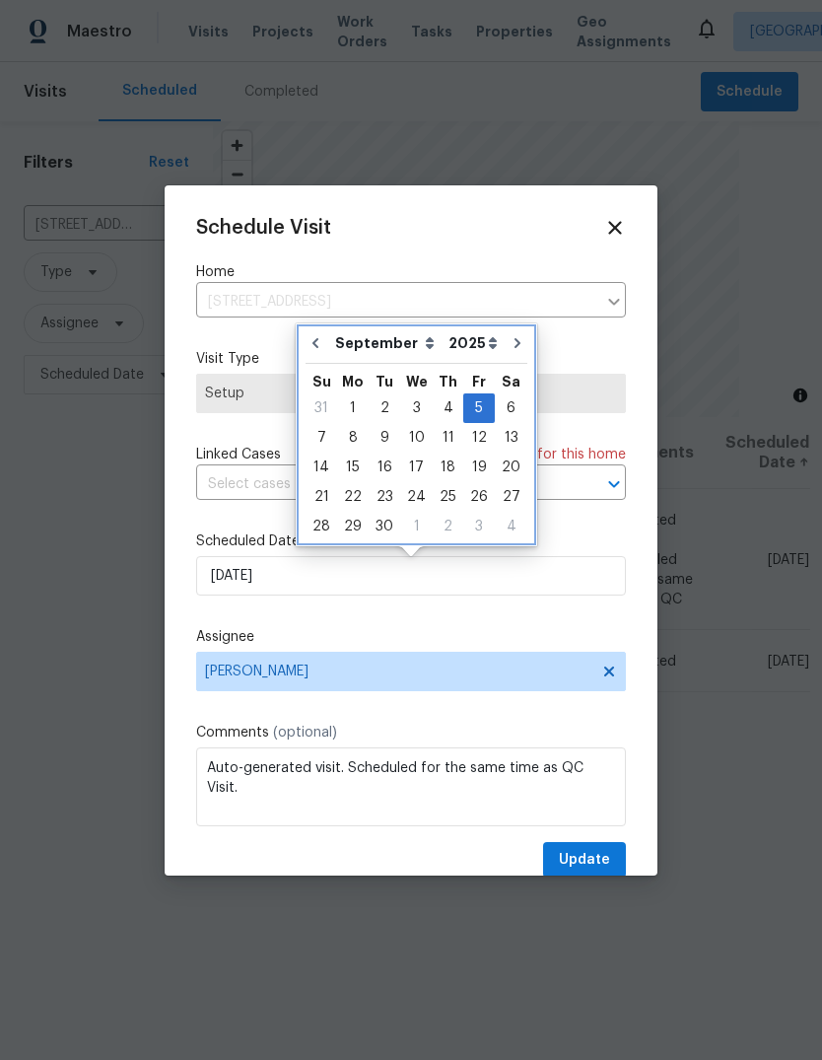
type input "[DATE]"
select select "7"
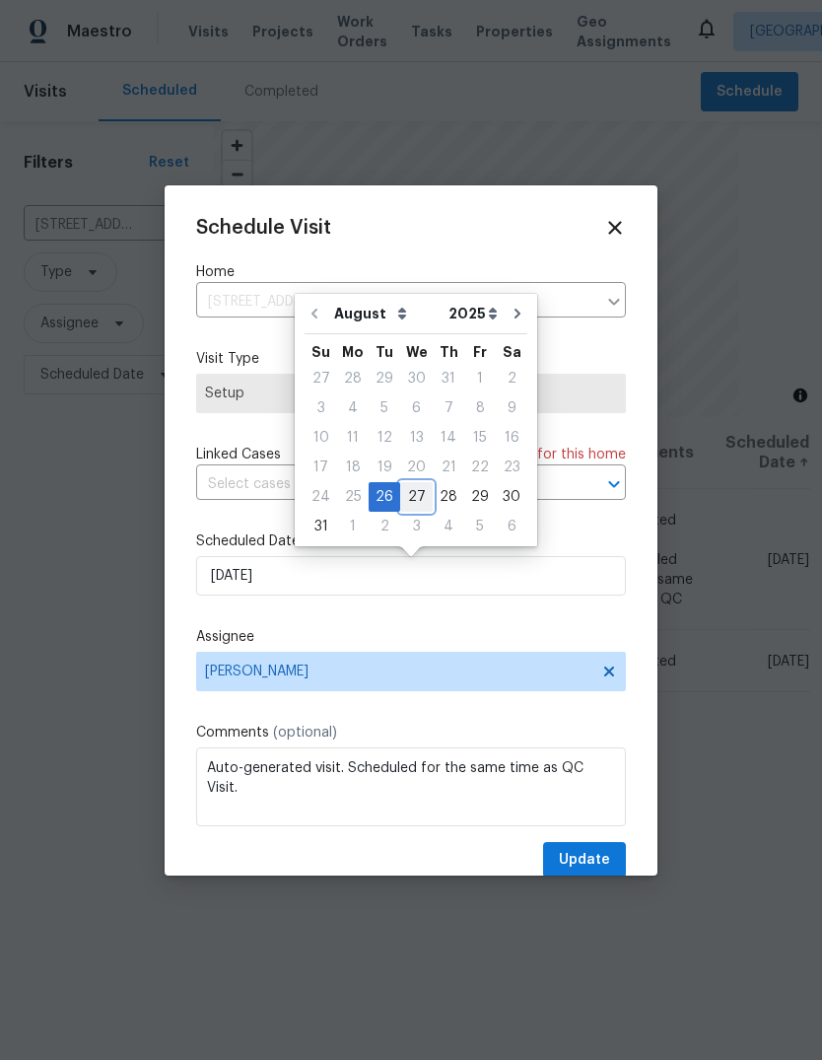
click at [416, 494] on div "27" at bounding box center [416, 497] width 33 height 28
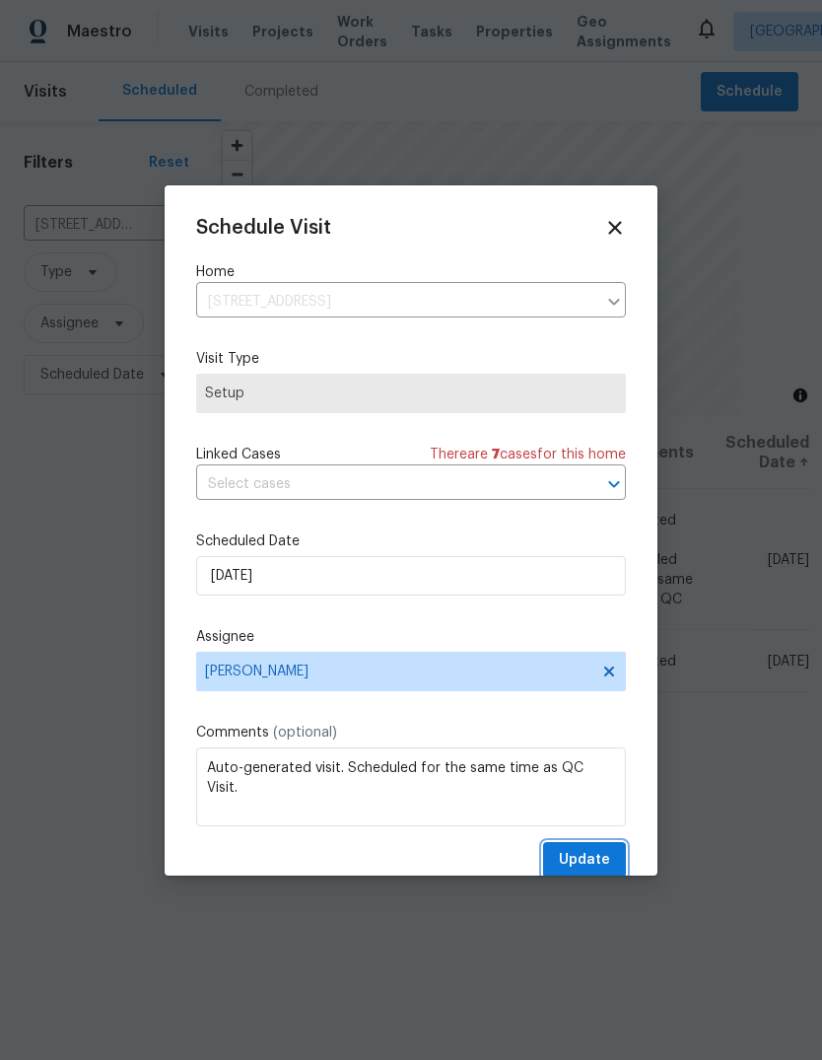
click at [594, 862] on span "Update" at bounding box center [584, 860] width 51 height 25
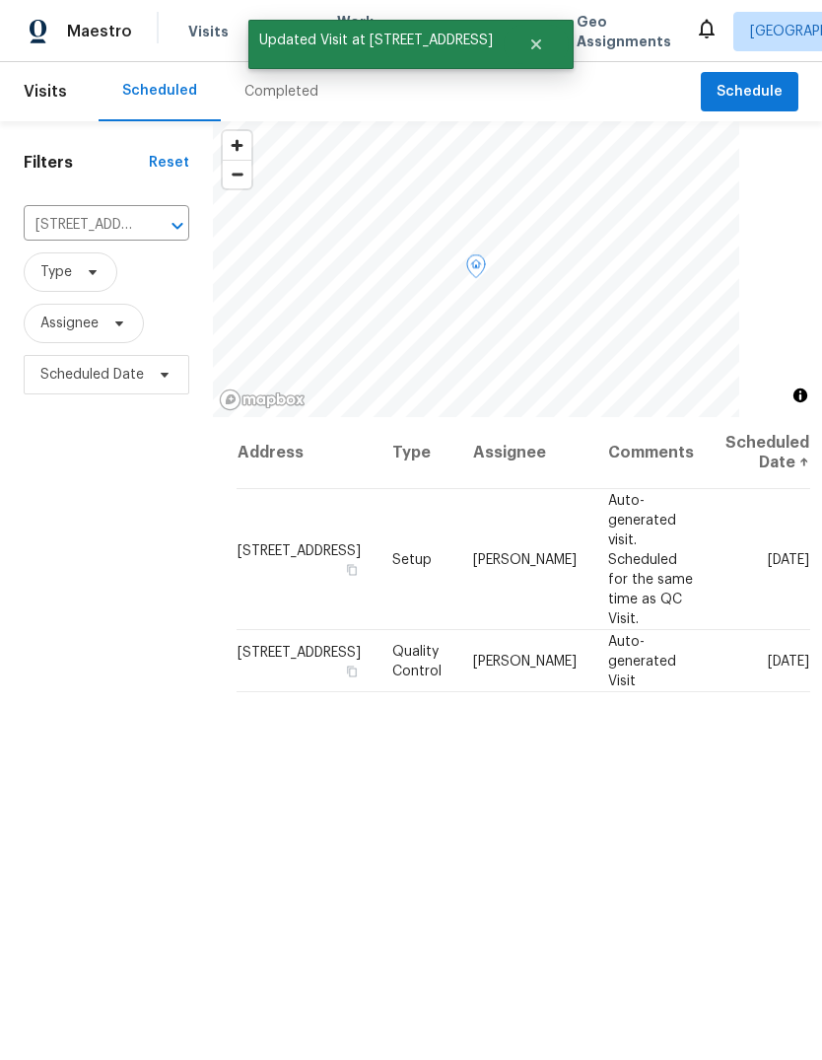
click at [0, 0] on icon at bounding box center [0, 0] width 0 height 0
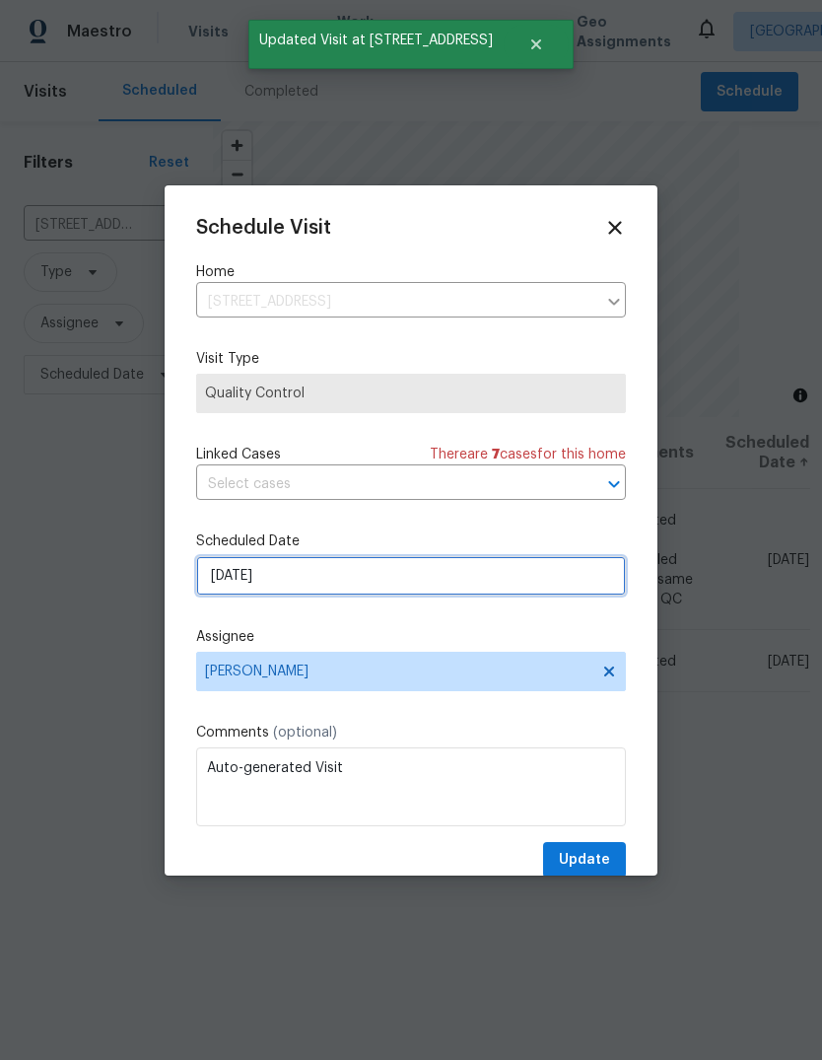
select select "8"
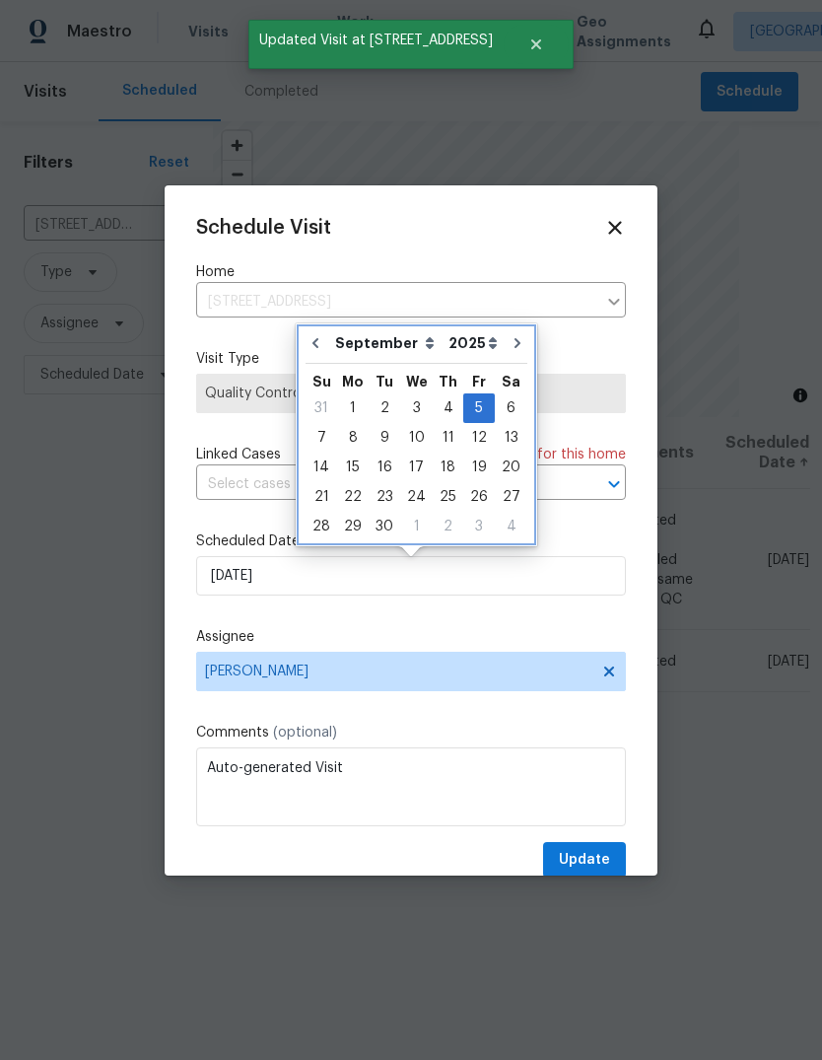
click at [312, 344] on icon "Go to previous month" at bounding box center [316, 343] width 16 height 16
type input "[DATE]"
select select "7"
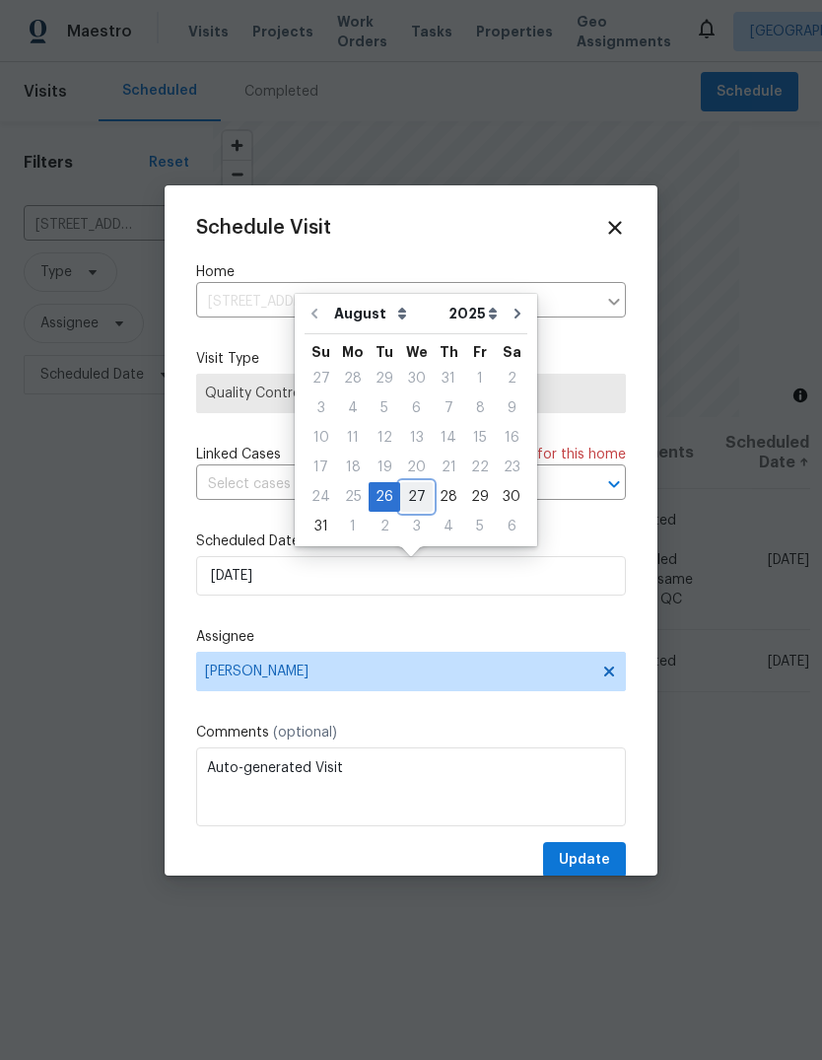
click at [418, 499] on div "27" at bounding box center [416, 497] width 33 height 28
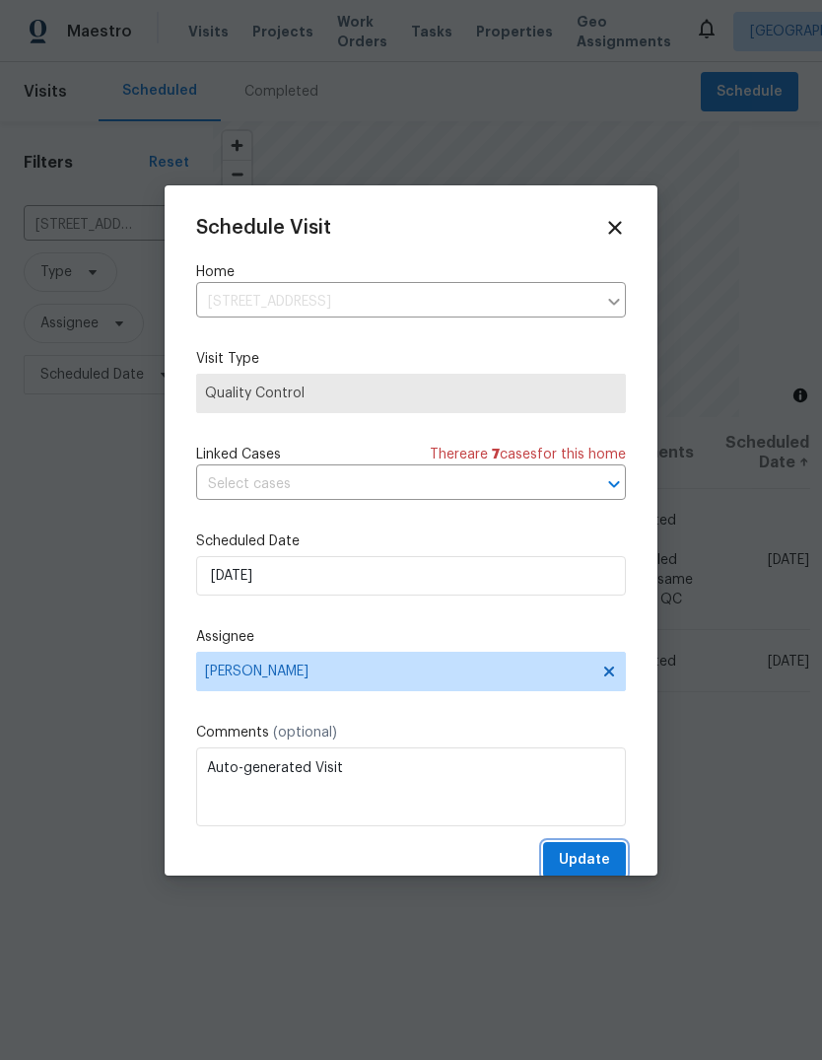
click at [598, 870] on span "Update" at bounding box center [584, 860] width 51 height 25
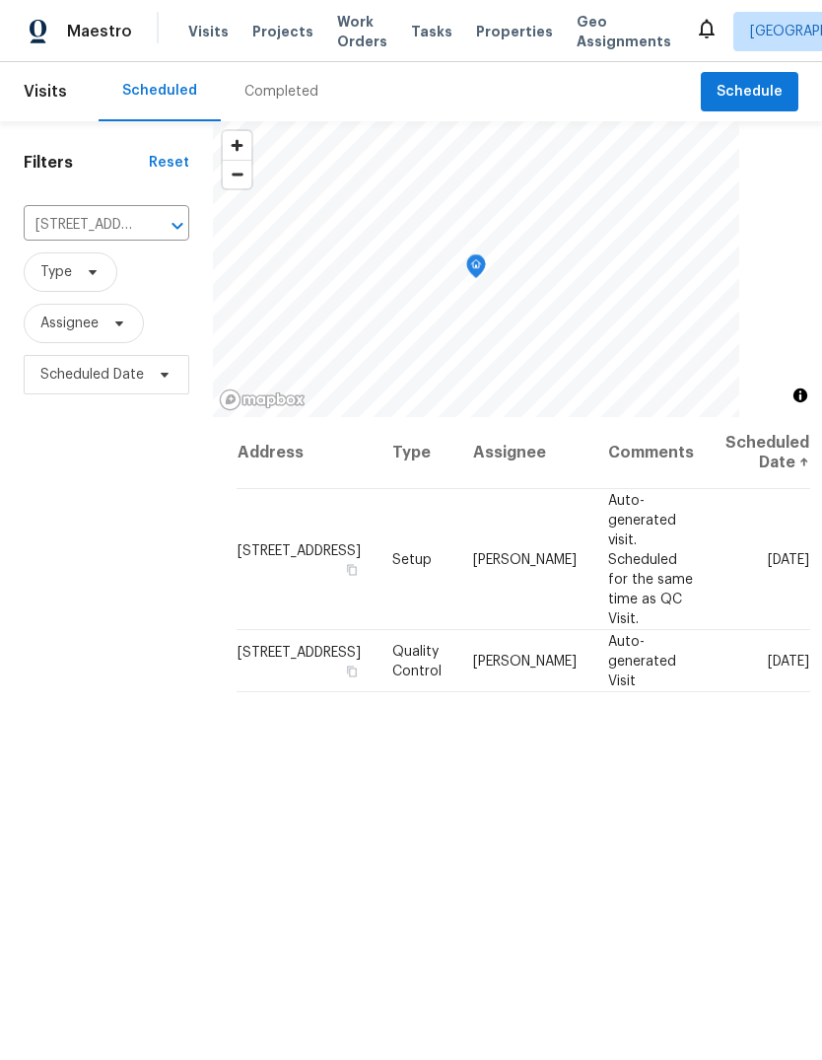
click at [152, 234] on icon "Clear" at bounding box center [152, 226] width 20 height 20
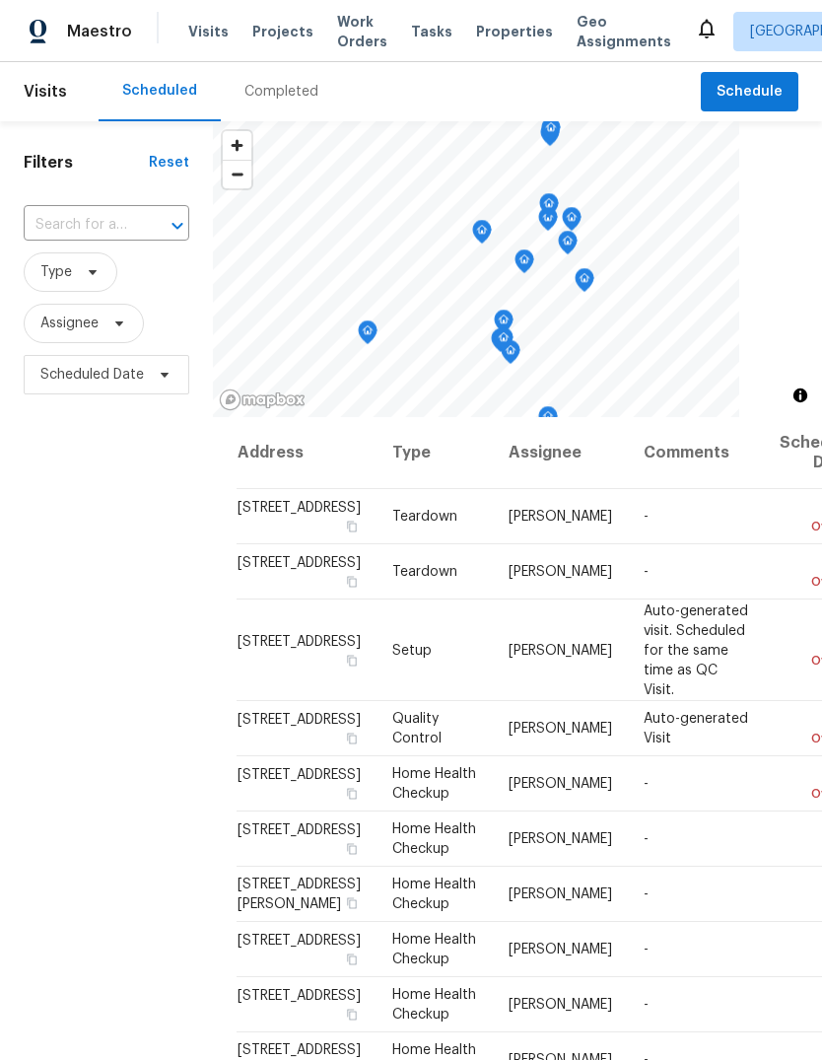
click at [123, 223] on input "text" at bounding box center [79, 225] width 110 height 31
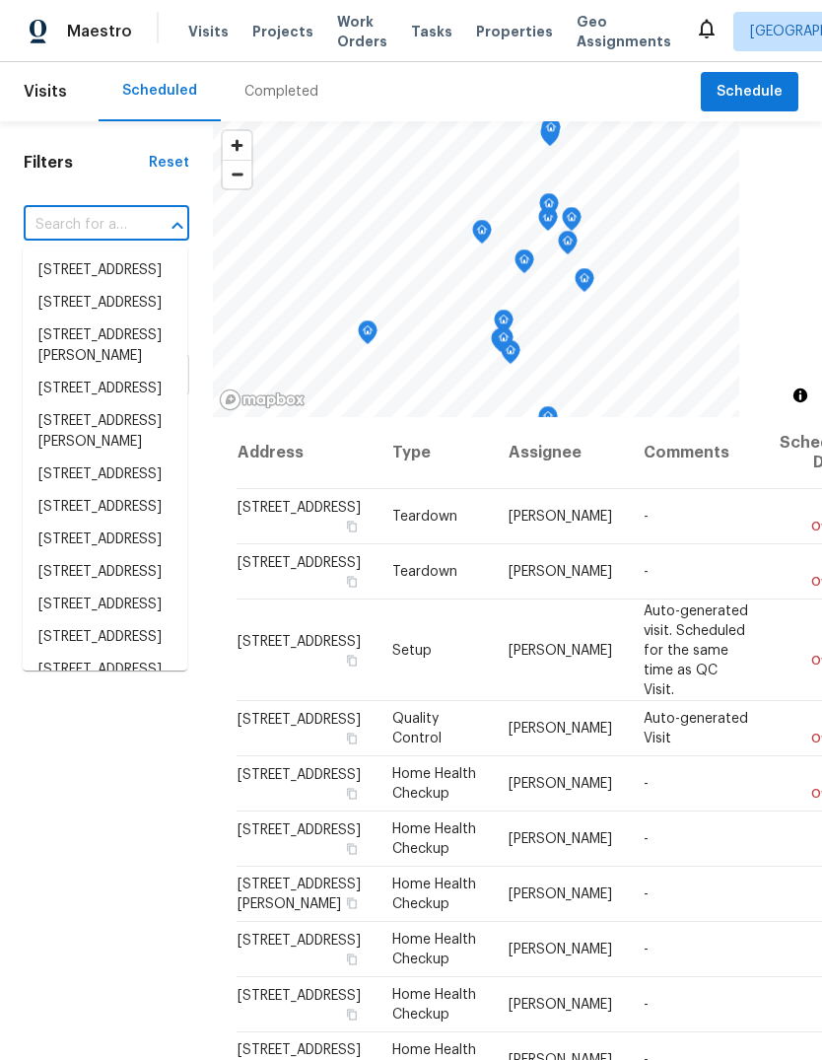
click at [100, 228] on input "text" at bounding box center [79, 225] width 110 height 31
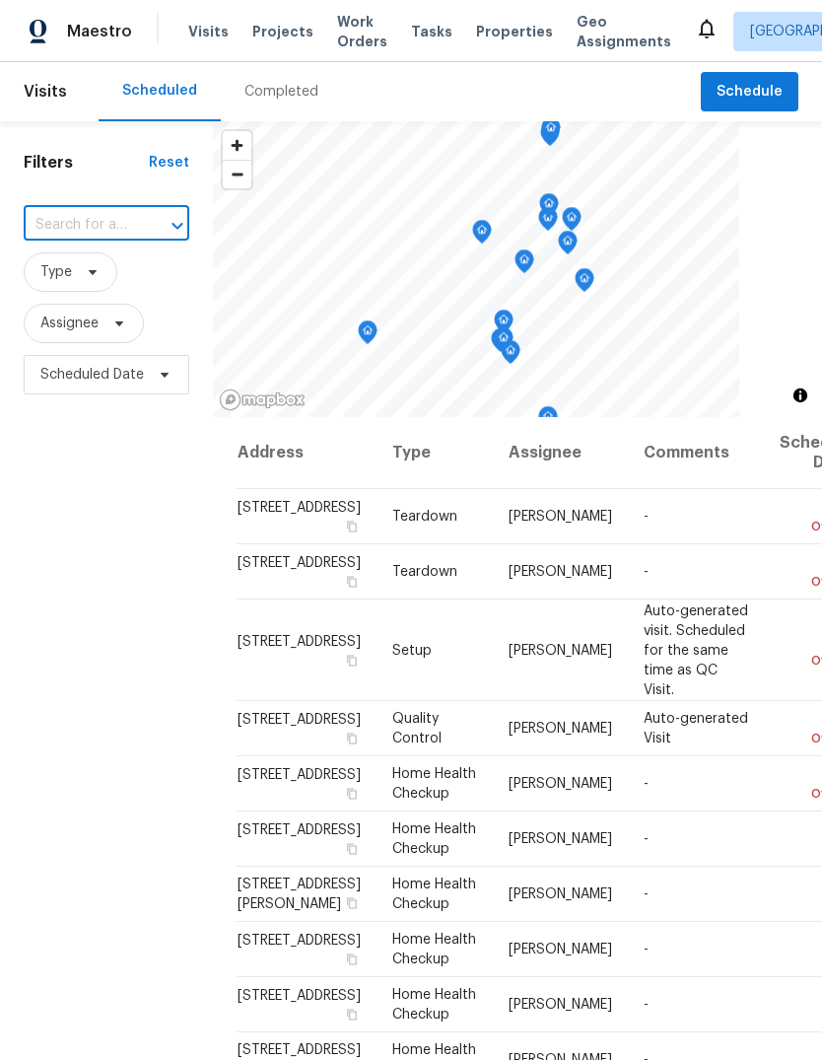
paste input "1805 Derby Dr, Dixon, CA 95620"
type input "1805 Derby Dr, Dixon, CA 95620"
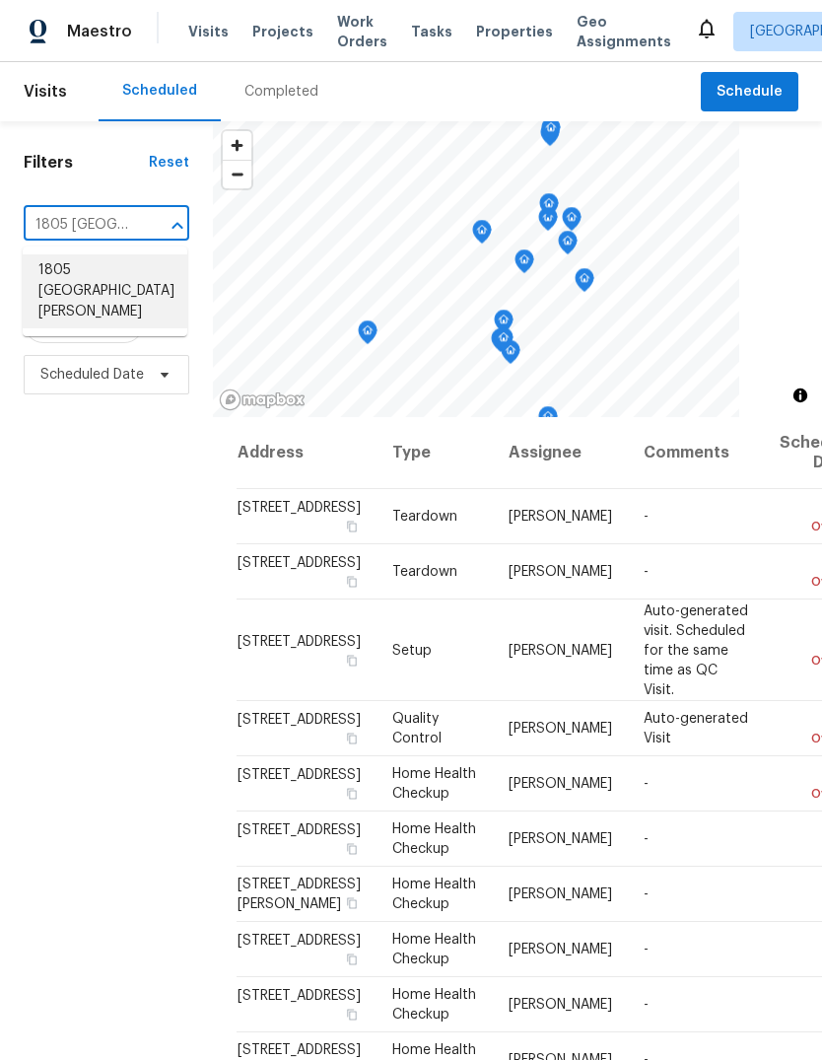
click at [123, 284] on li "1805 [GEOGRAPHIC_DATA][PERSON_NAME]" at bounding box center [105, 291] width 165 height 74
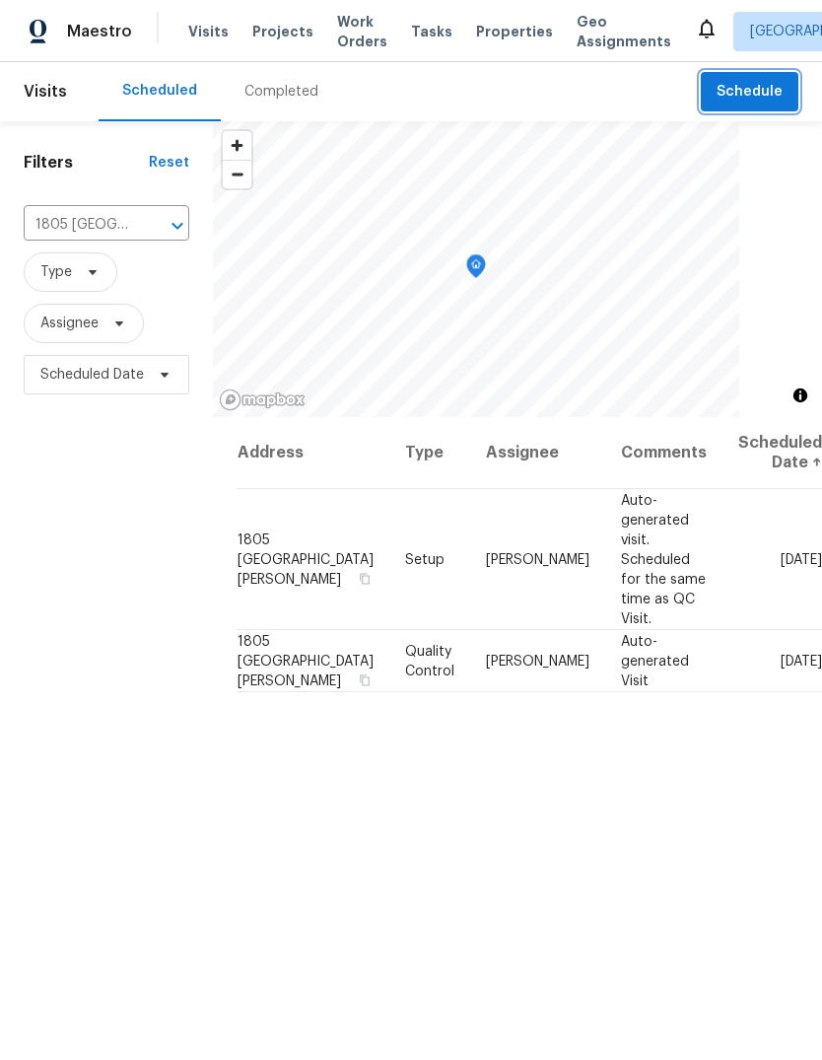
click at [732, 96] on span "Schedule" at bounding box center [750, 92] width 66 height 25
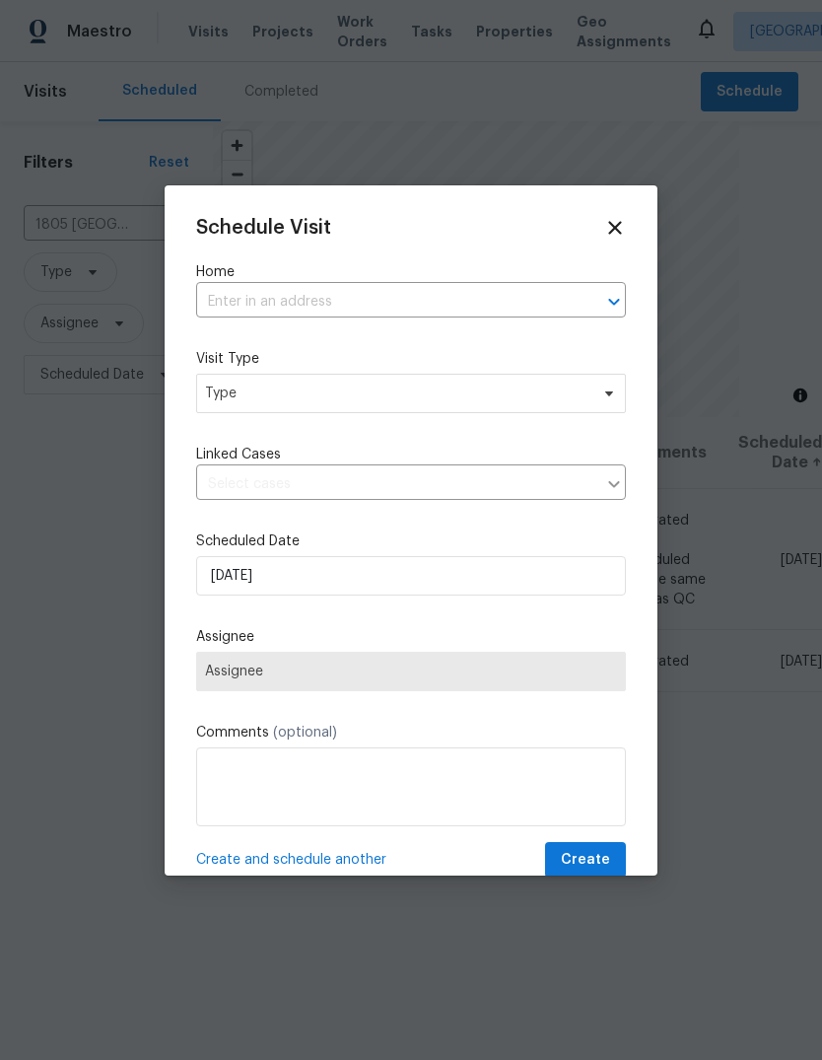
click at [378, 309] on input "text" at bounding box center [383, 302] width 375 height 31
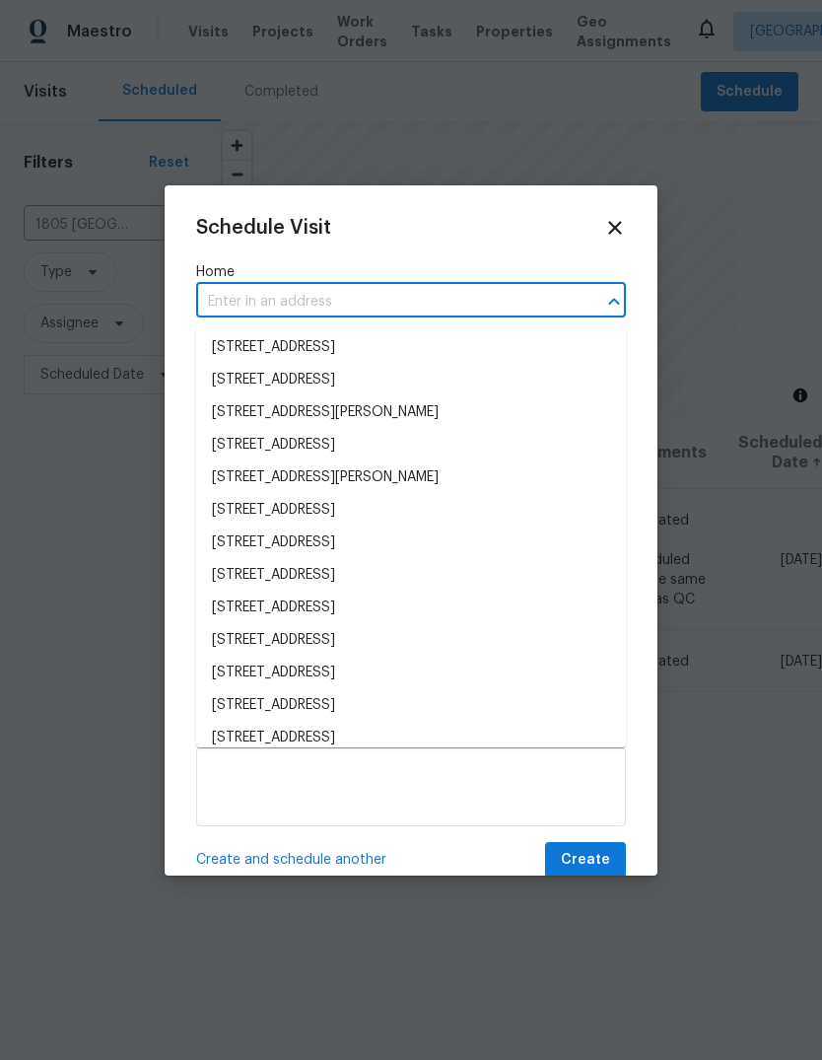
click at [376, 289] on input "text" at bounding box center [383, 302] width 375 height 31
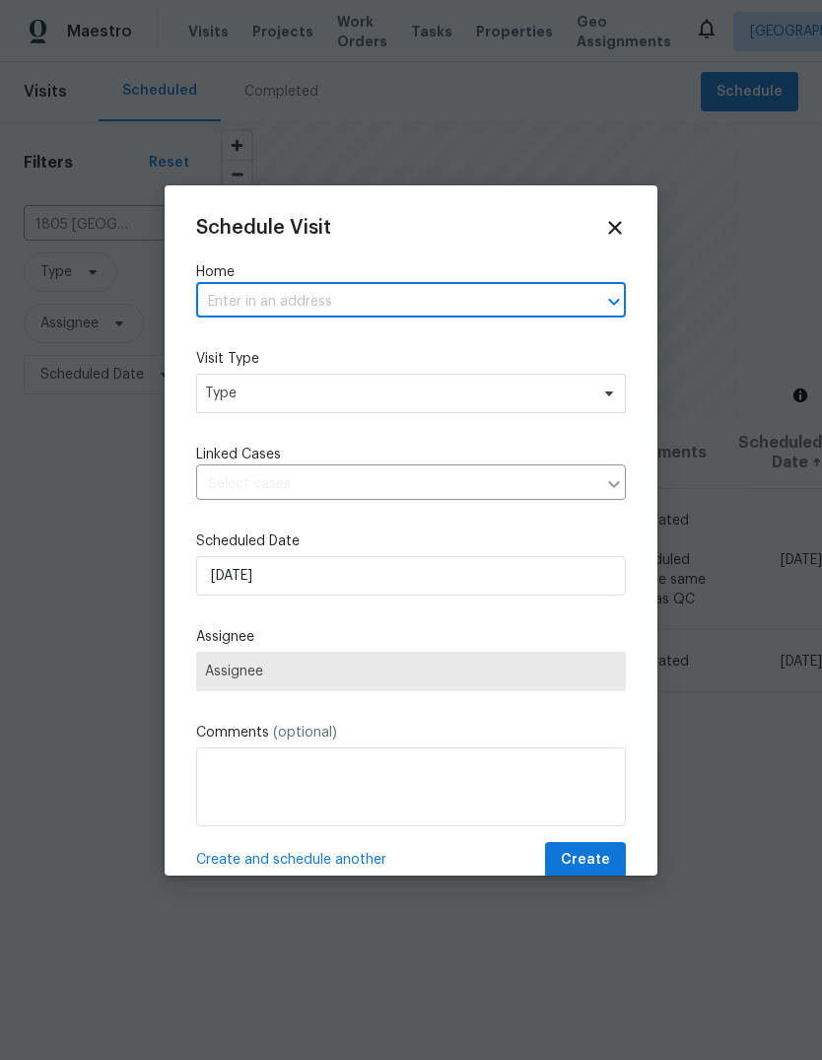
paste input "1805 [GEOGRAPHIC_DATA][PERSON_NAME]"
type input "1805 [GEOGRAPHIC_DATA][PERSON_NAME]"
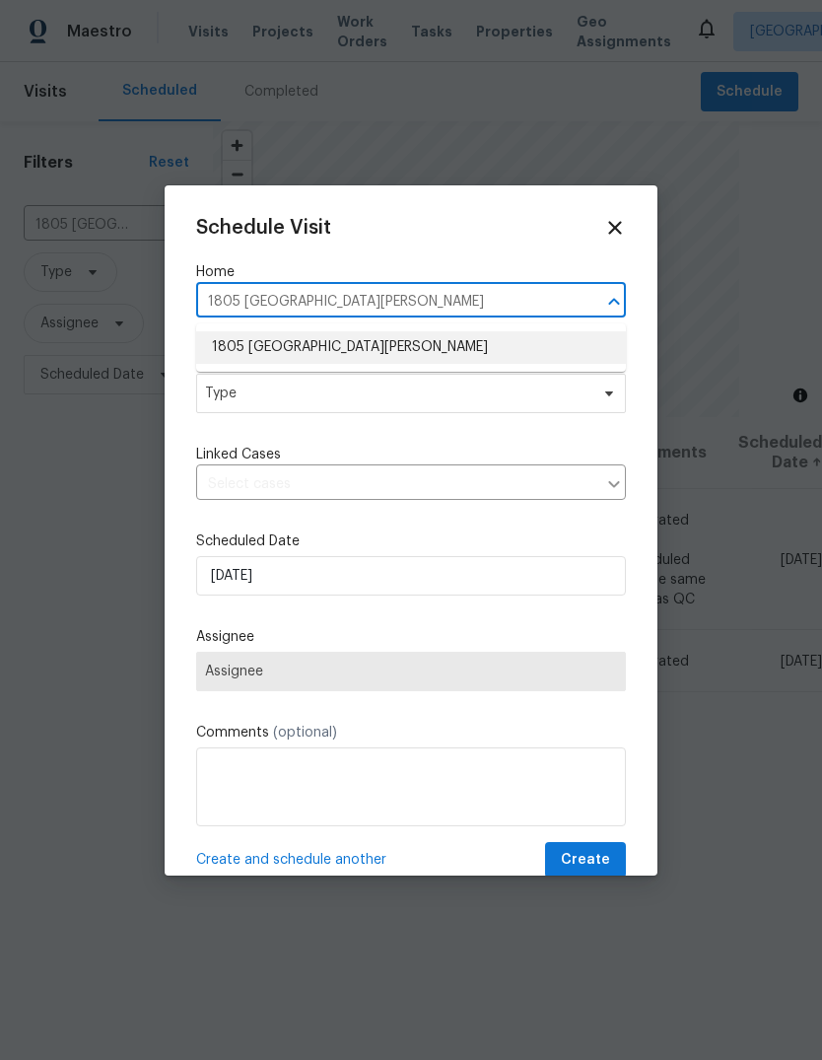
click at [437, 359] on li "1805 [GEOGRAPHIC_DATA][PERSON_NAME]" at bounding box center [411, 347] width 430 height 33
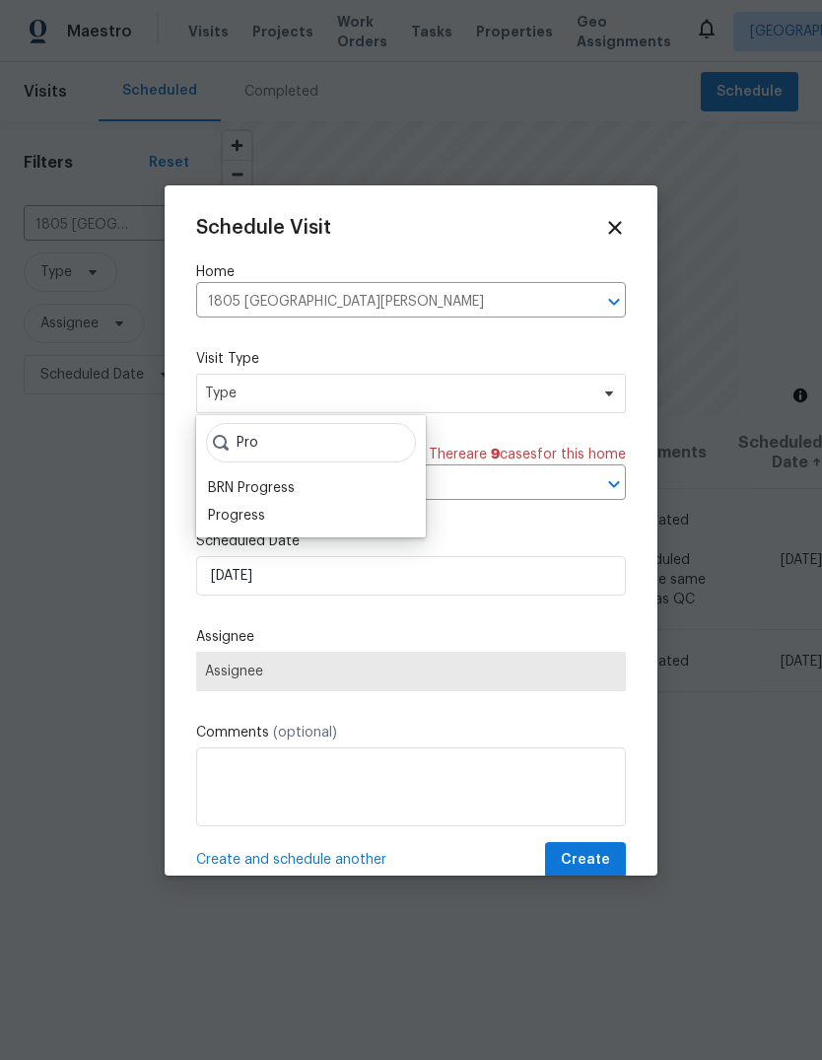
type input "Pro"
click at [263, 508] on div "Progress" at bounding box center [236, 516] width 57 height 20
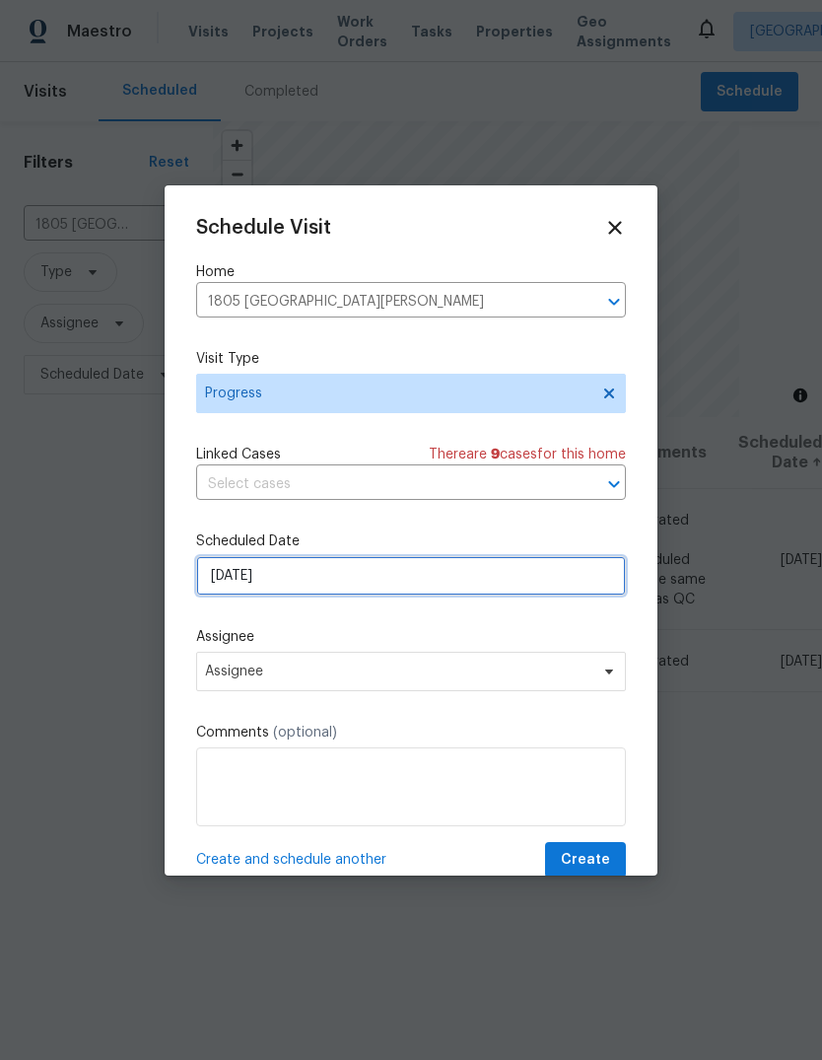
click at [418, 589] on input "[DATE]" at bounding box center [411, 575] width 430 height 39
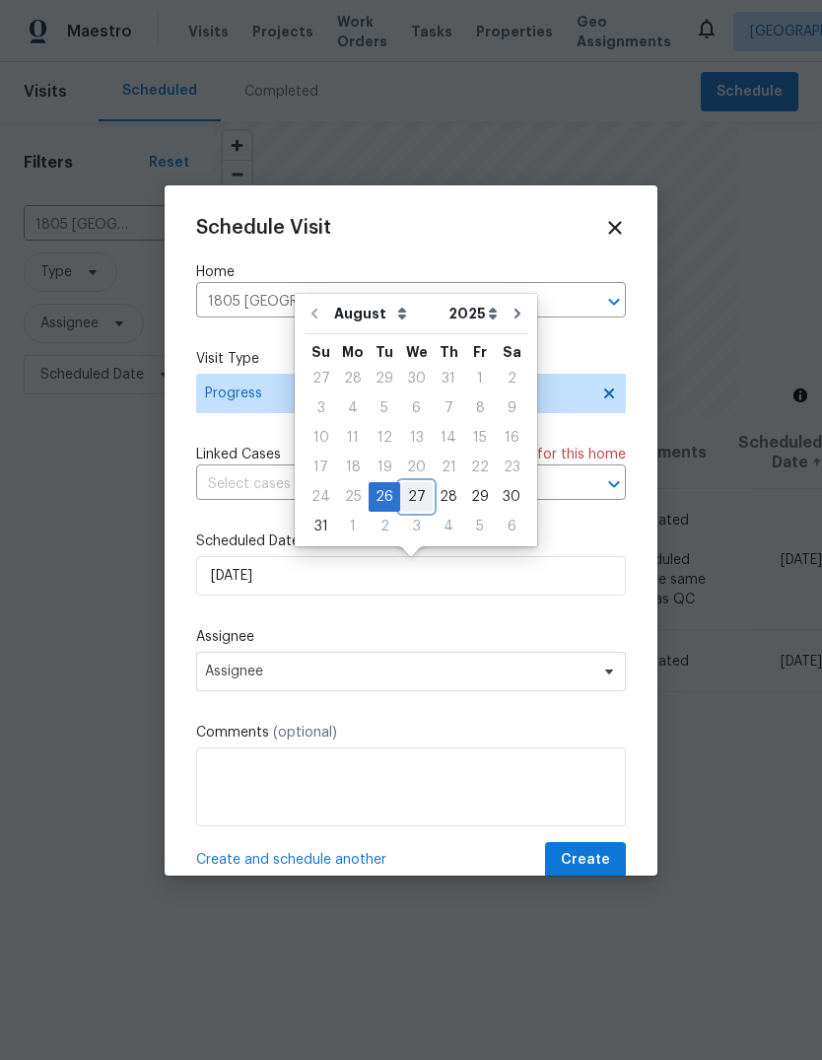
click at [417, 499] on div "27" at bounding box center [416, 497] width 33 height 28
type input "8/27/2025"
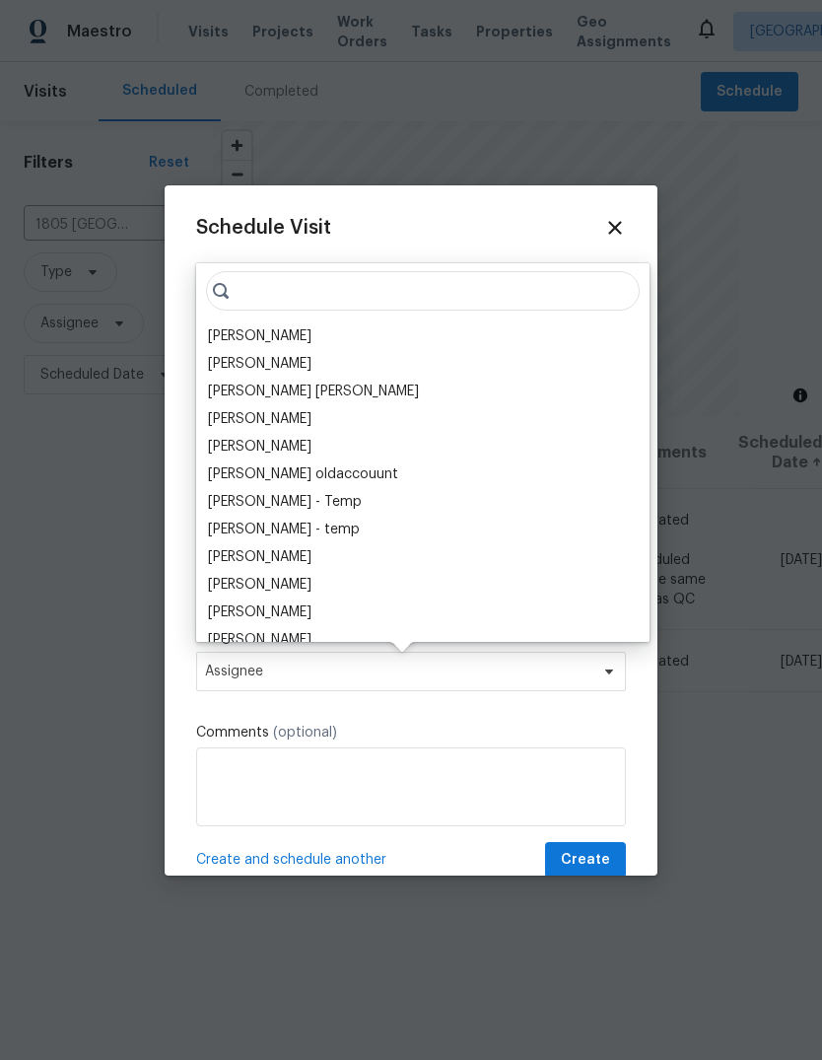
click at [312, 334] on div "[PERSON_NAME]" at bounding box center [260, 336] width 104 height 20
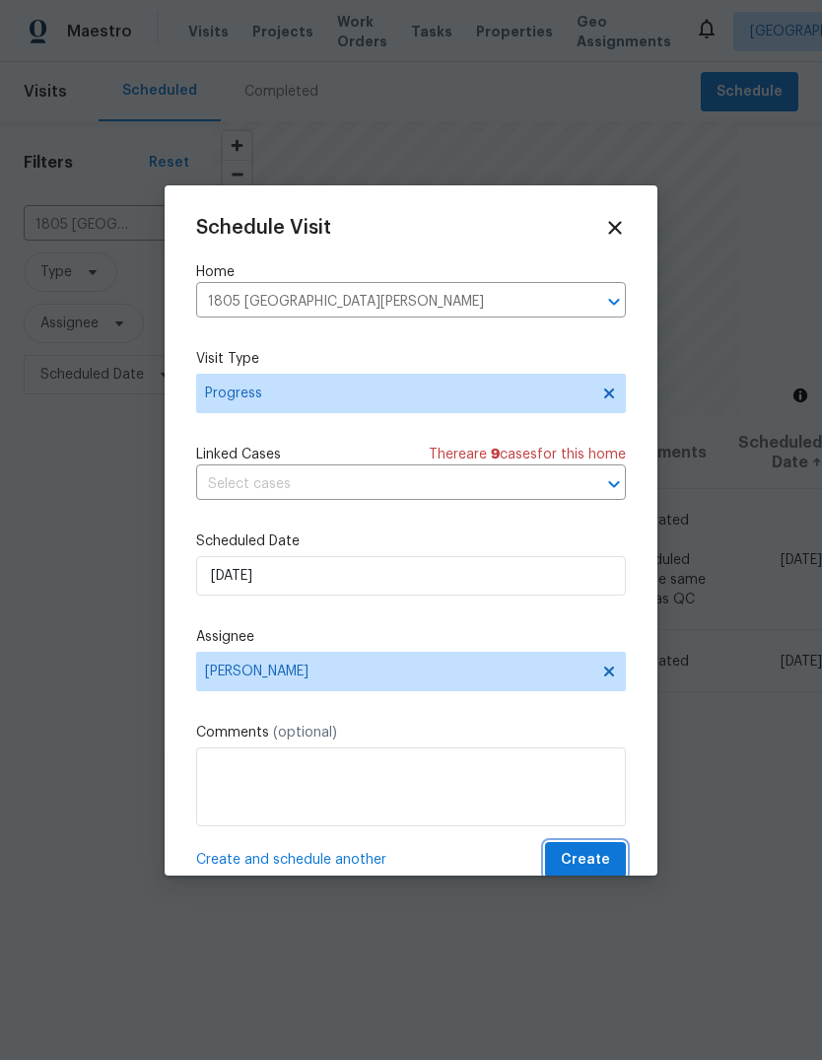
click at [601, 870] on span "Create" at bounding box center [585, 860] width 49 height 25
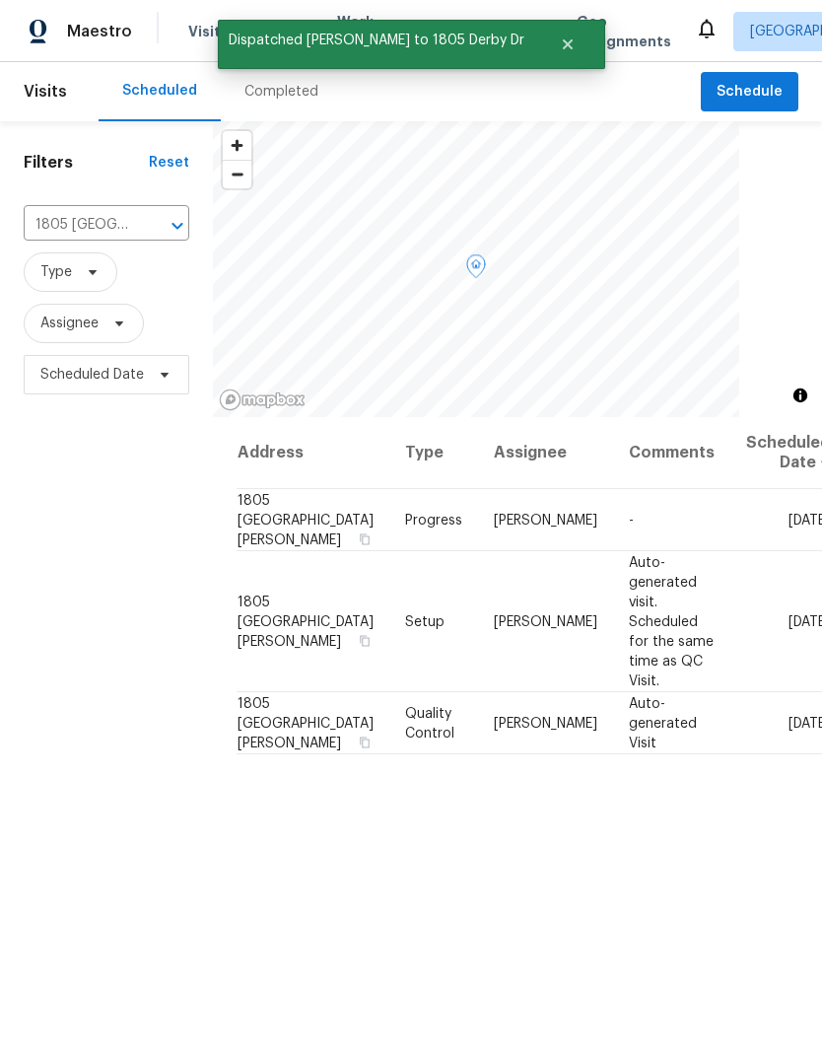
click at [0, 0] on icon at bounding box center [0, 0] width 0 height 0
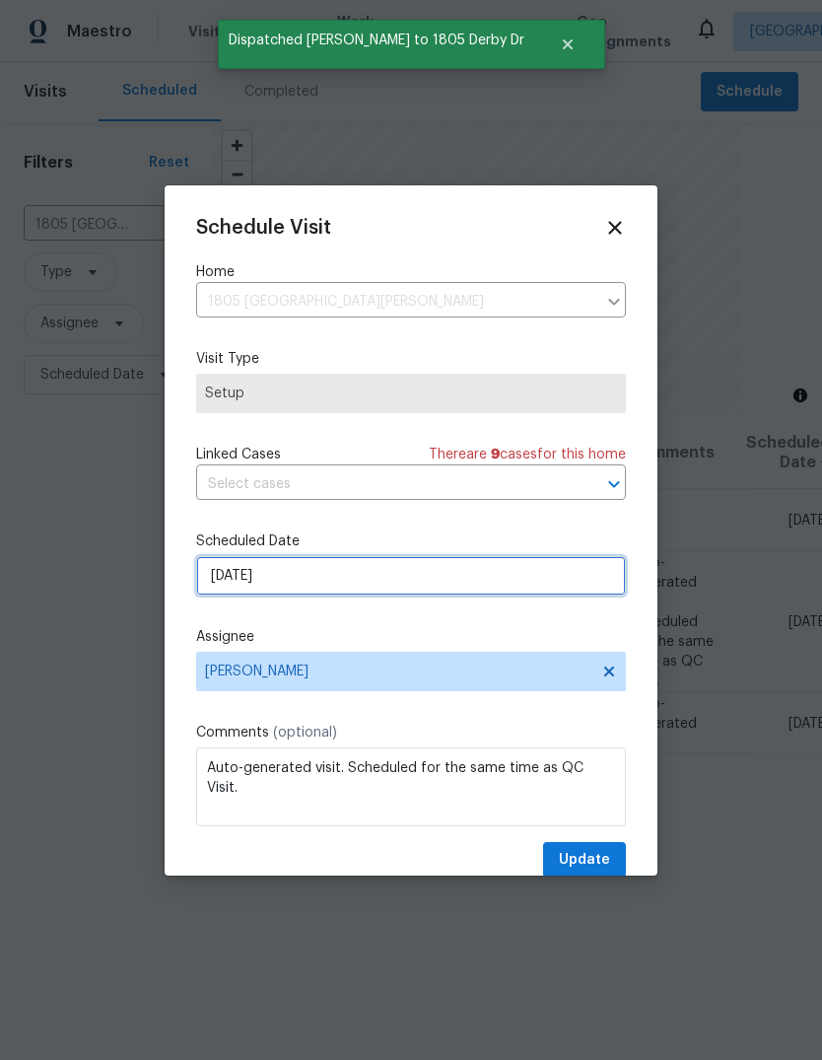
click at [384, 586] on input "[DATE]" at bounding box center [411, 575] width 430 height 39
select select "8"
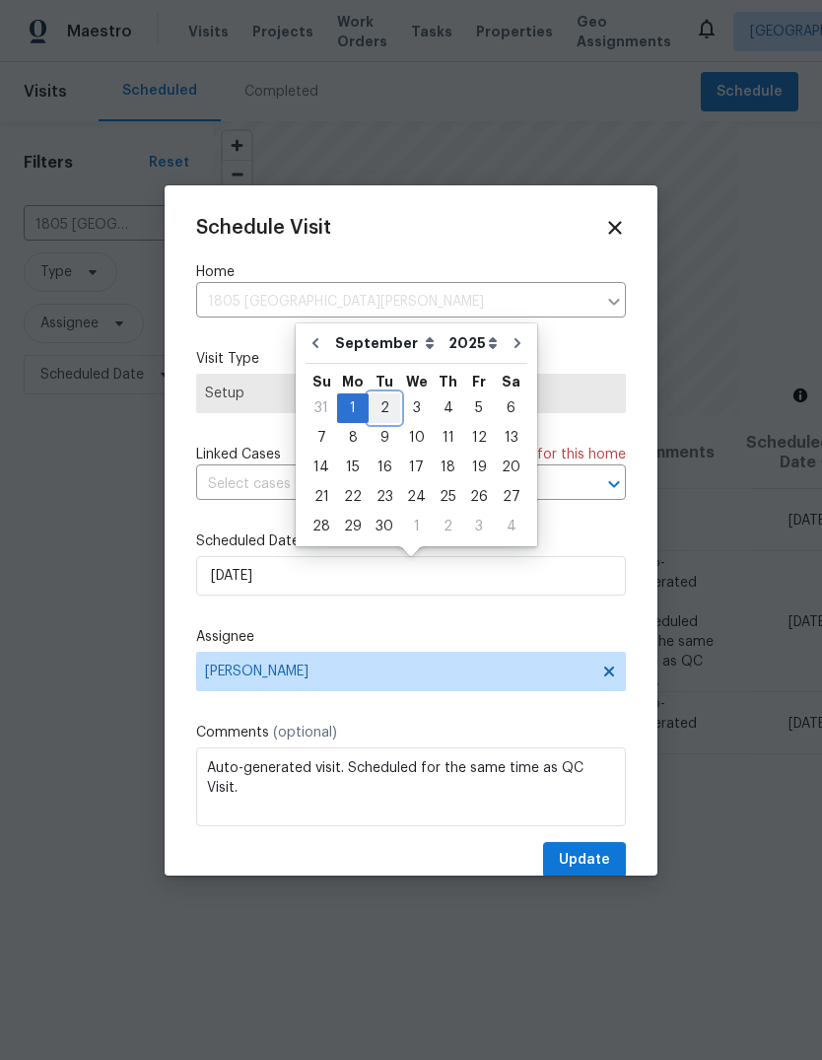
type input "9/2/2025"
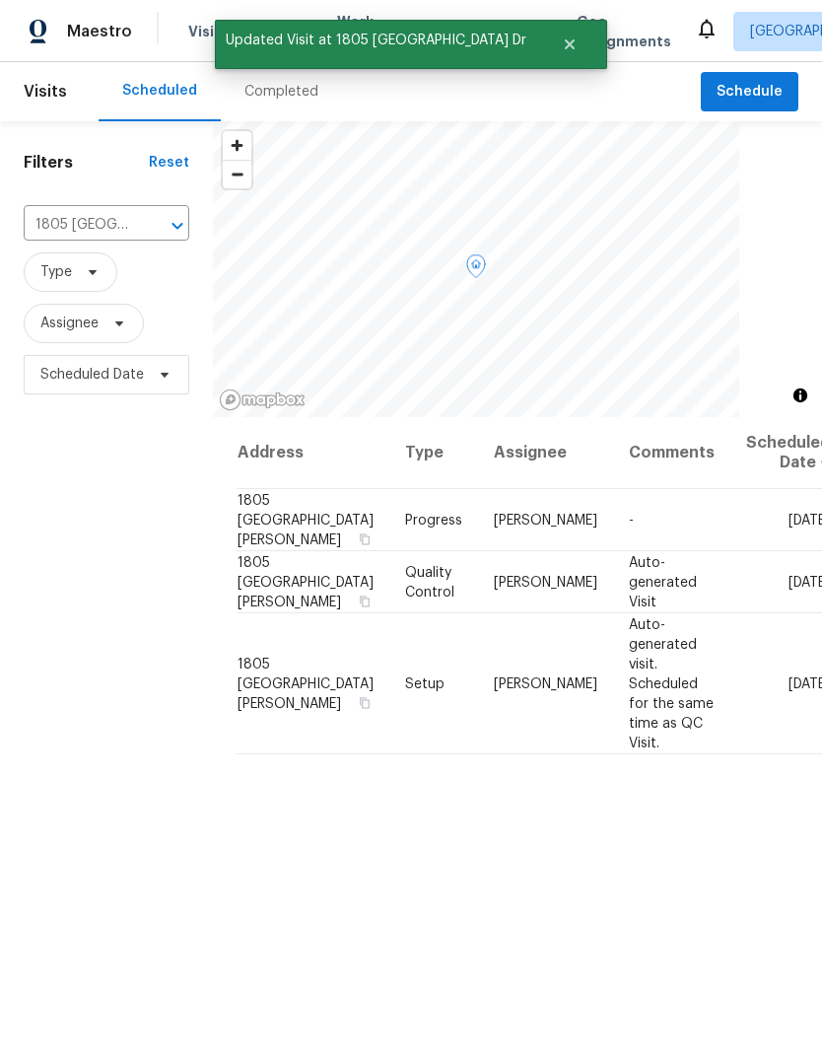
click at [0, 0] on span at bounding box center [0, 0] width 0 height 0
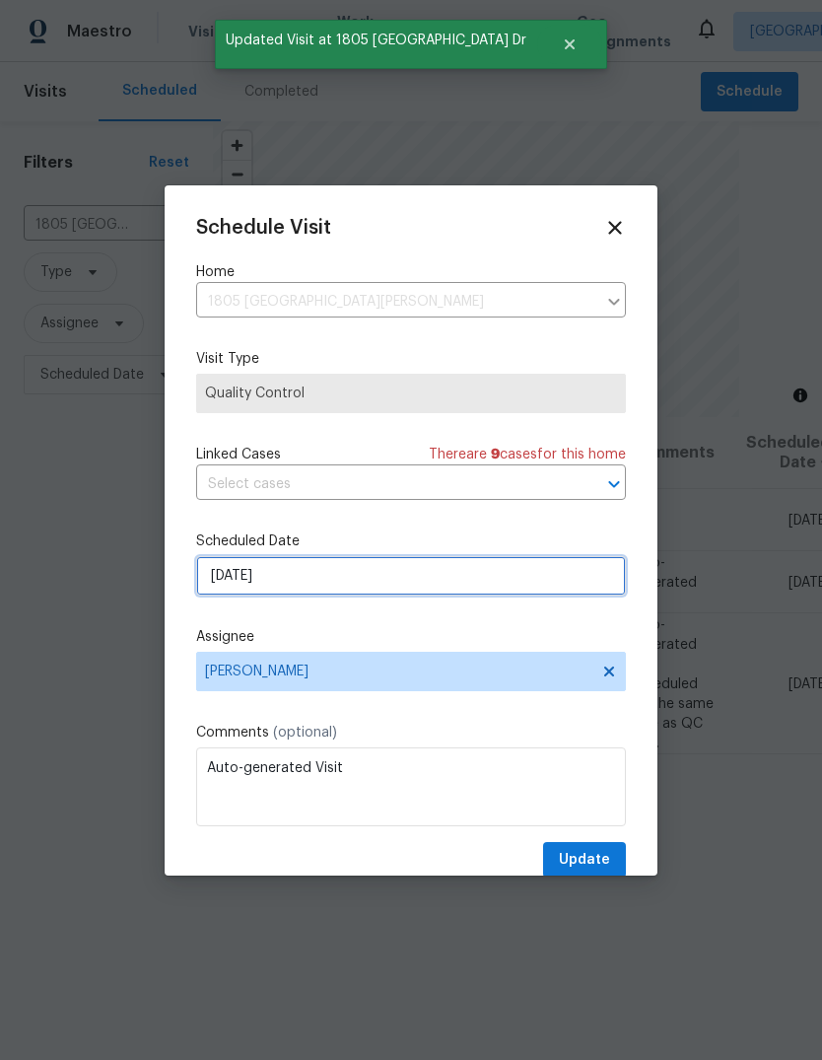
click at [439, 585] on input "[DATE]" at bounding box center [411, 575] width 430 height 39
select select "8"
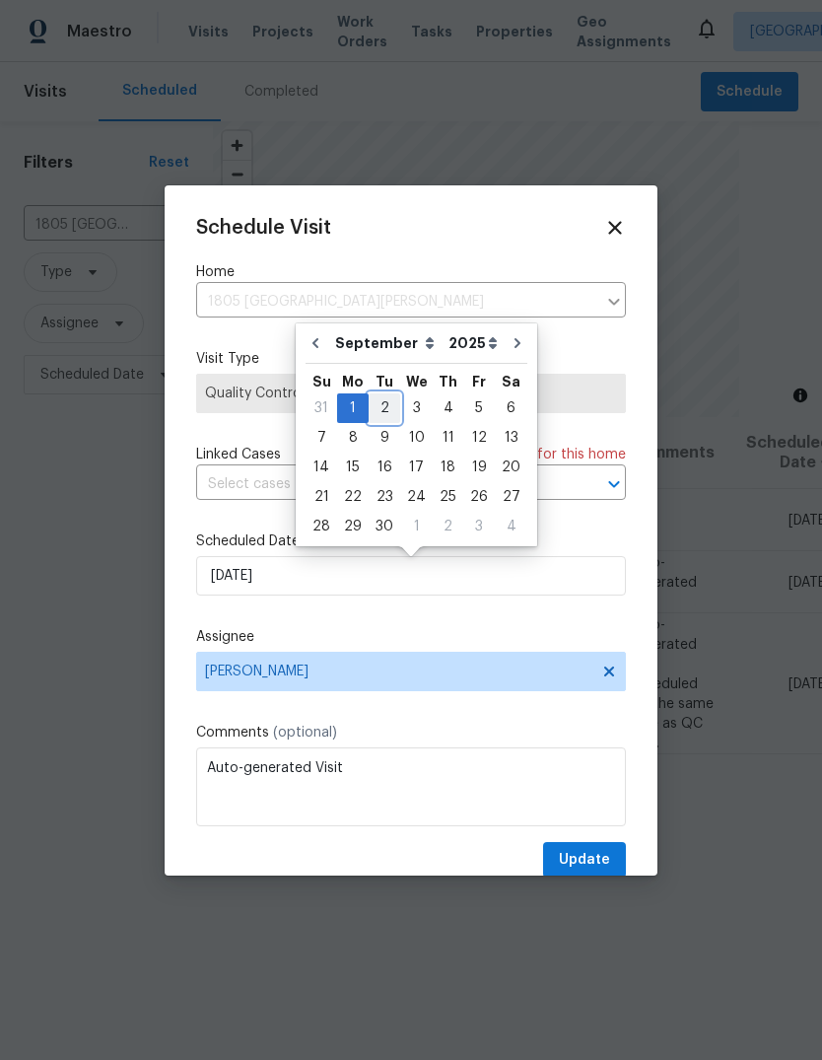
click at [388, 410] on div "2" at bounding box center [385, 408] width 32 height 28
type input "9/2/2025"
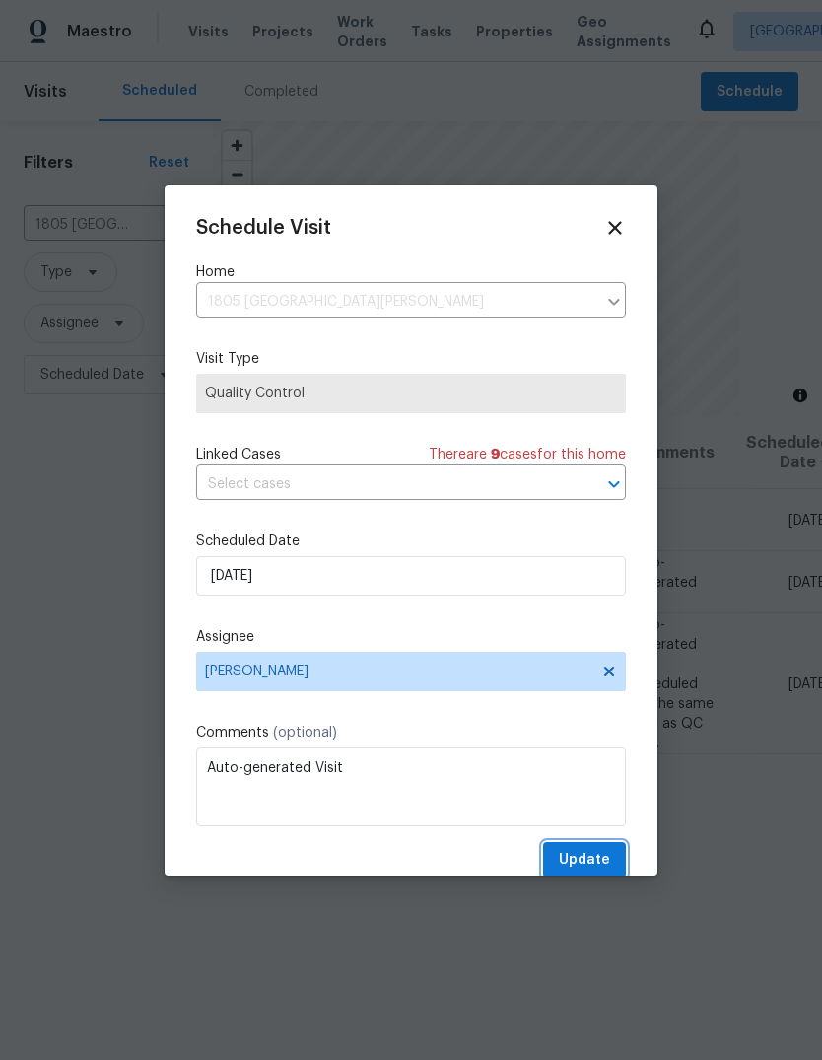
click at [602, 859] on span "Update" at bounding box center [584, 860] width 51 height 25
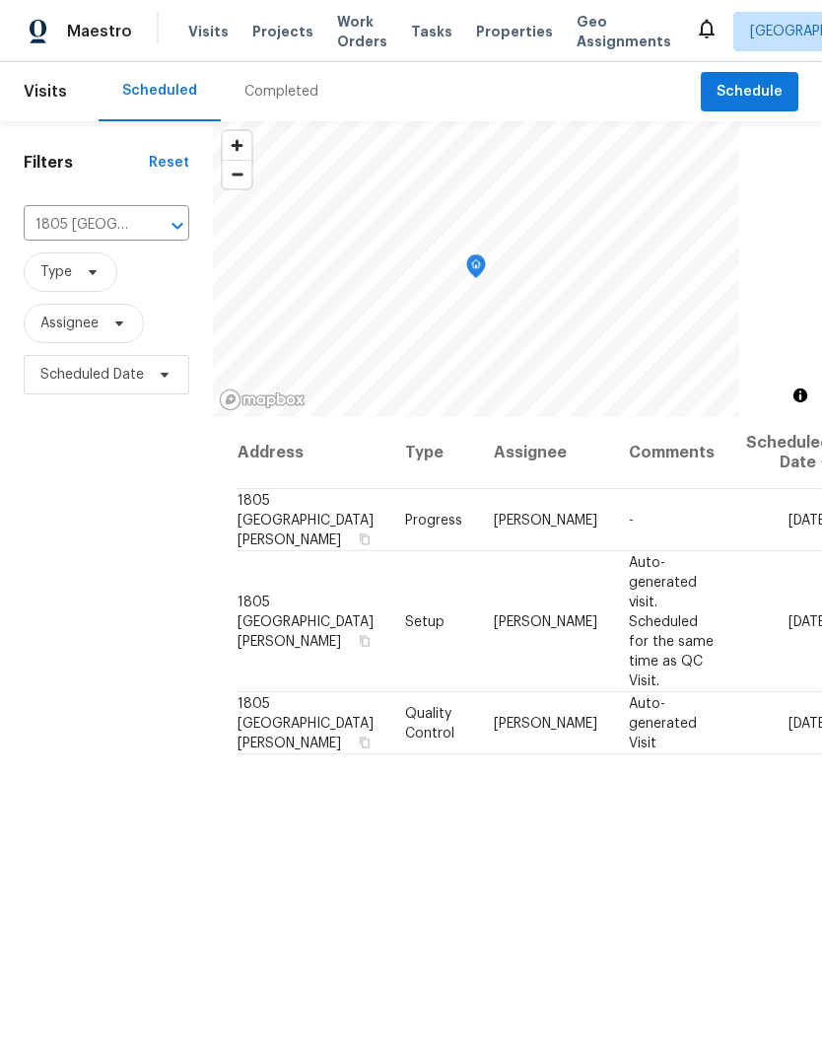
click at [274, 30] on span "Projects" at bounding box center [282, 32] width 61 height 20
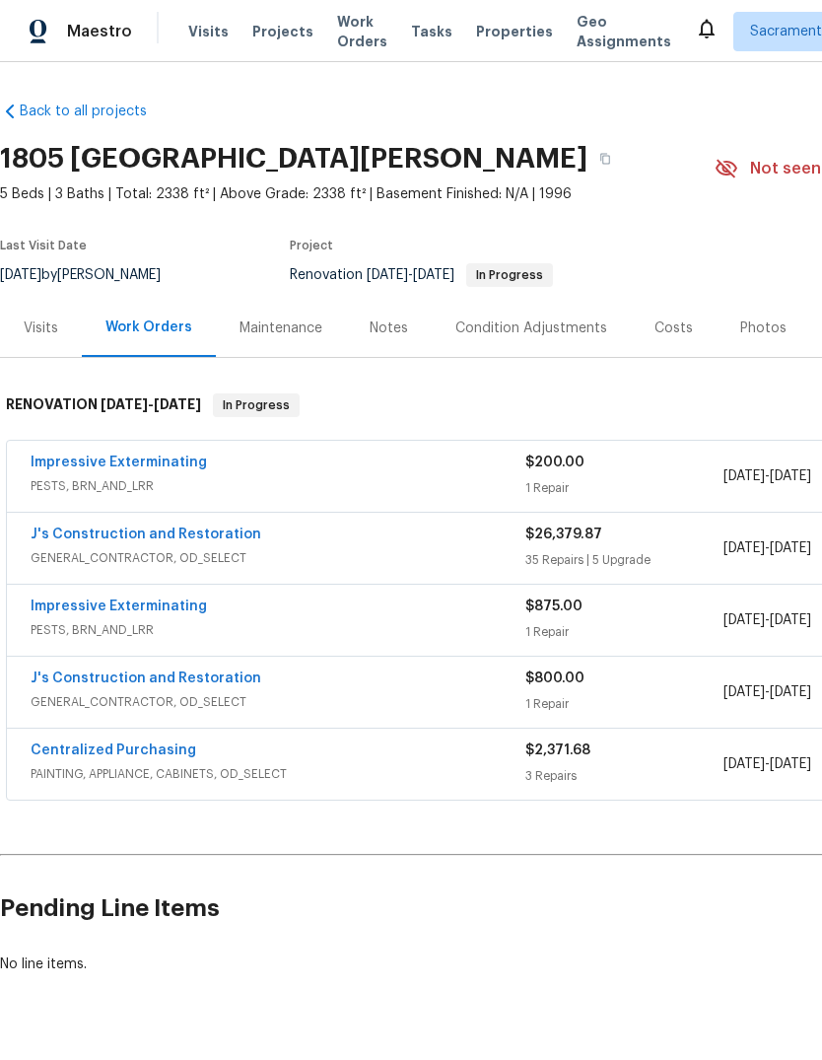
click at [72, 540] on link "J's Construction and Restoration" at bounding box center [146, 535] width 231 height 14
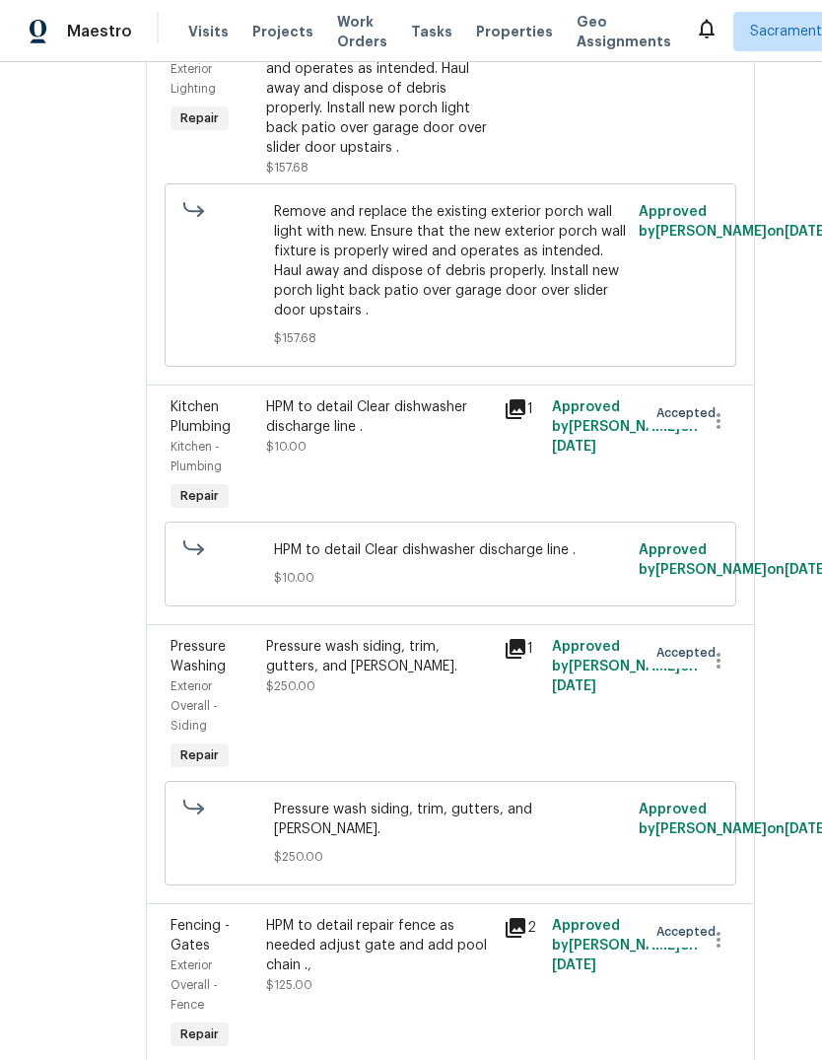
scroll to position [7066, 35]
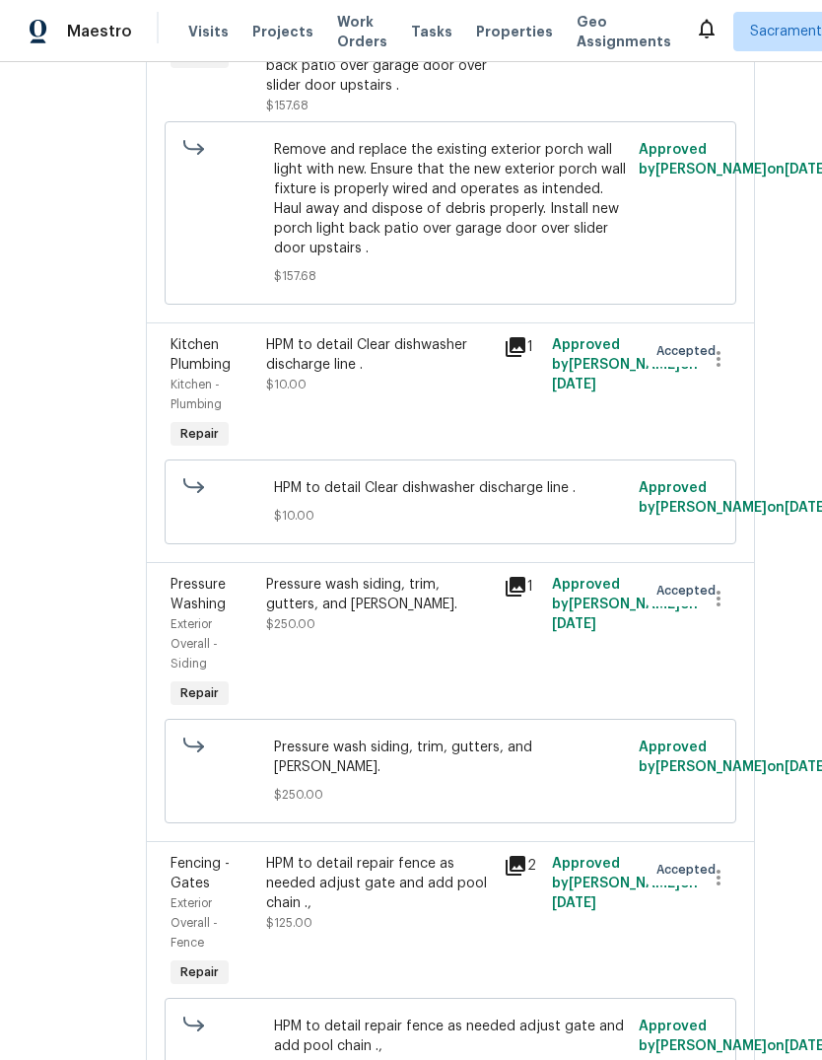
scroll to position [7130, 35]
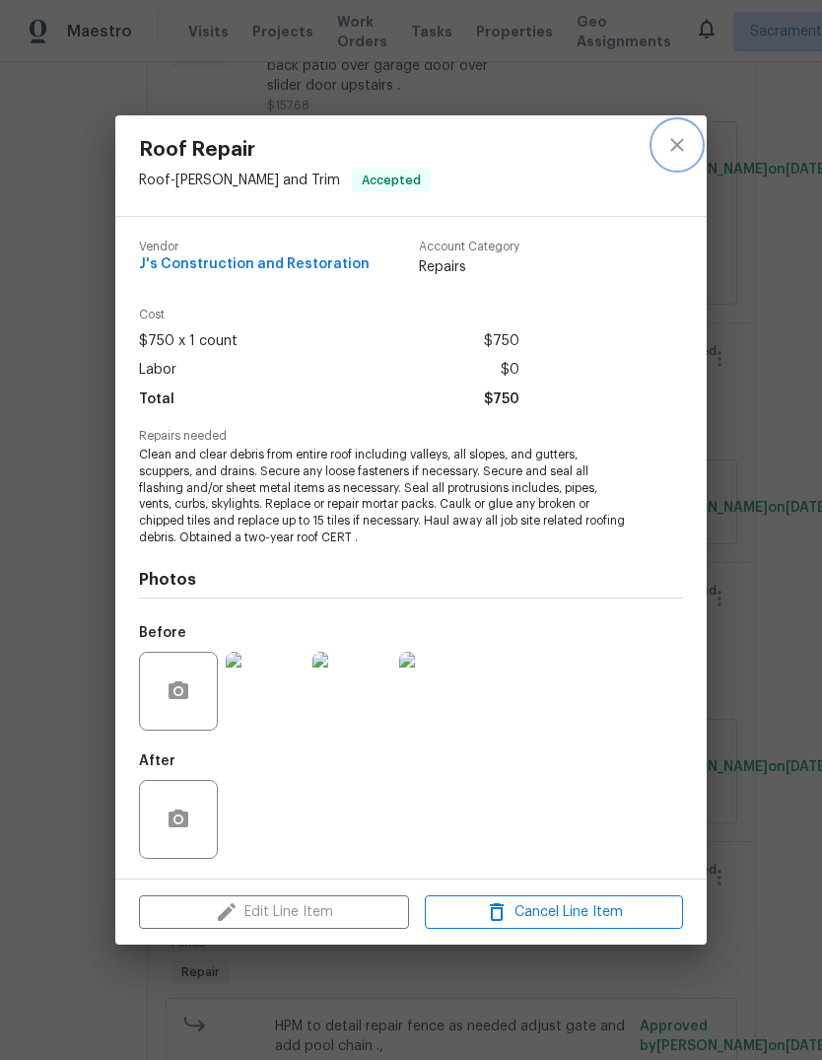
click at [685, 140] on icon "close" at bounding box center [678, 145] width 24 height 24
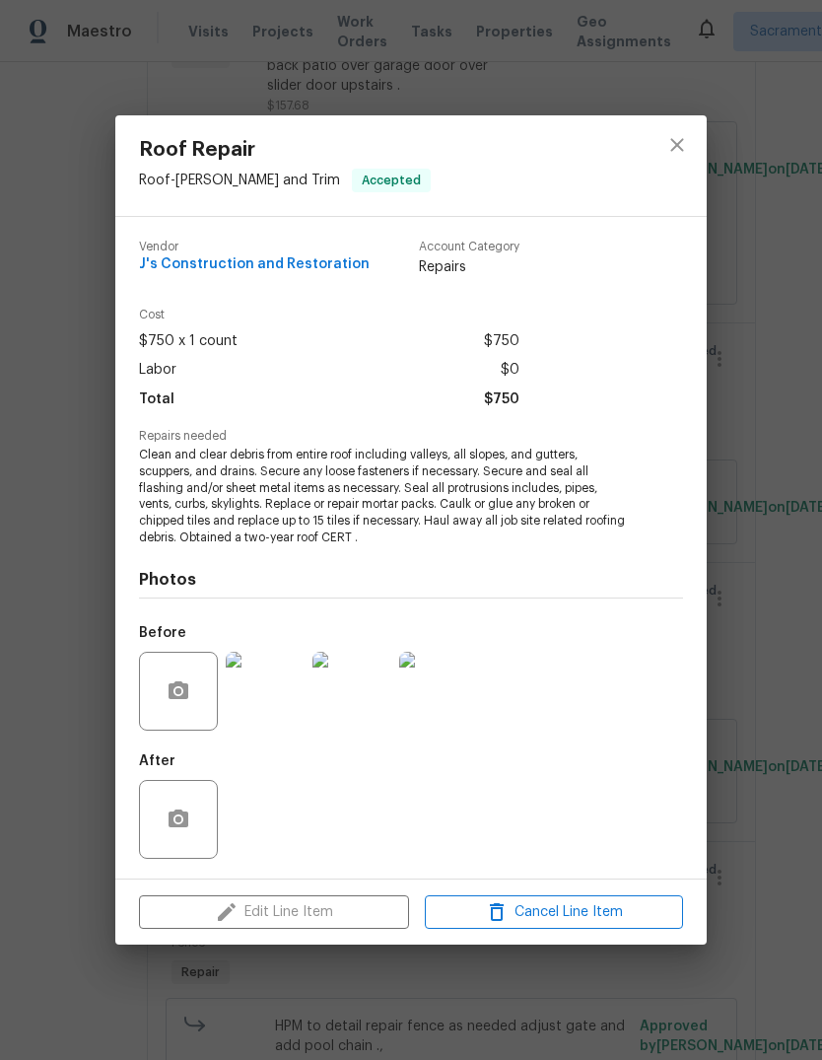
click at [742, 736] on div "Roof Repair Roof - Eaves and Trim Accepted Vendor J's Construction and Restorat…" at bounding box center [411, 530] width 822 height 1060
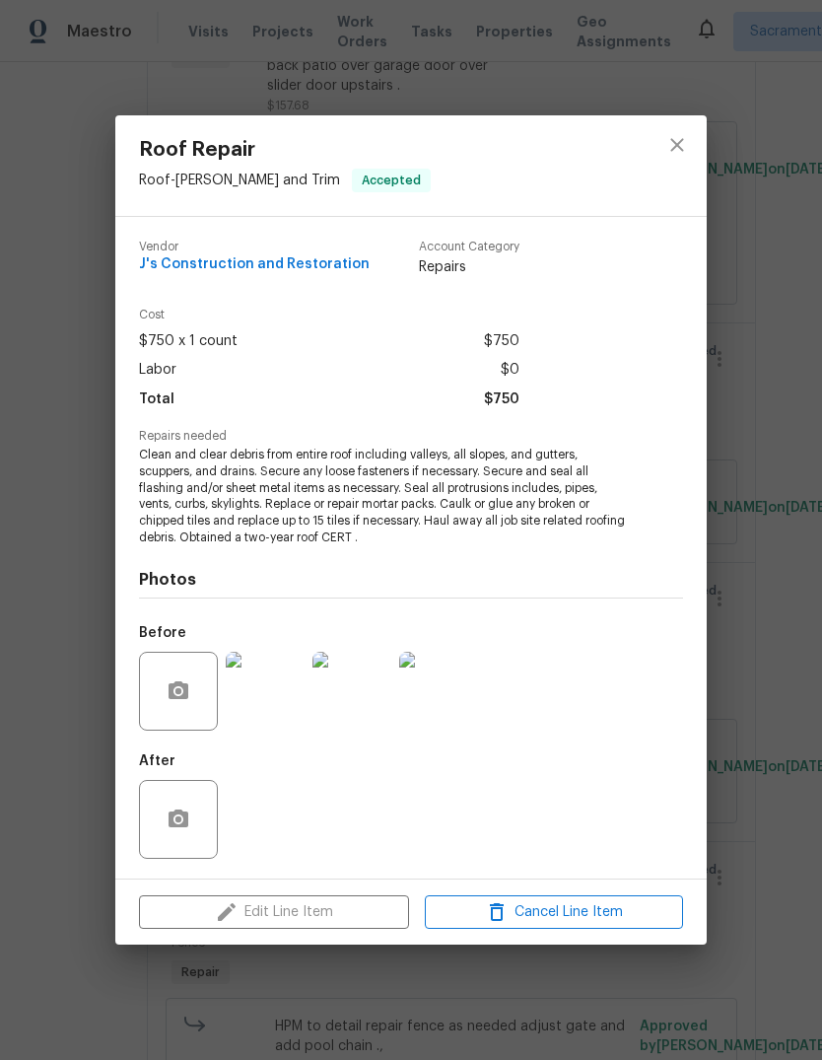
click at [357, 923] on div "Edit Line Item Cancel Line Item" at bounding box center [411, 913] width 592 height 66
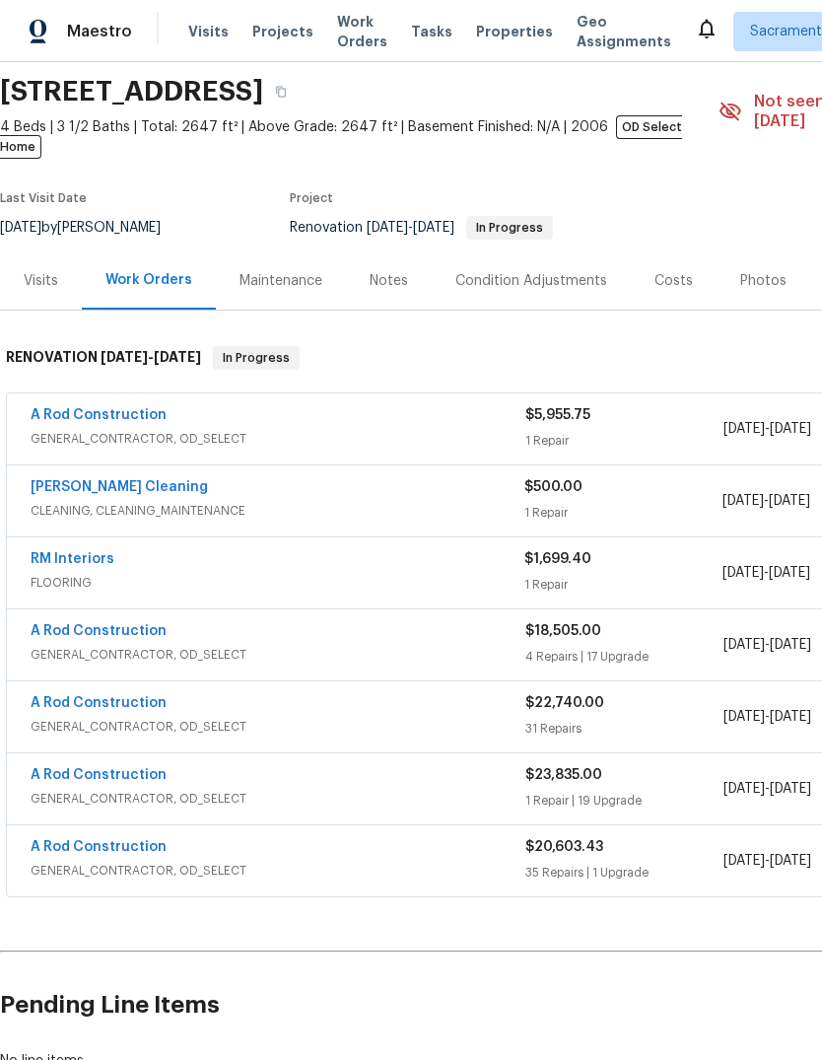
scroll to position [67, 0]
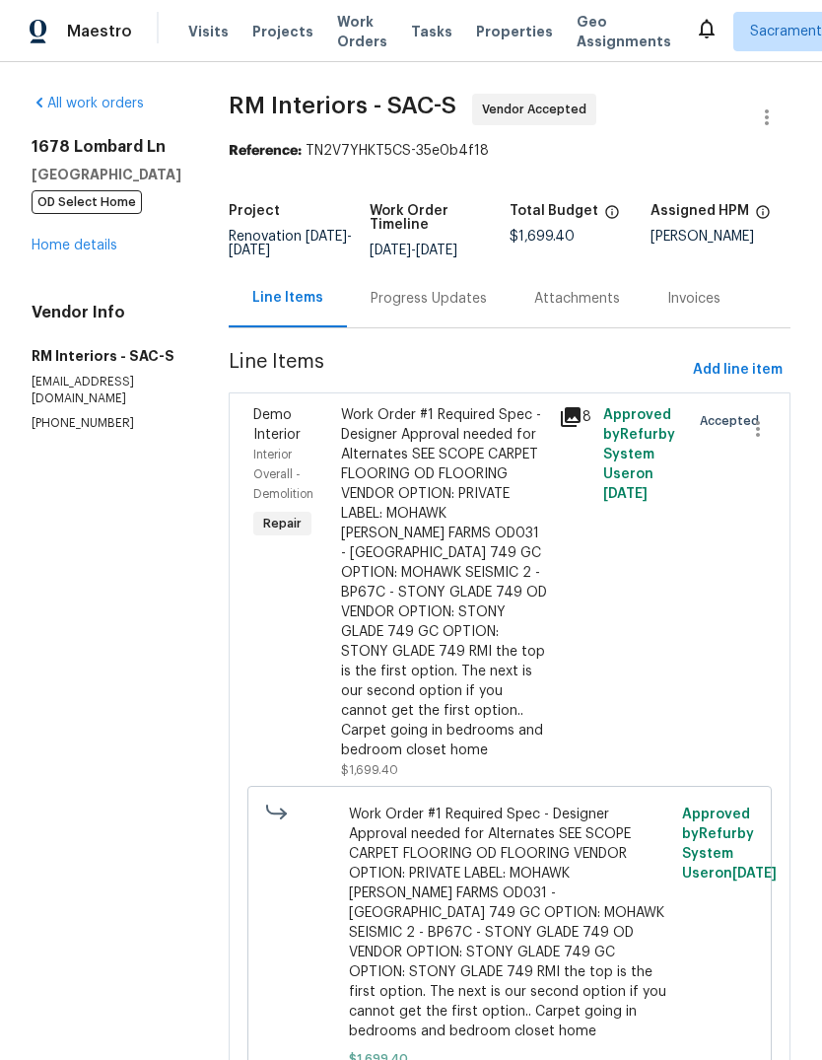
click at [461, 309] on div "Progress Updates" at bounding box center [429, 299] width 116 height 20
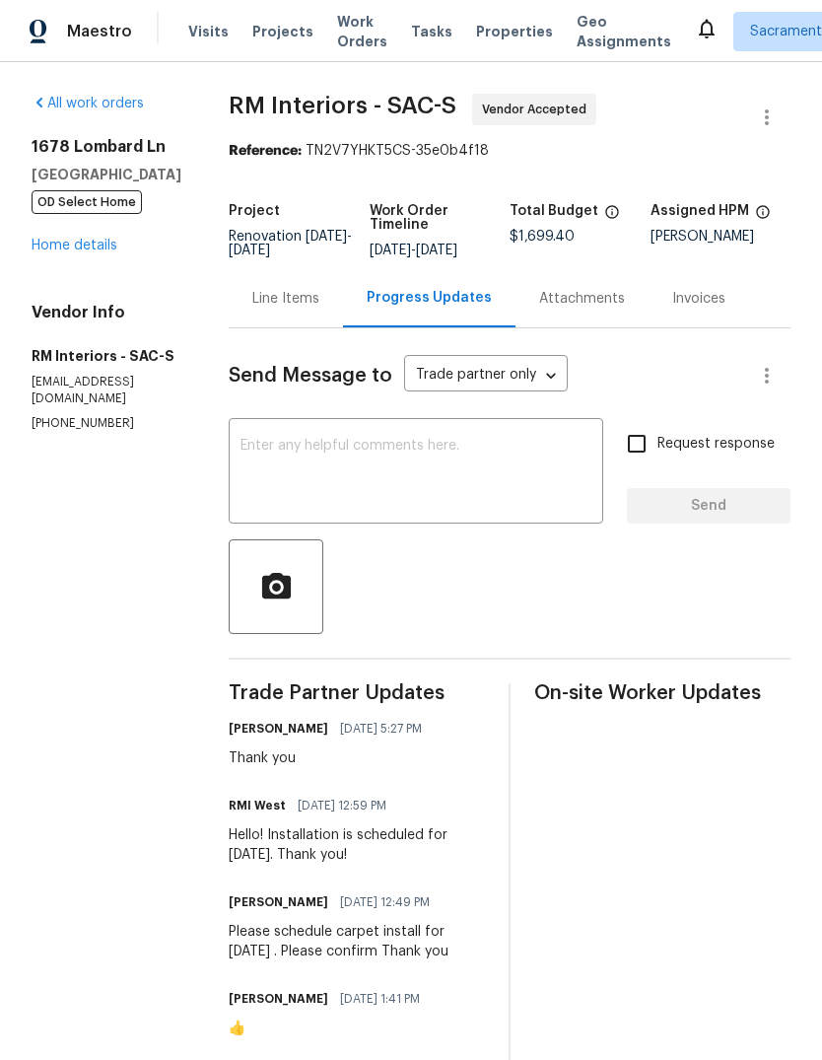
click at [286, 461] on textarea at bounding box center [416, 473] width 351 height 69
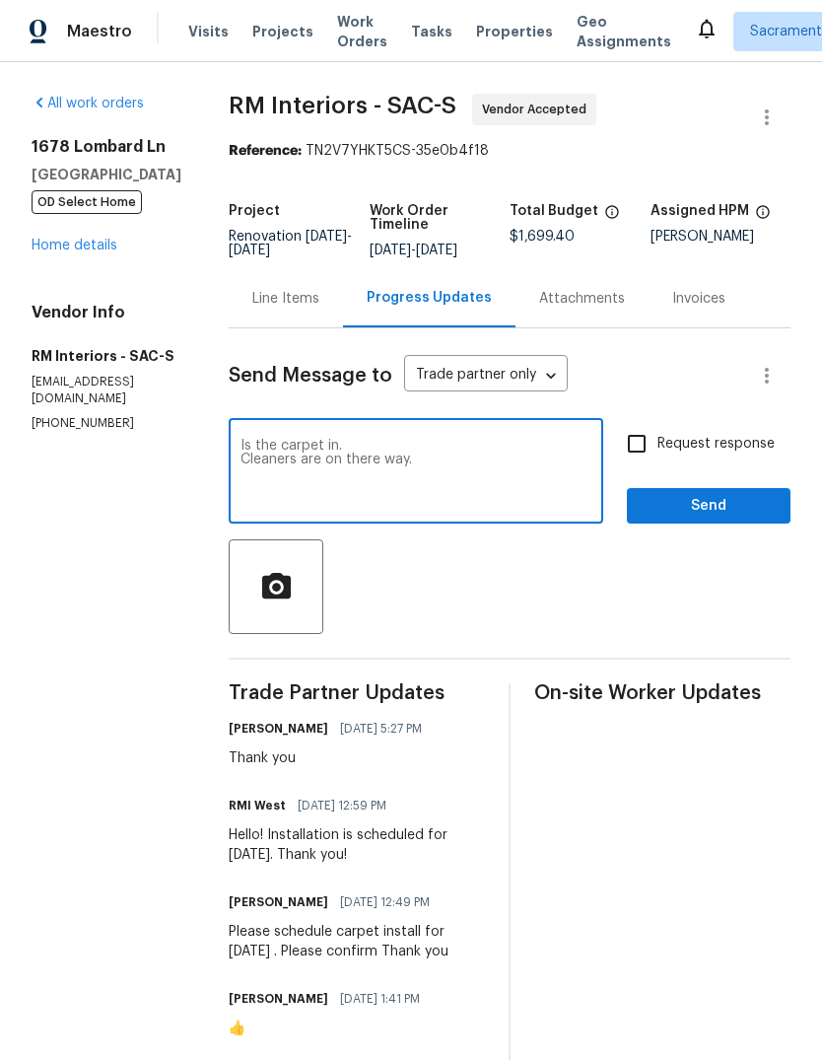
click at [603, 448] on div "Is the carpet in. Cleaners are on there way. x ​" at bounding box center [416, 473] width 375 height 101
type textarea "Is the carpet in. Cleaners are on there way. I need an answer asap,"
click at [638, 455] on input "Request response" at bounding box center [636, 443] width 41 height 41
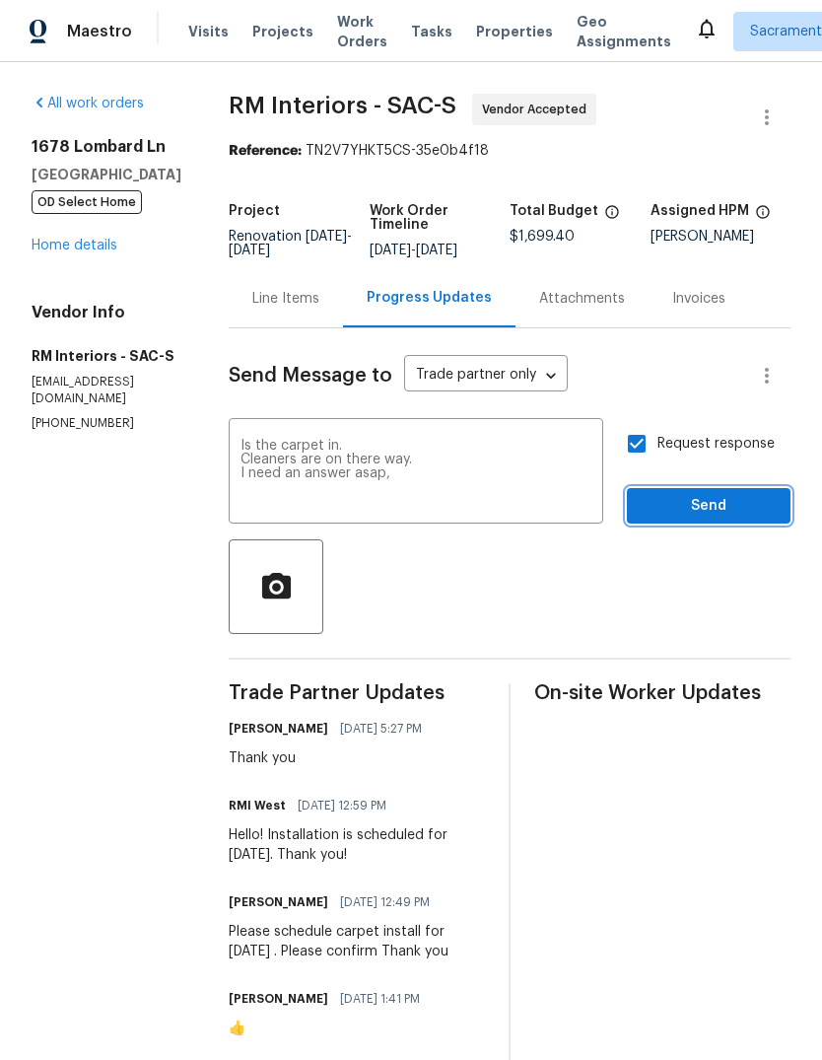
click at [704, 521] on button "Send" at bounding box center [709, 506] width 164 height 36
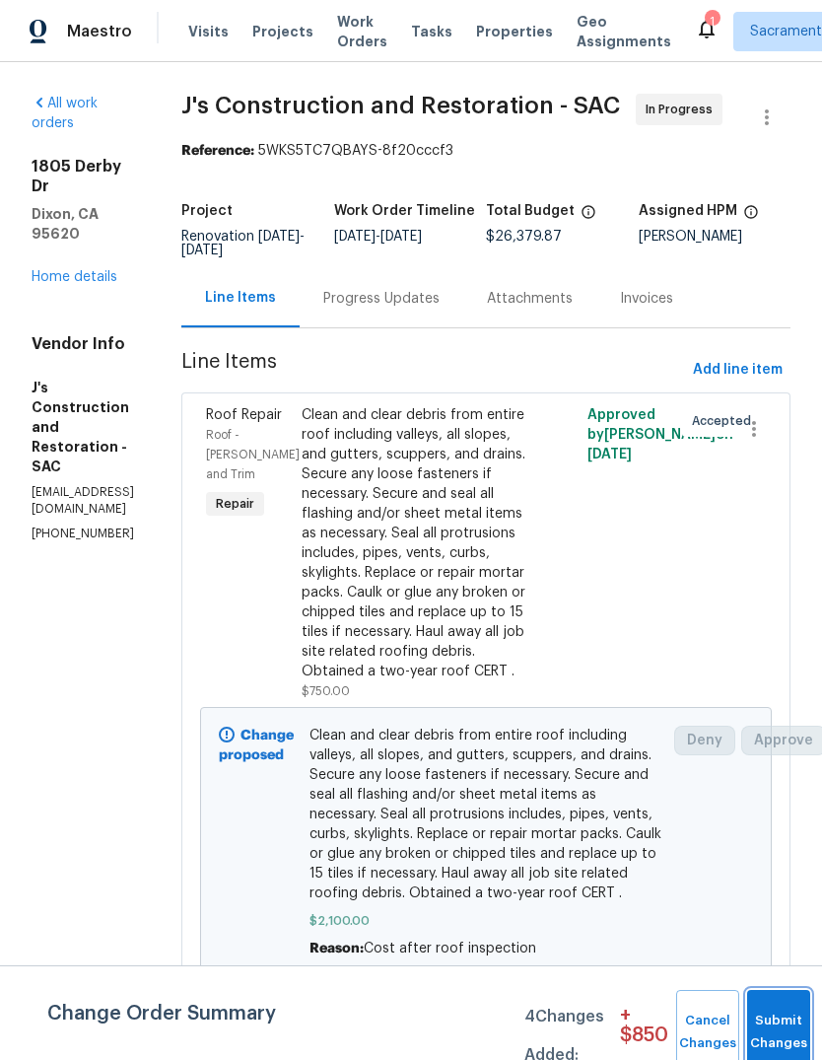
click at [766, 1016] on button "Submit Changes" at bounding box center [778, 1032] width 63 height 85
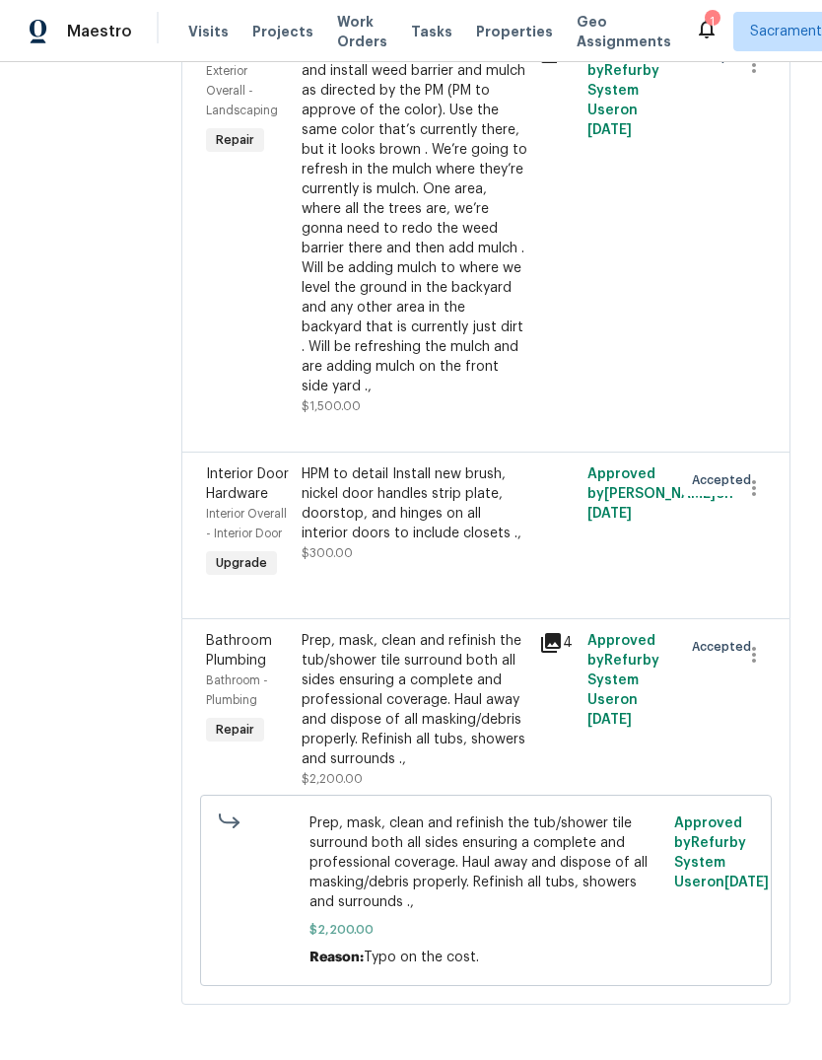
click at [456, 396] on div "Prep the area/ remove all debris and install weed barrier and mulch as directed…" at bounding box center [415, 218] width 227 height 355
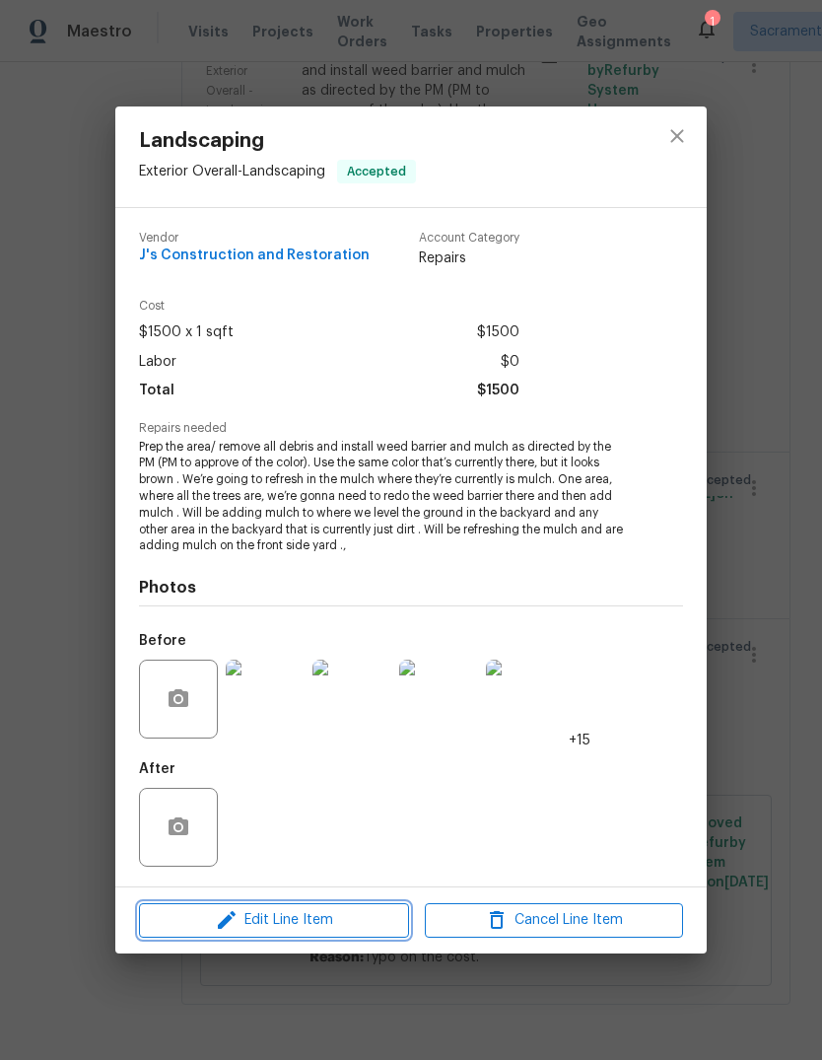
click at [318, 930] on span "Edit Line Item" at bounding box center [274, 920] width 258 height 25
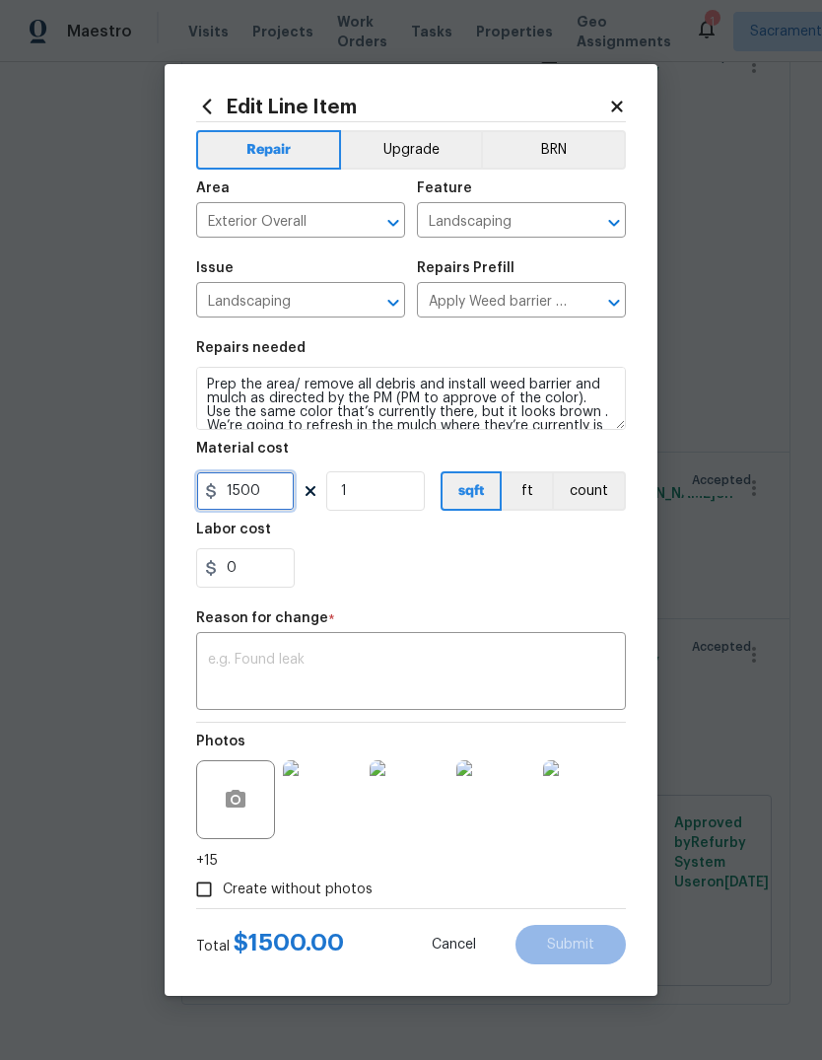
click at [269, 498] on input "1500" at bounding box center [245, 490] width 99 height 39
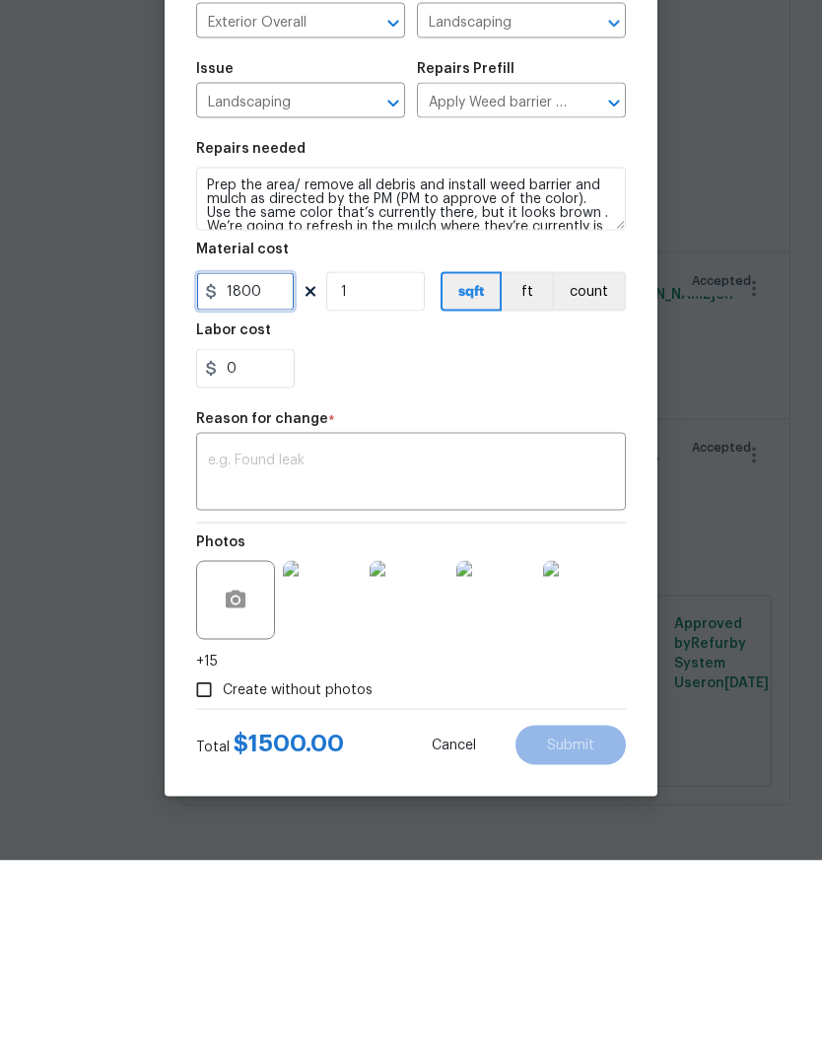
type input "1800"
click at [259, 653] on textarea at bounding box center [411, 673] width 406 height 41
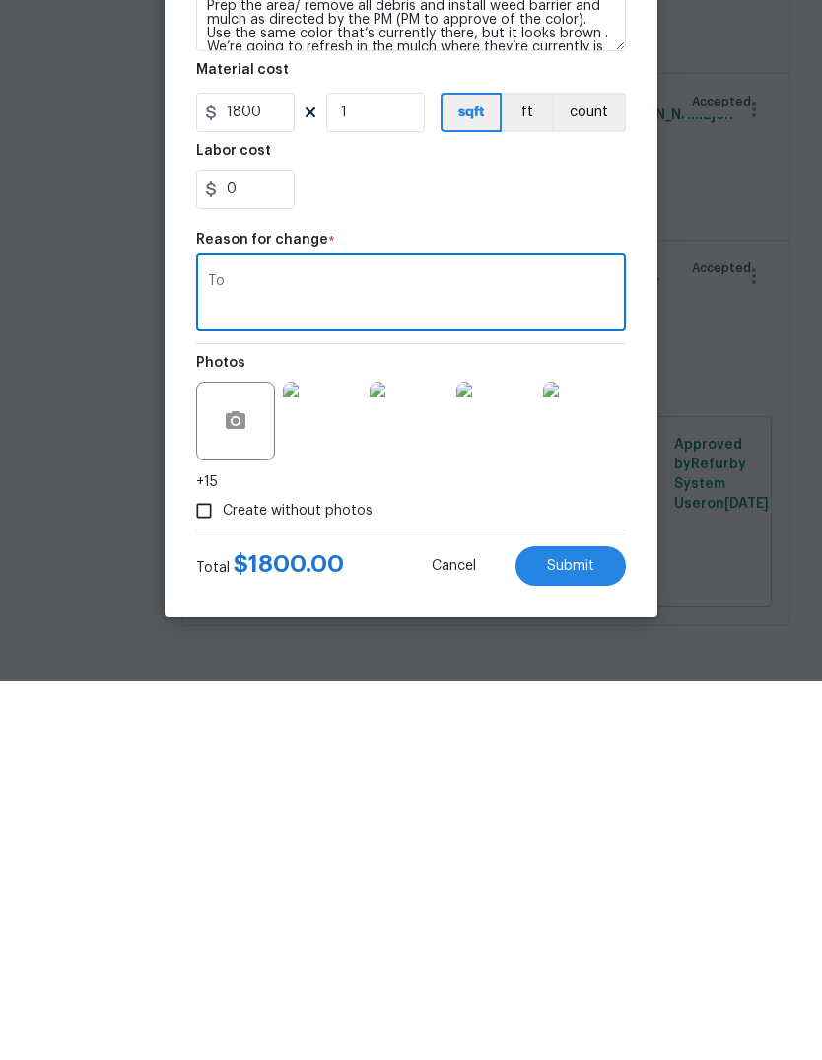
type textarea "To"
click at [586, 938] on span "Submit" at bounding box center [570, 945] width 47 height 15
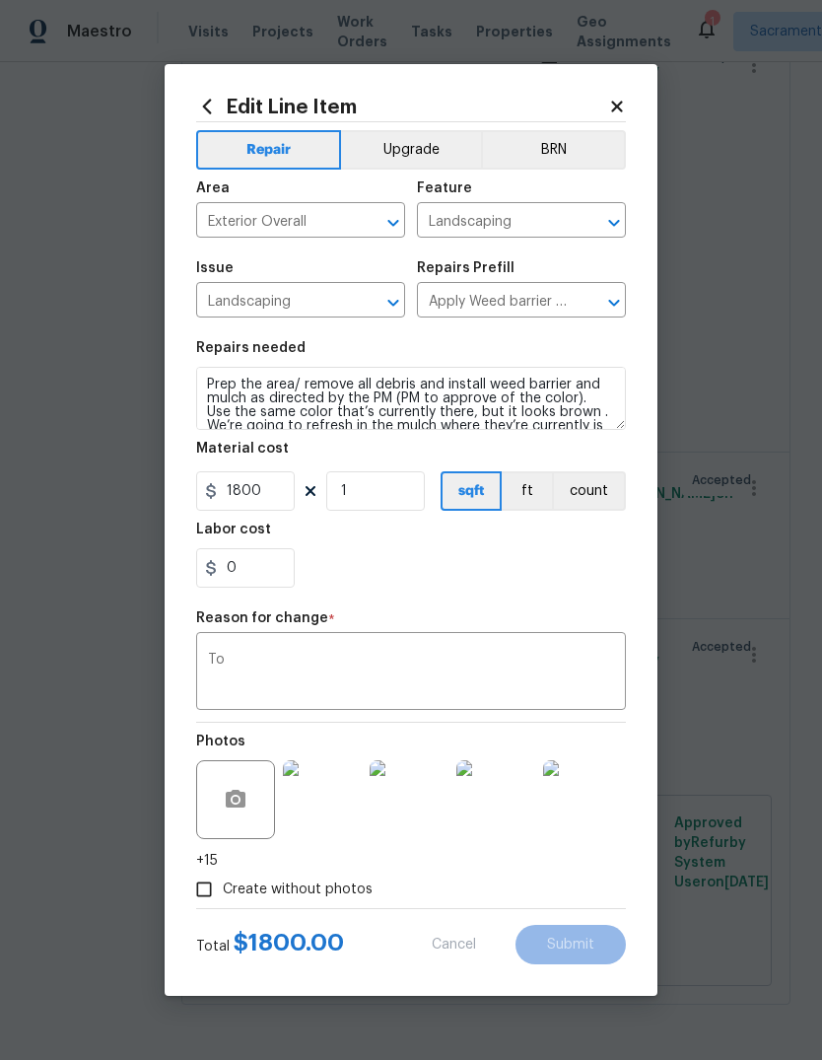
type input "1500"
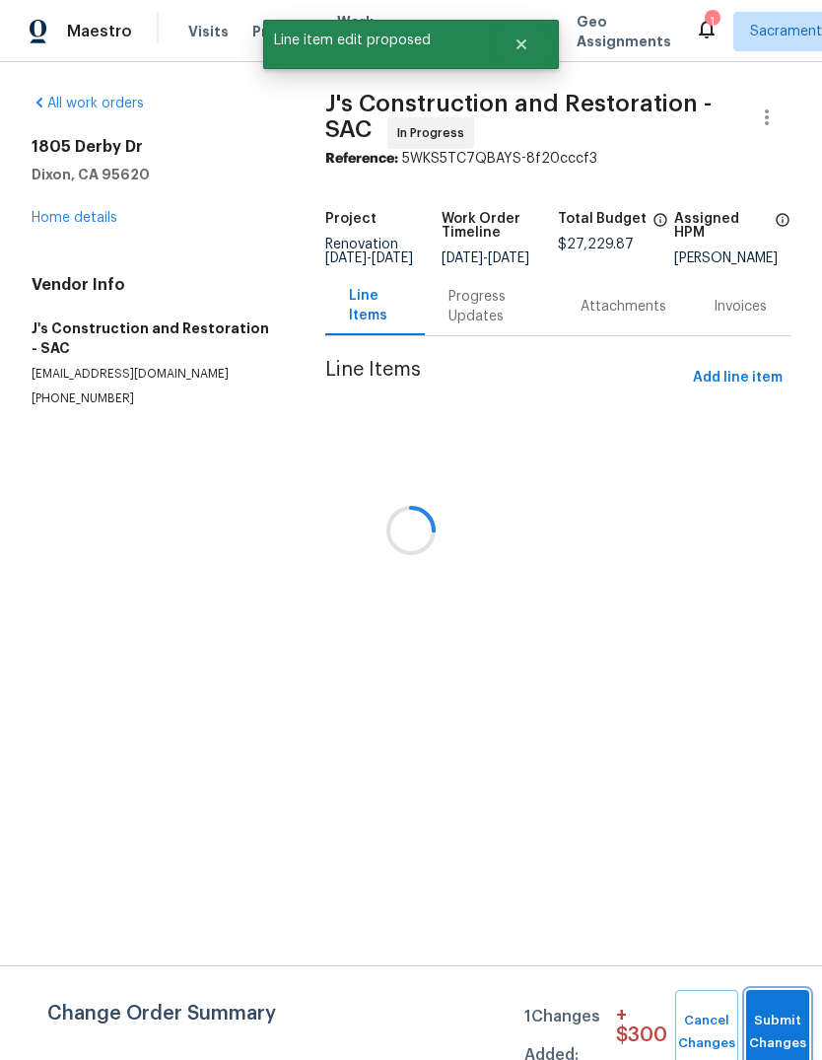
click at [765, 1018] on button "Submit Changes" at bounding box center [777, 1032] width 63 height 85
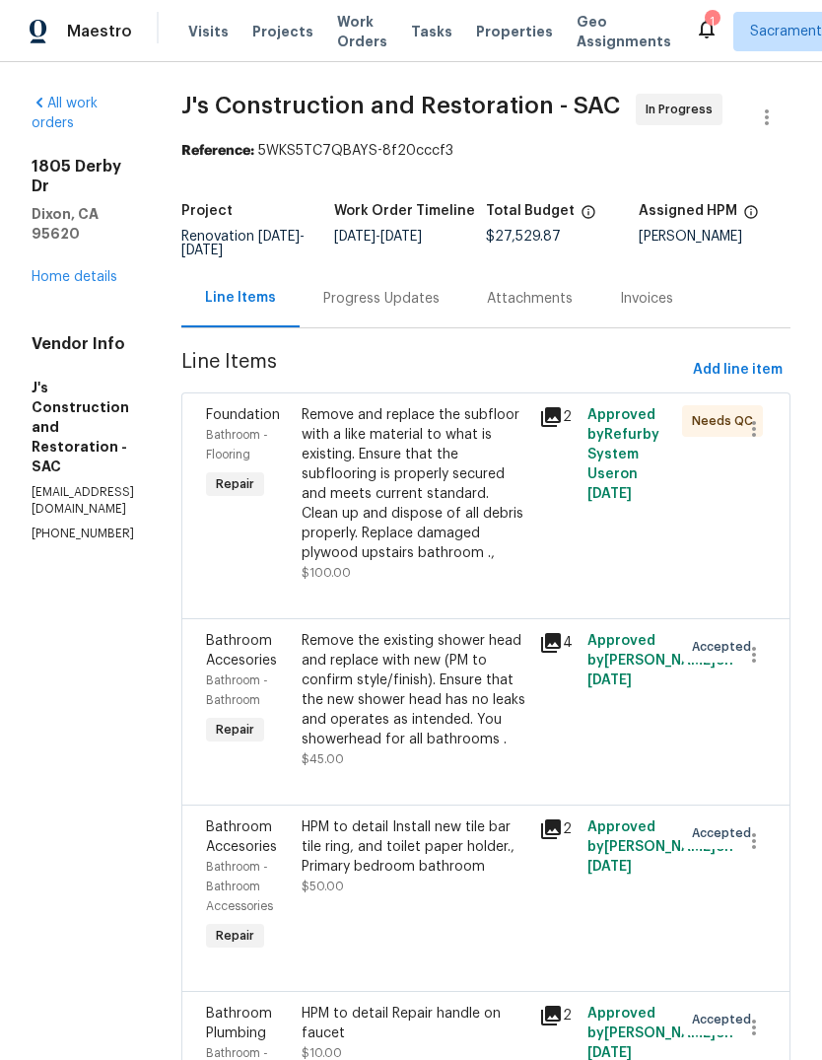
click at [73, 270] on link "Home details" at bounding box center [75, 277] width 86 height 14
